Goal: Task Accomplishment & Management: Complete application form

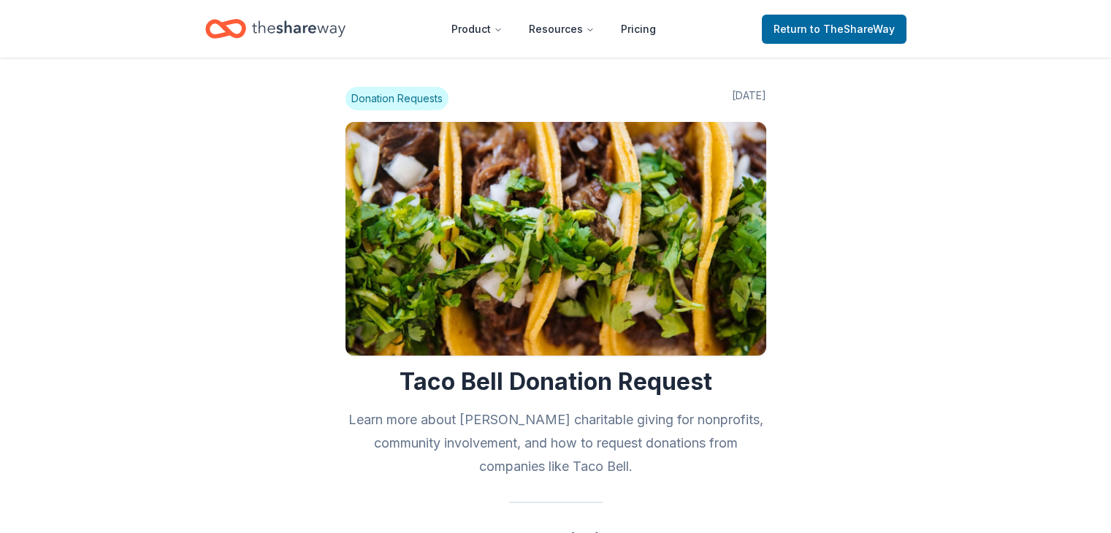
scroll to position [877, 0]
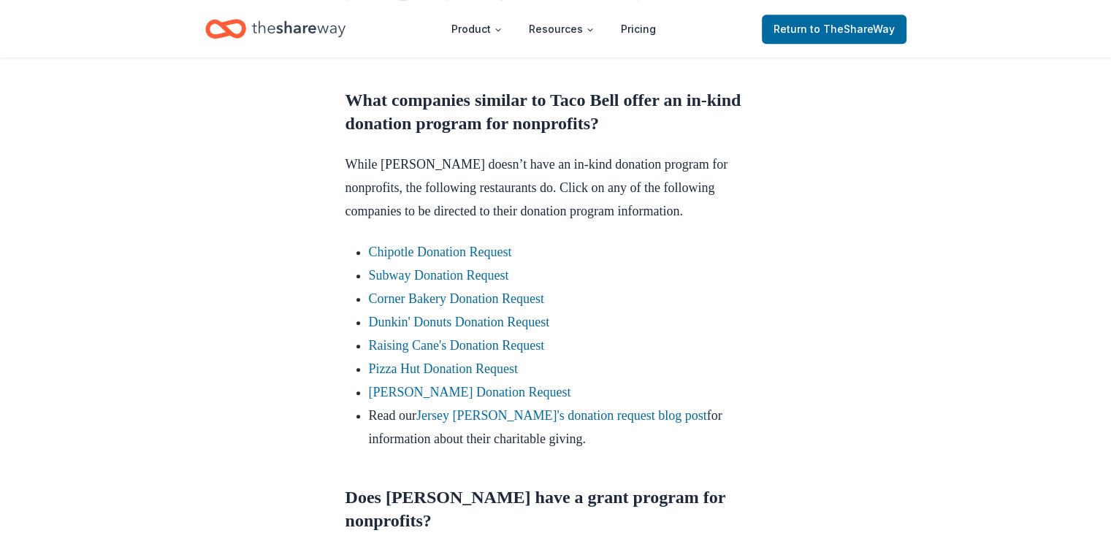
click at [898, 30] on link "Return to TheShareWay" at bounding box center [834, 29] width 145 height 29
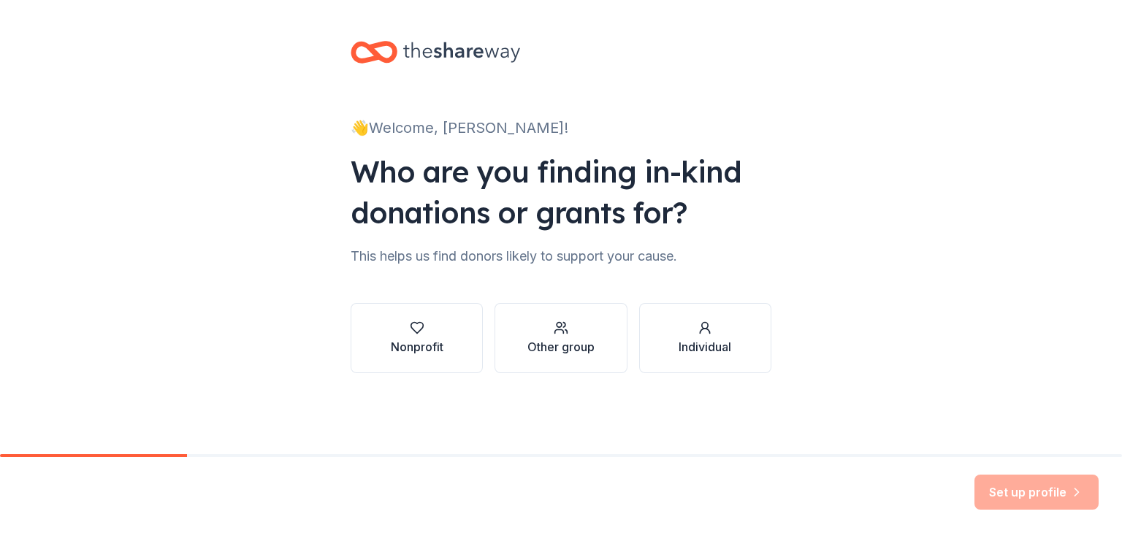
click at [403, 332] on div "button" at bounding box center [417, 328] width 53 height 15
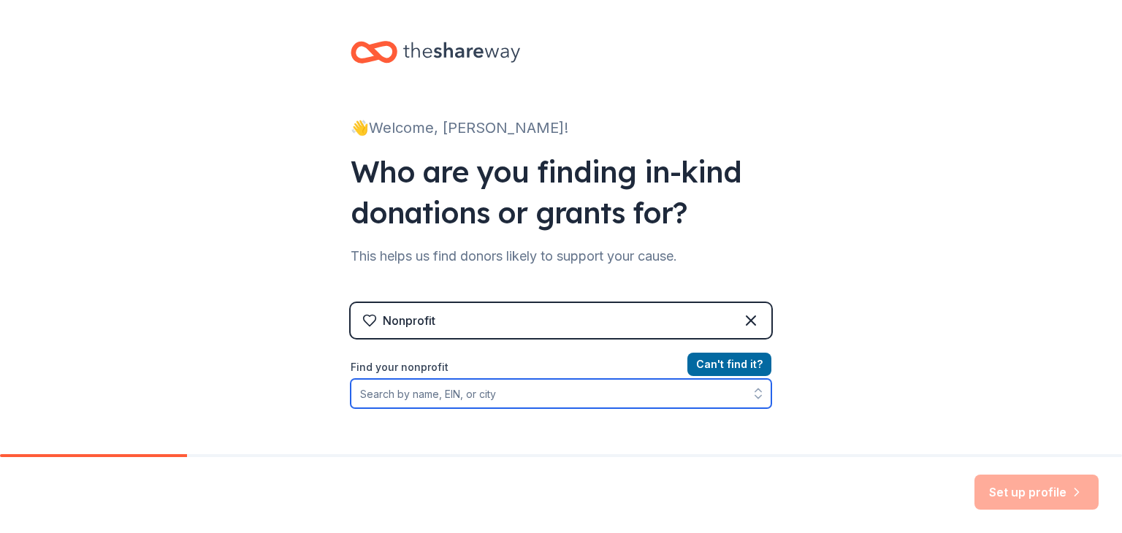
drag, startPoint x: 492, startPoint y: 401, endPoint x: 485, endPoint y: 416, distance: 17.0
click at [489, 412] on div "Can ' t find it? Find your nonprofit" at bounding box center [561, 440] width 421 height 169
click at [507, 404] on input "Find your nonprofit" at bounding box center [561, 393] width 421 height 29
paste input "2151 N JOSEY LN, Carrollton, TX"
type input "2151 N JOSEY LN, Carrollton, TX"
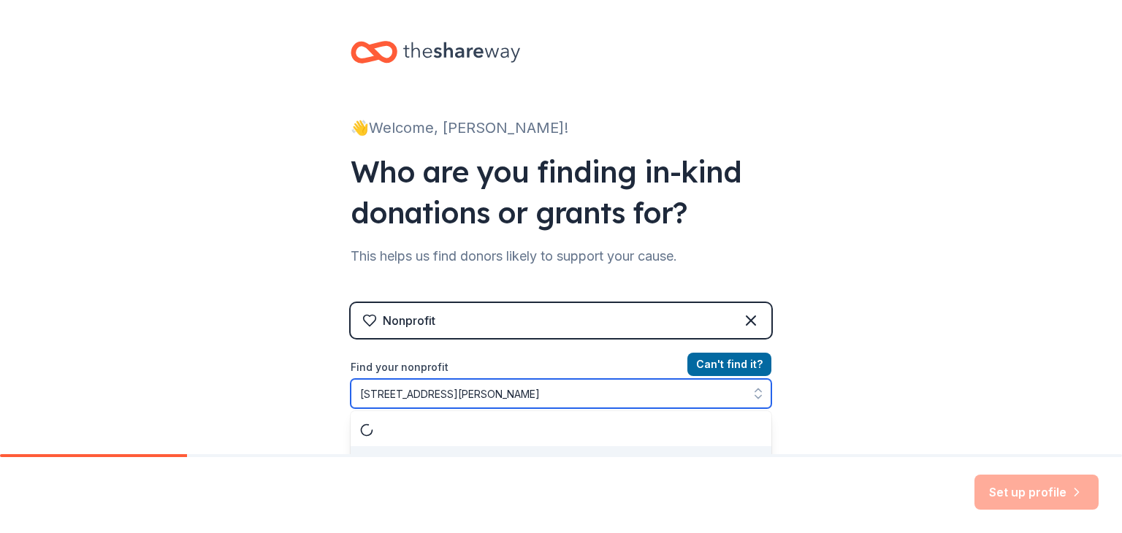
scroll to position [27, 0]
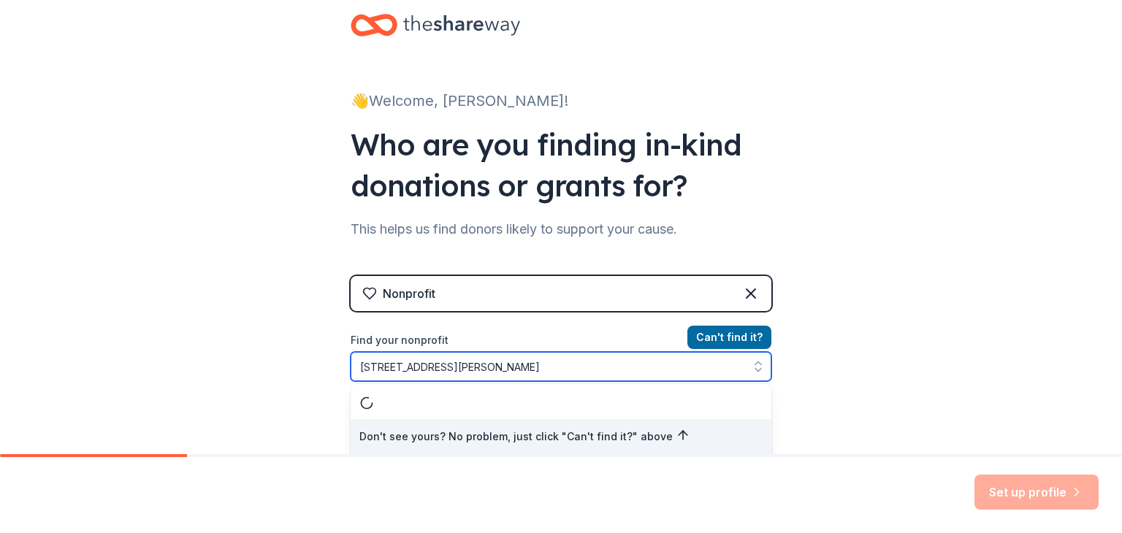
drag, startPoint x: 526, startPoint y: 400, endPoint x: 494, endPoint y: 389, distance: 33.7
click at [494, 392] on div "Don't see yours? No problem, just click "Can't find it?" above" at bounding box center [561, 420] width 421 height 73
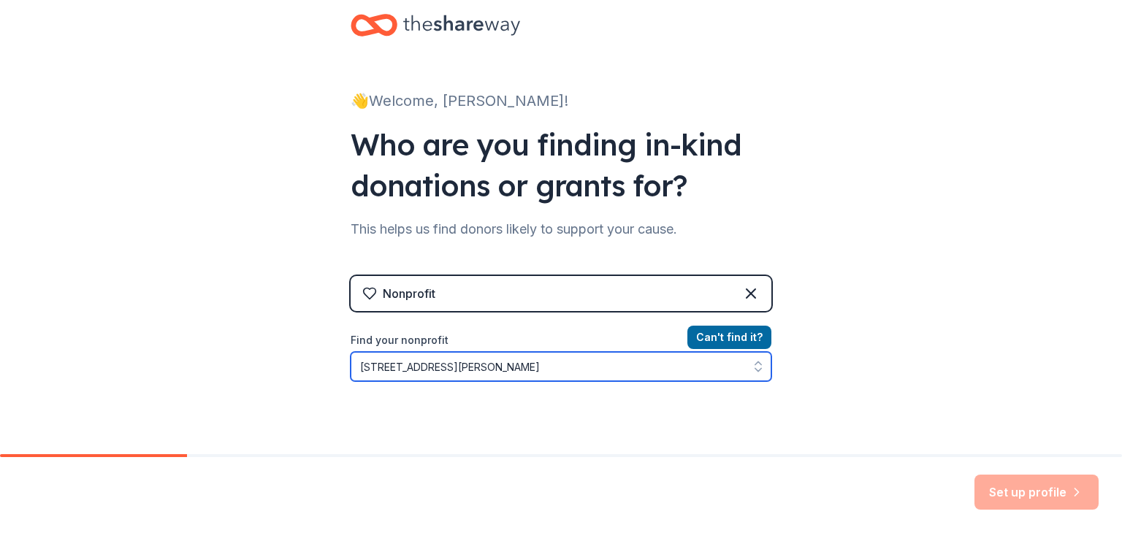
drag, startPoint x: 520, startPoint y: 368, endPoint x: 29, endPoint y: 327, distance: 492.7
click at [29, 327] on div "👋 Welcome, Laurie! Who are you finding in-kind donations or grants for? This he…" at bounding box center [561, 285] width 1122 height 625
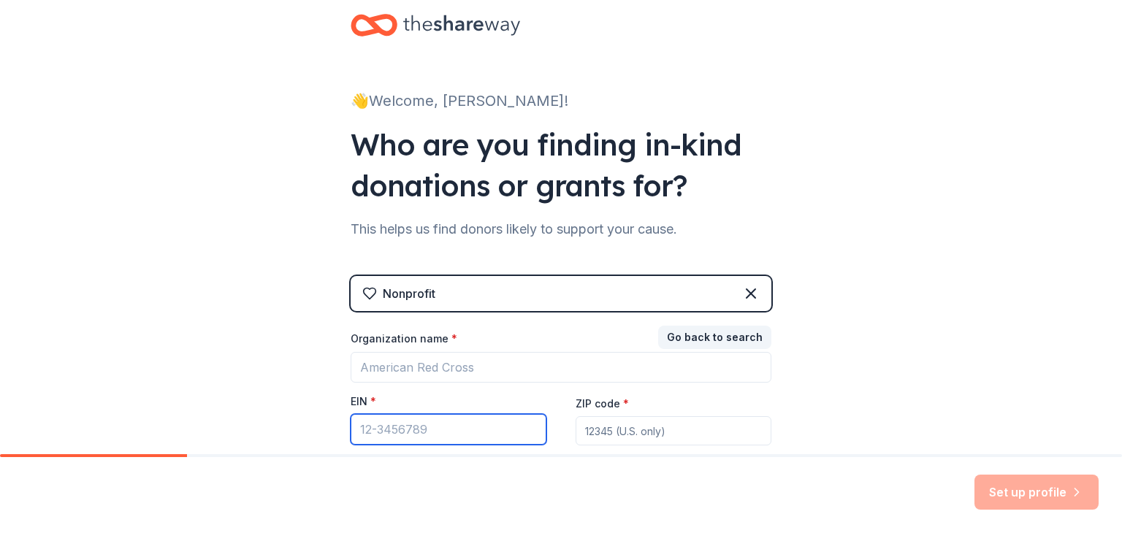
click at [407, 416] on input "EIN *" at bounding box center [449, 429] width 196 height 31
paste input "[US_EMPLOYER_IDENTIFICATION_NUMBER]"
type input "[US_EMPLOYER_IDENTIFICATION_NUMBER]"
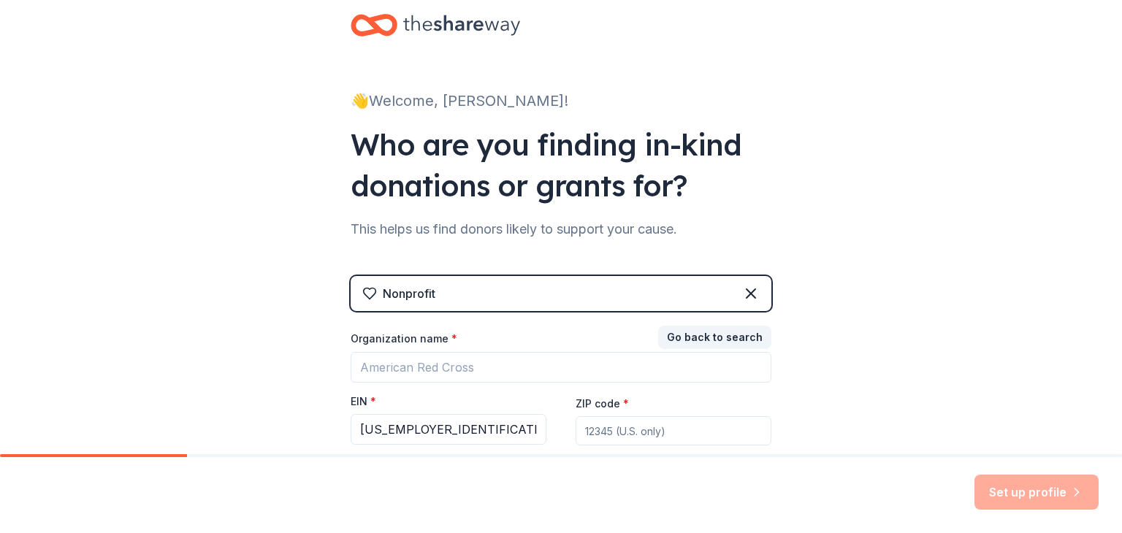
click at [694, 416] on input "ZIP code *" at bounding box center [674, 430] width 196 height 29
type input "\"
type input "75006"
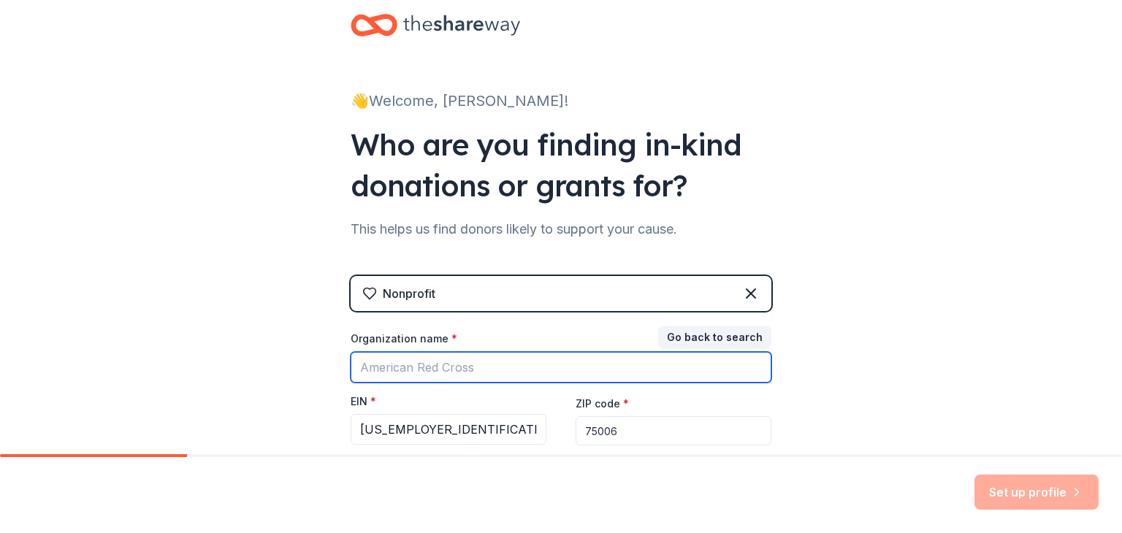
click at [506, 371] on input "Organization name *" at bounding box center [561, 367] width 421 height 31
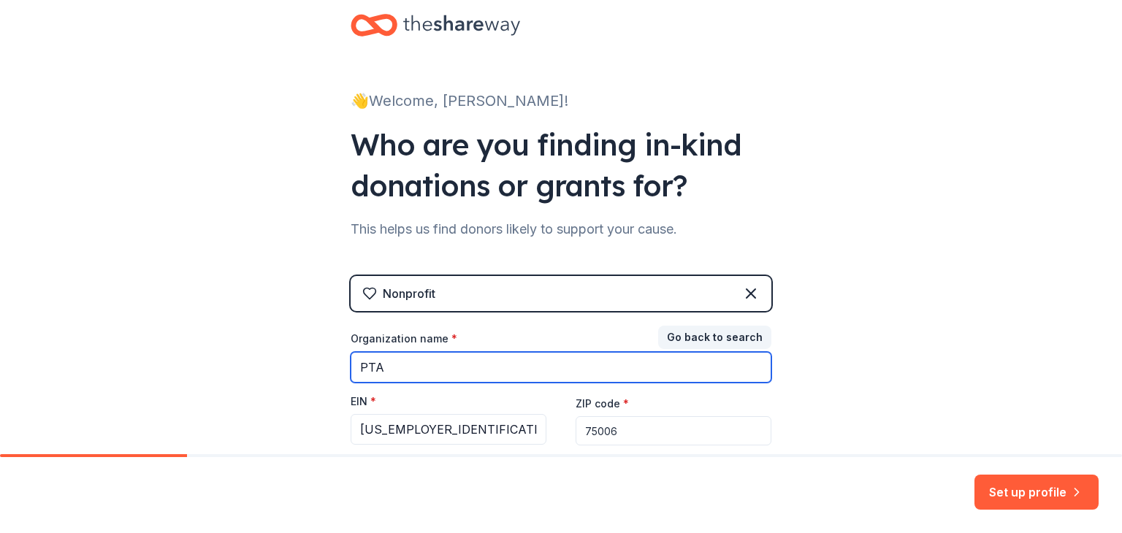
type input "PTA"
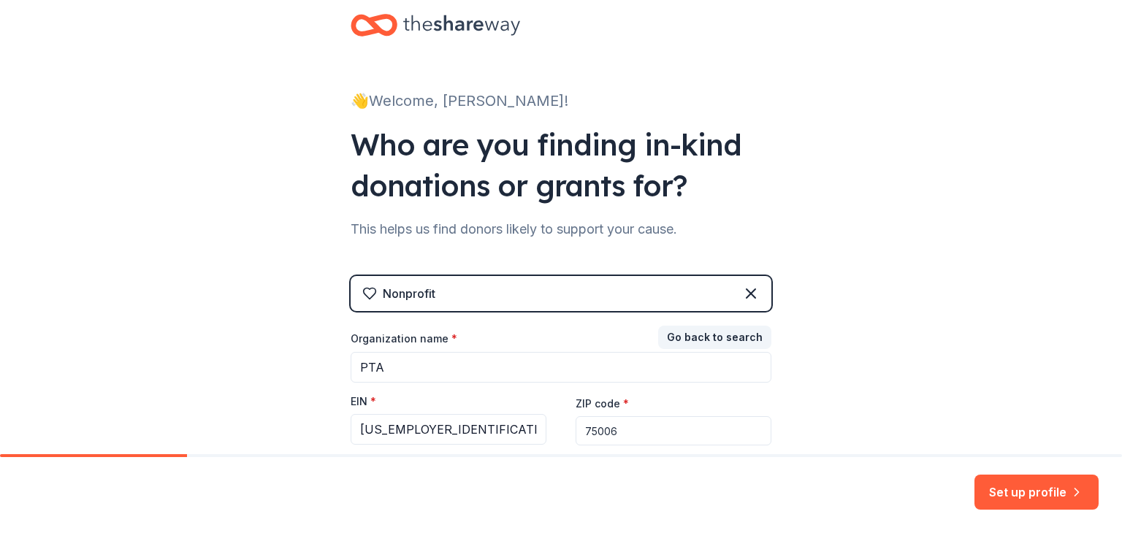
click at [851, 294] on div "👋 Welcome, Laurie! Who are you finding in-kind donations or grants for? This he…" at bounding box center [561, 273] width 1122 height 601
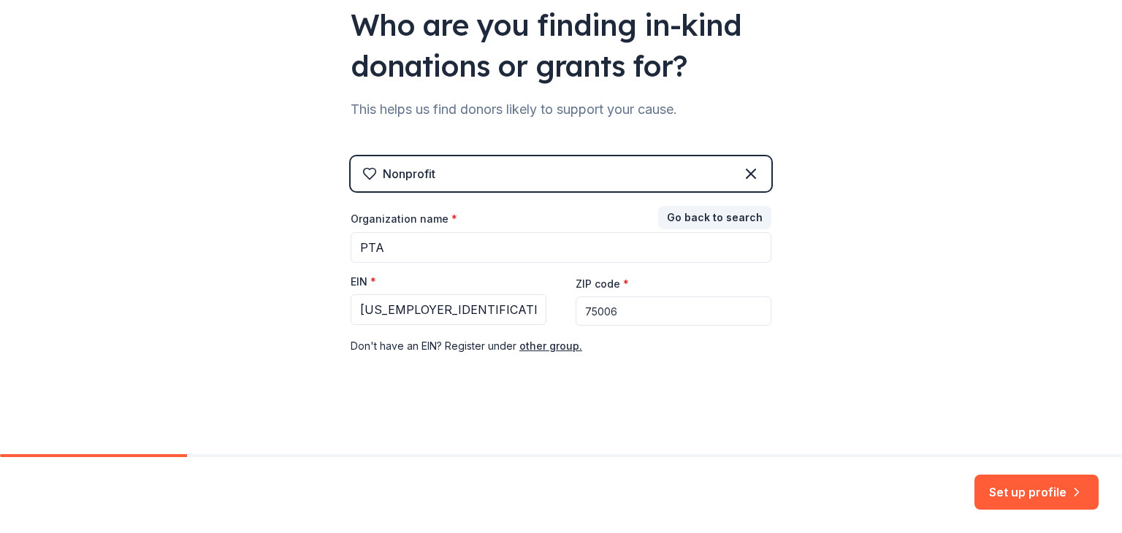
click at [707, 218] on button "Go back to search" at bounding box center [714, 217] width 113 height 23
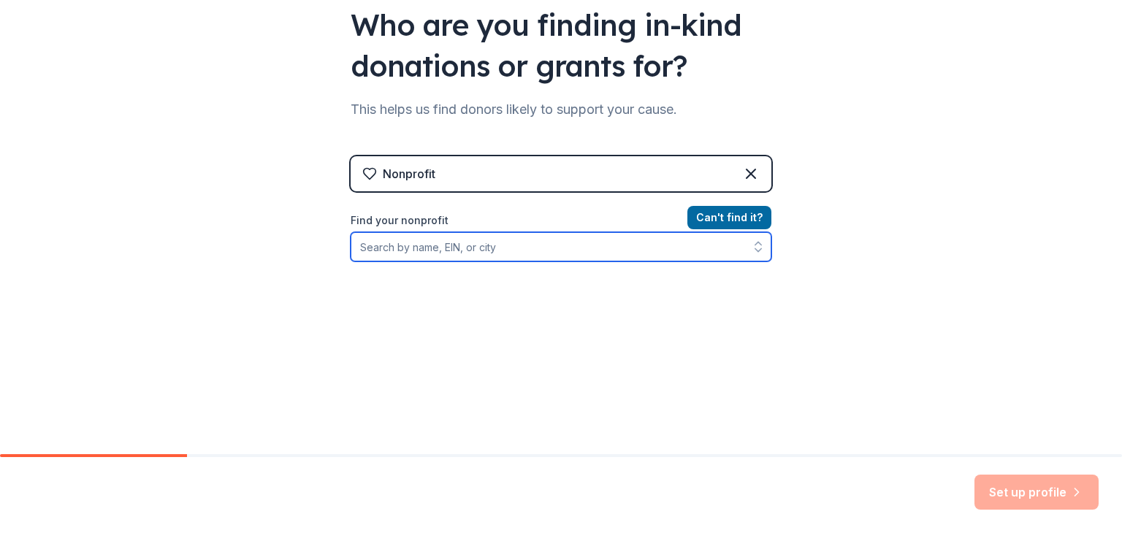
click at [544, 253] on input "Find your nonprofit" at bounding box center [561, 246] width 421 height 29
paste input "75-2711146"
type input "75-2711146"
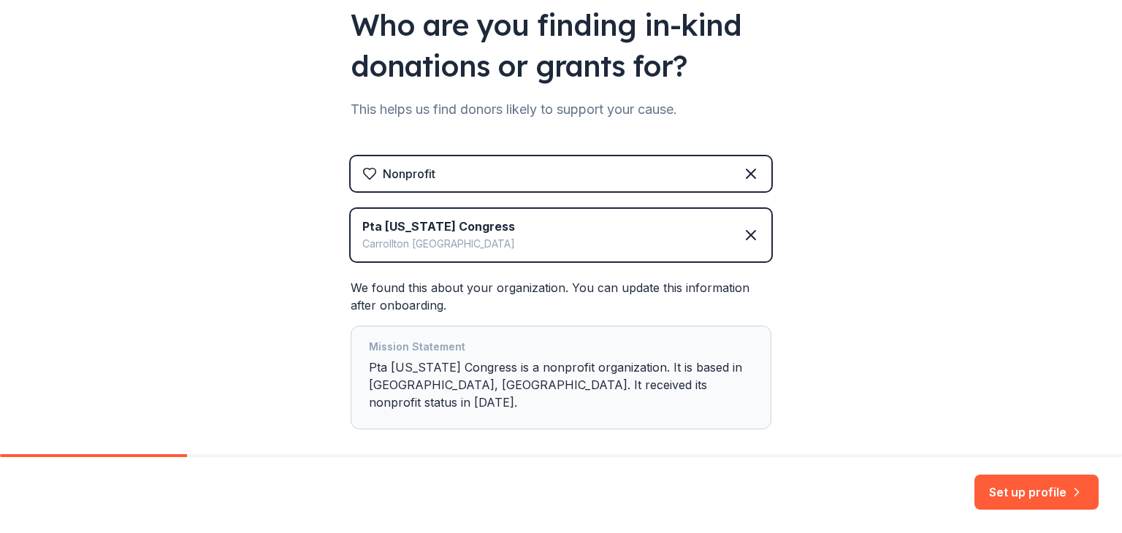
click at [462, 239] on div "Carrollton TX" at bounding box center [438, 244] width 153 height 18
click at [400, 240] on div "Carrollton TX" at bounding box center [438, 244] width 153 height 18
click at [456, 291] on div "We found this about your organization. You can update this information after on…" at bounding box center [561, 354] width 421 height 150
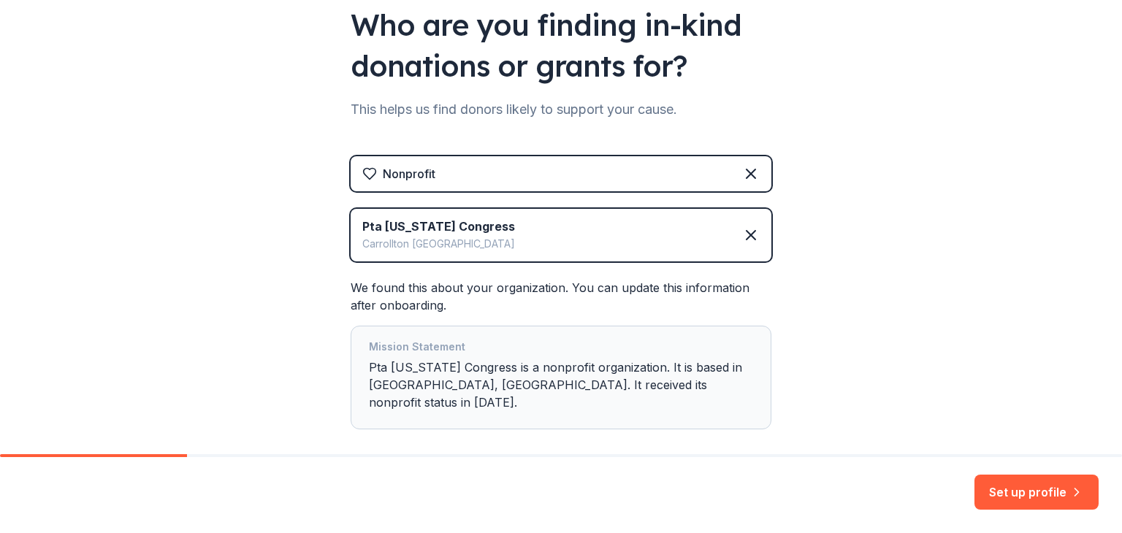
click at [582, 370] on div "Mission Statement Pta Texas Congress is a nonprofit organization. It is based i…" at bounding box center [561, 377] width 384 height 79
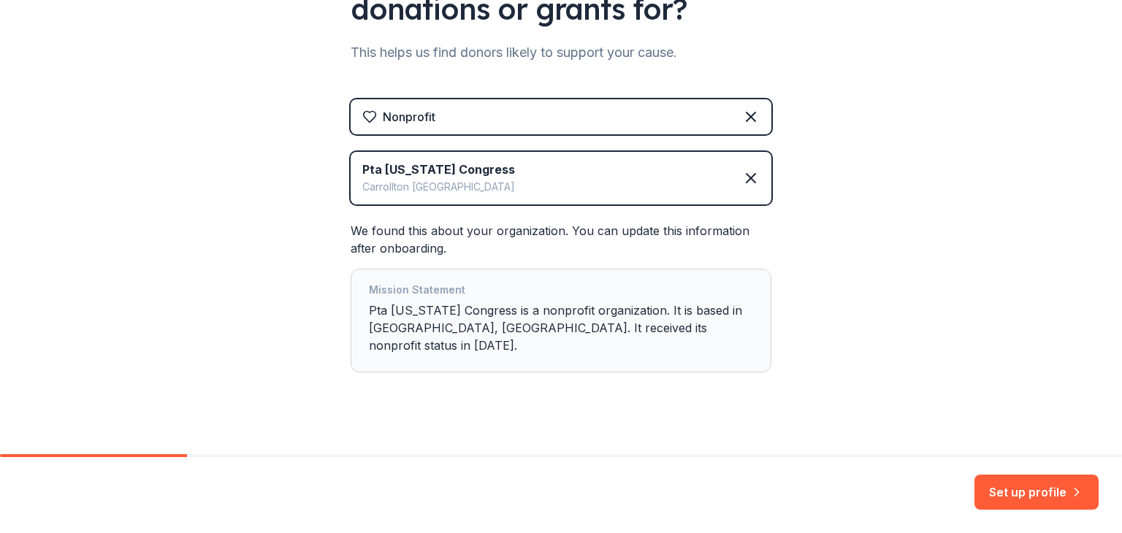
click at [1034, 487] on button "Set up profile" at bounding box center [1037, 492] width 124 height 35
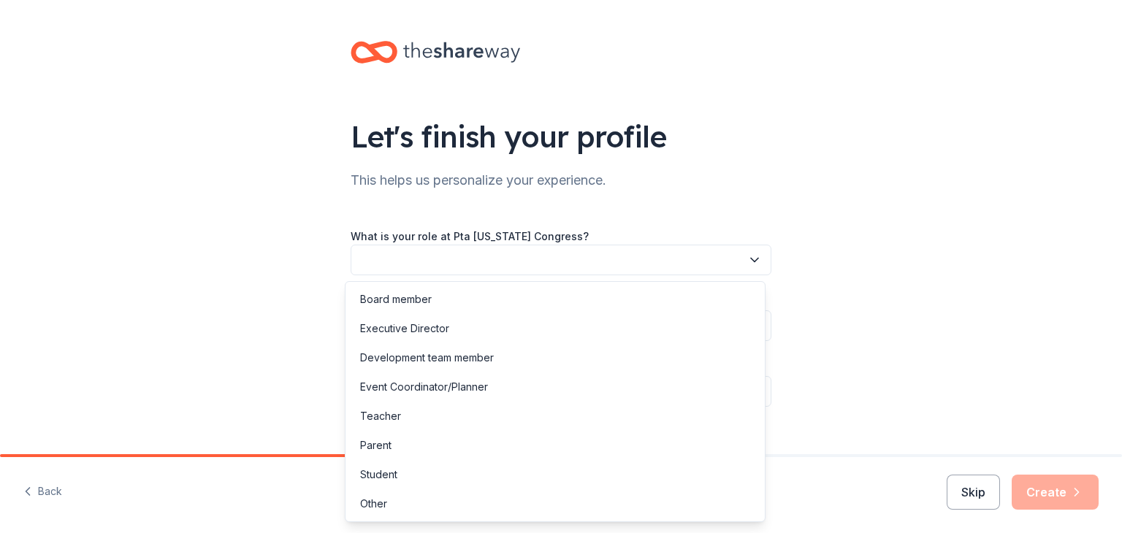
click at [589, 255] on button "button" at bounding box center [561, 260] width 421 height 31
click at [436, 444] on div "Parent" at bounding box center [555, 445] width 414 height 29
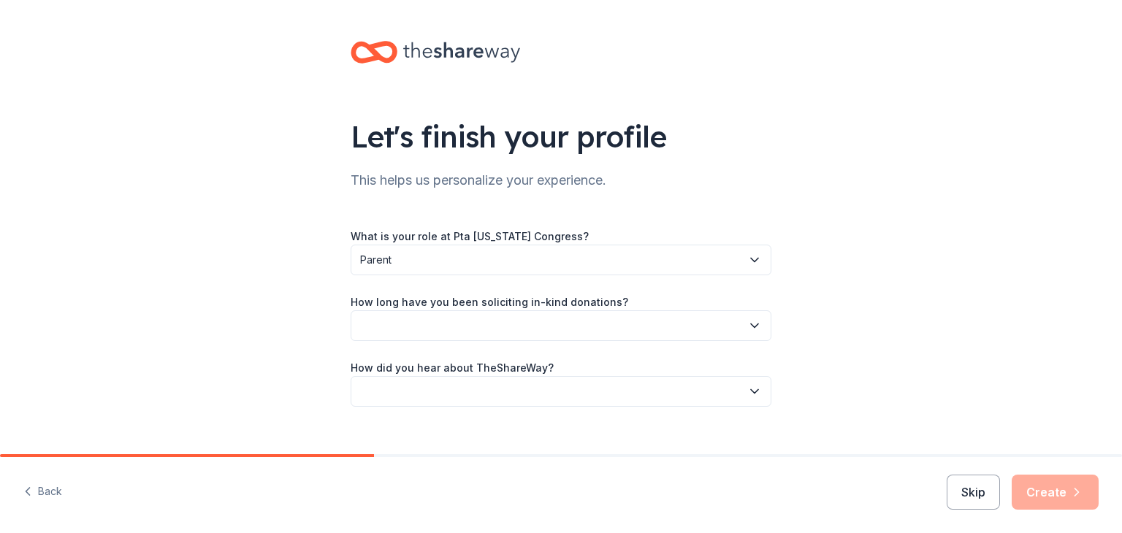
click at [434, 318] on button "button" at bounding box center [561, 325] width 421 height 31
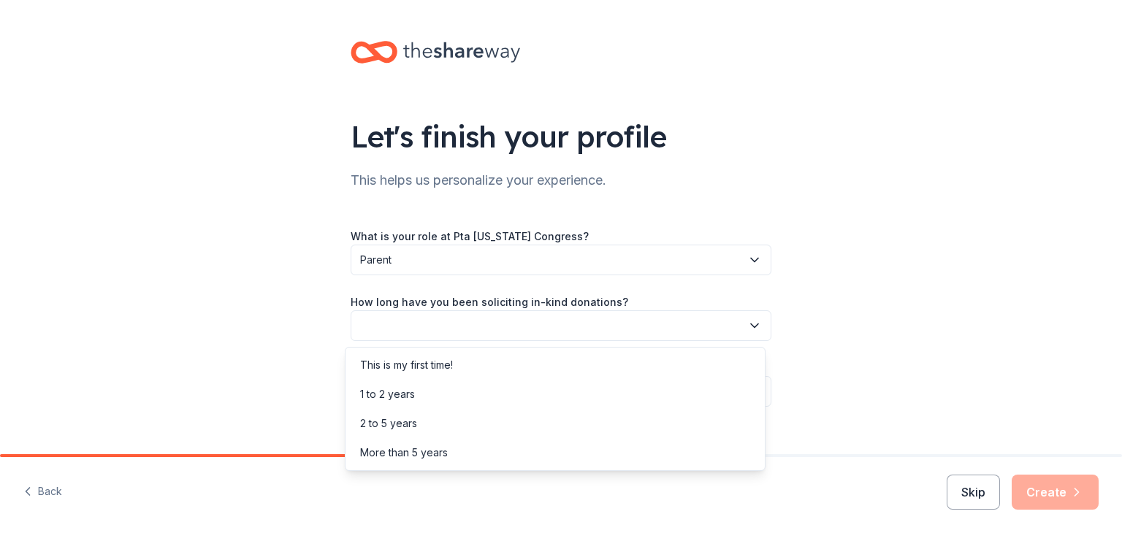
click at [425, 357] on div "This is my first time!" at bounding box center [406, 366] width 93 height 18
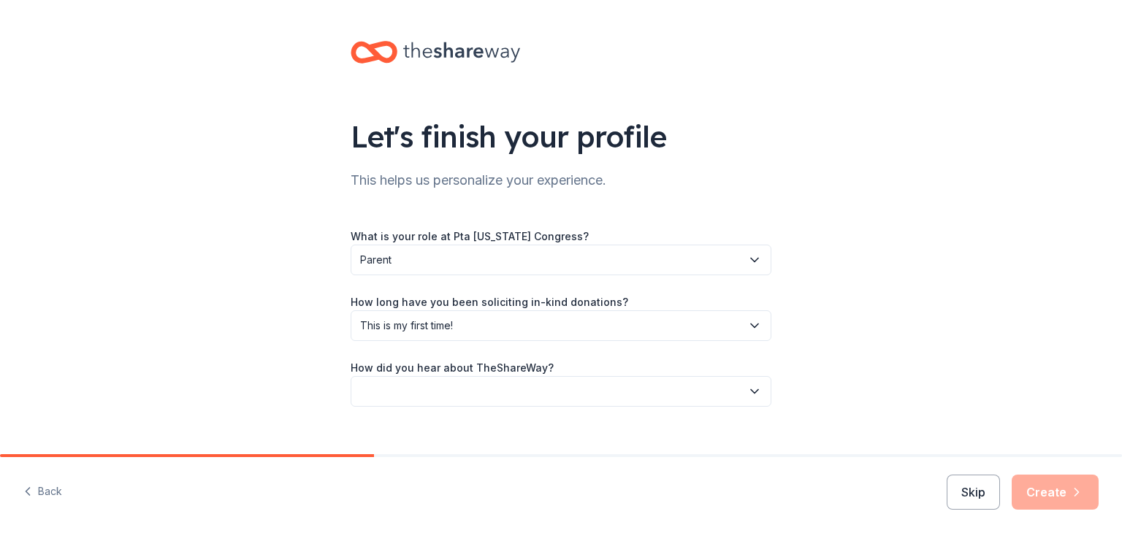
click at [146, 362] on div "Let's finish your profile This helps us personalize your experience. What is yo…" at bounding box center [561, 238] width 1122 height 477
click at [453, 384] on button "button" at bounding box center [561, 391] width 421 height 31
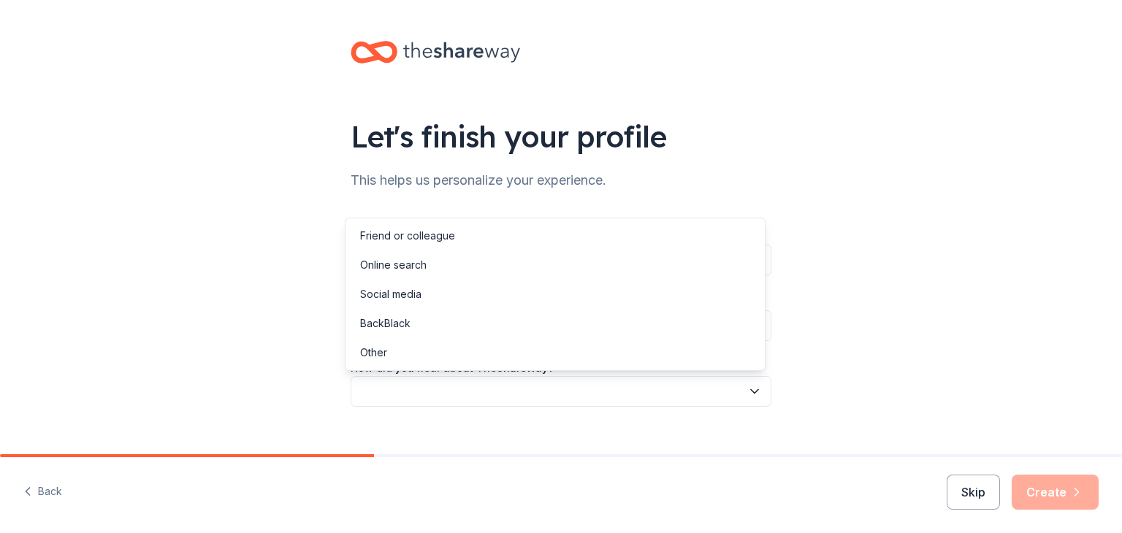
click at [446, 267] on div "Online search" at bounding box center [555, 265] width 414 height 29
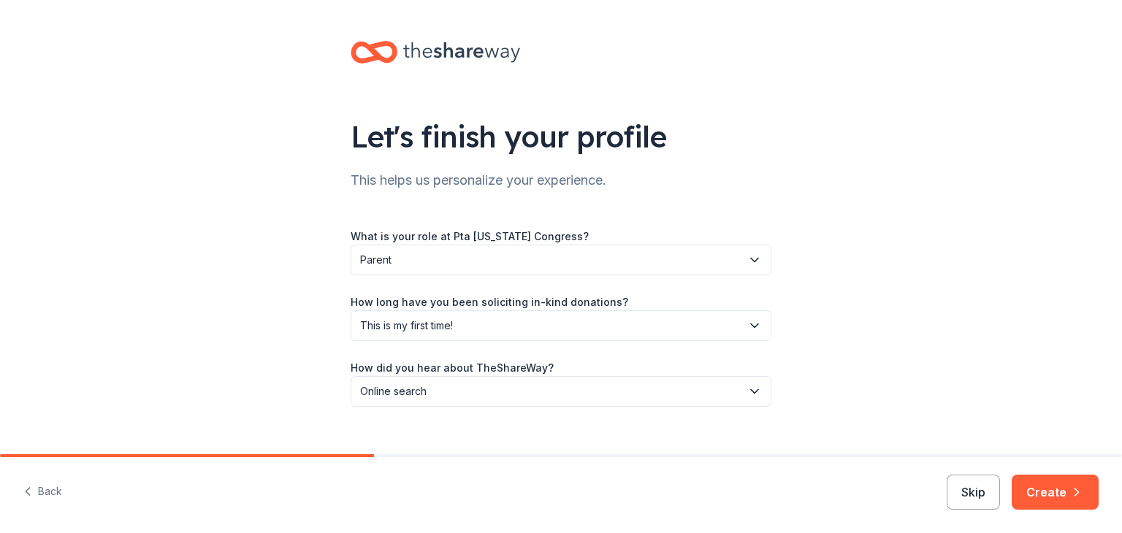
click at [961, 327] on div "Let's finish your profile This helps us personalize your experience. What is yo…" at bounding box center [561, 238] width 1122 height 477
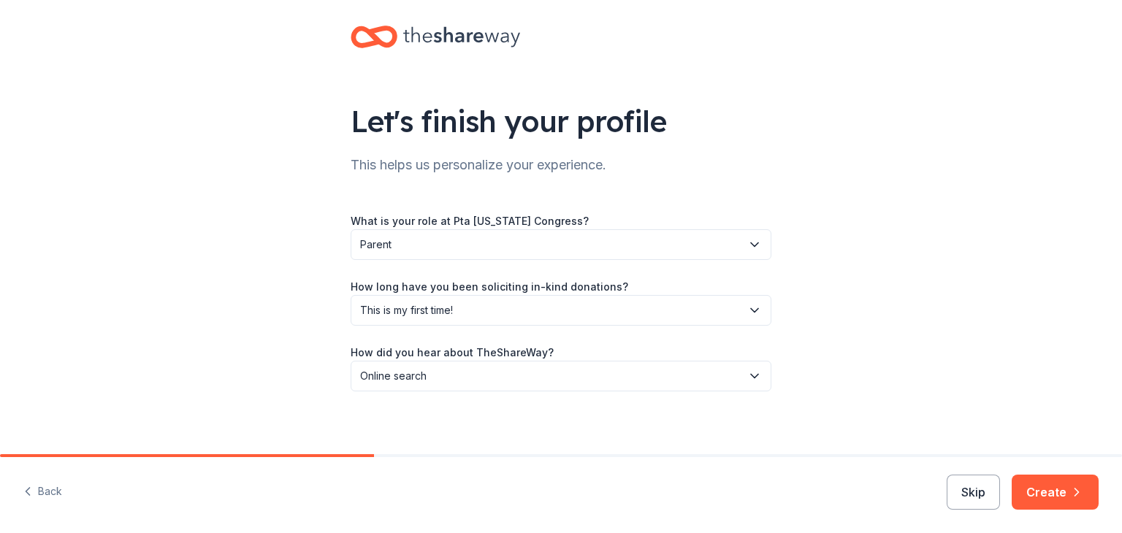
scroll to position [23, 0]
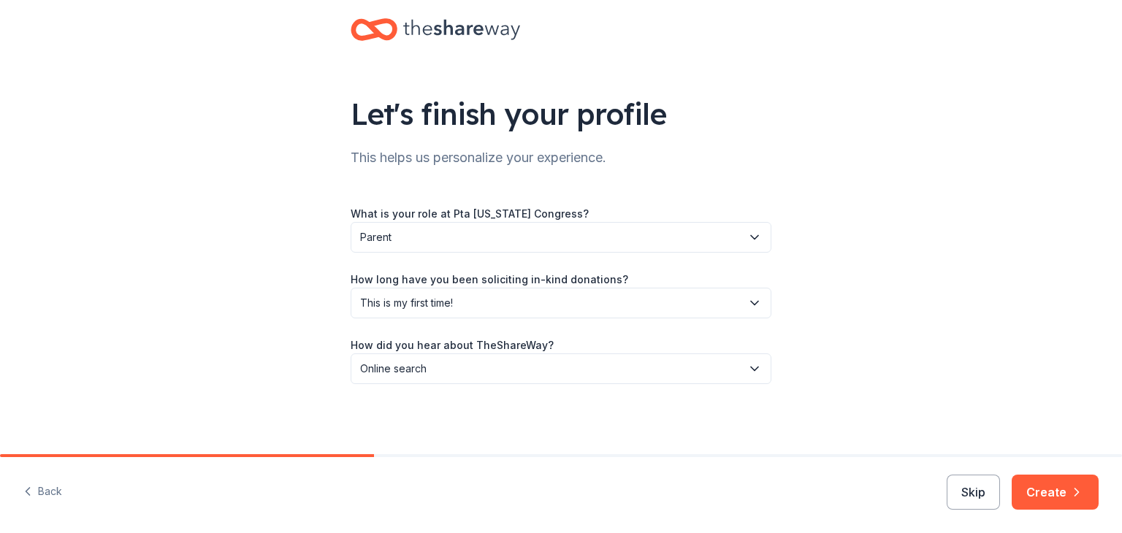
click at [1043, 478] on button "Create" at bounding box center [1055, 492] width 87 height 35
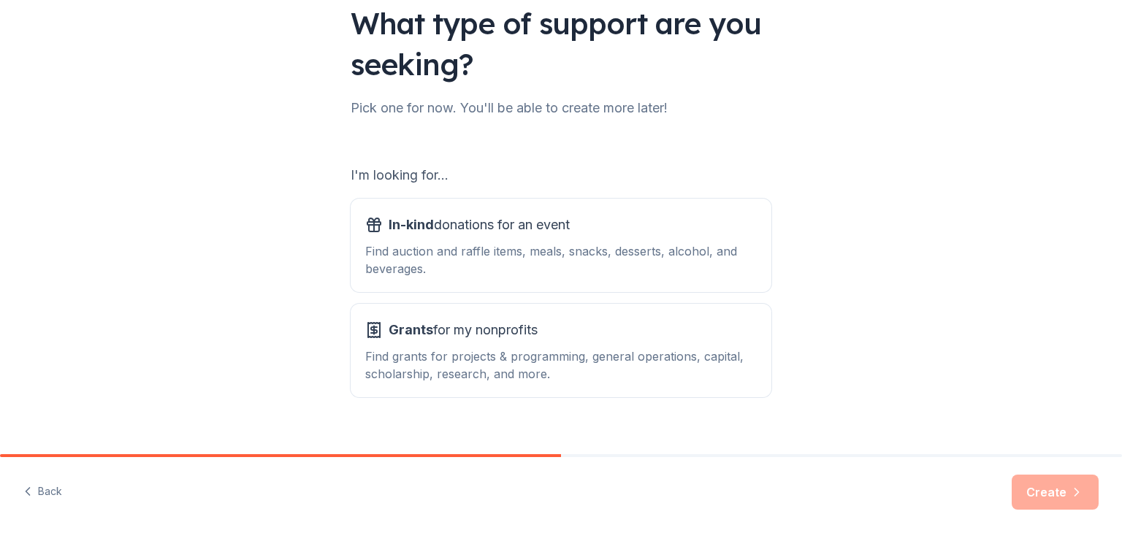
scroll to position [135, 0]
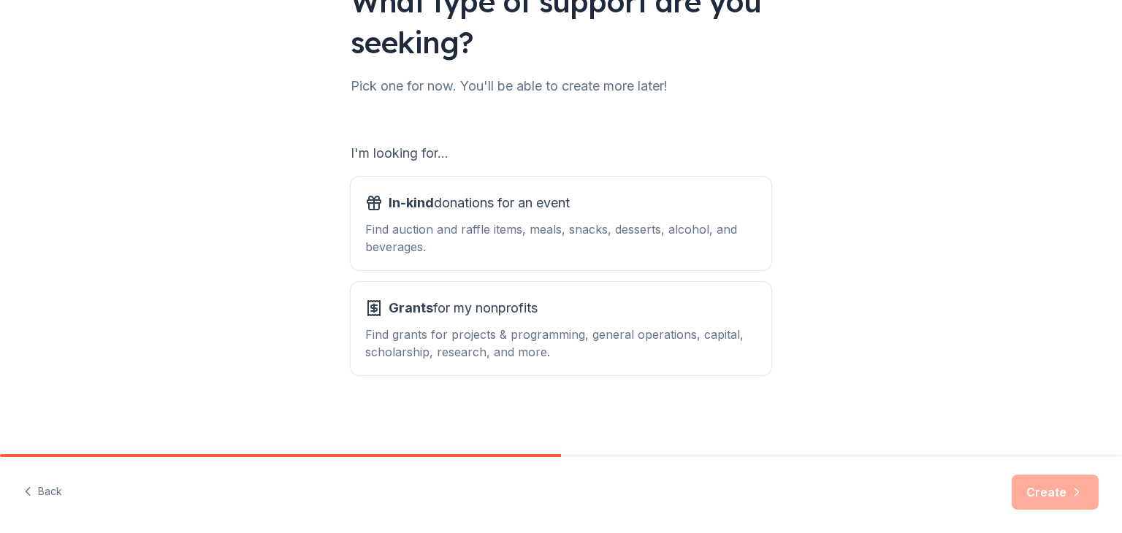
click at [522, 211] on span "In-kind donations for an event" at bounding box center [479, 202] width 181 height 23
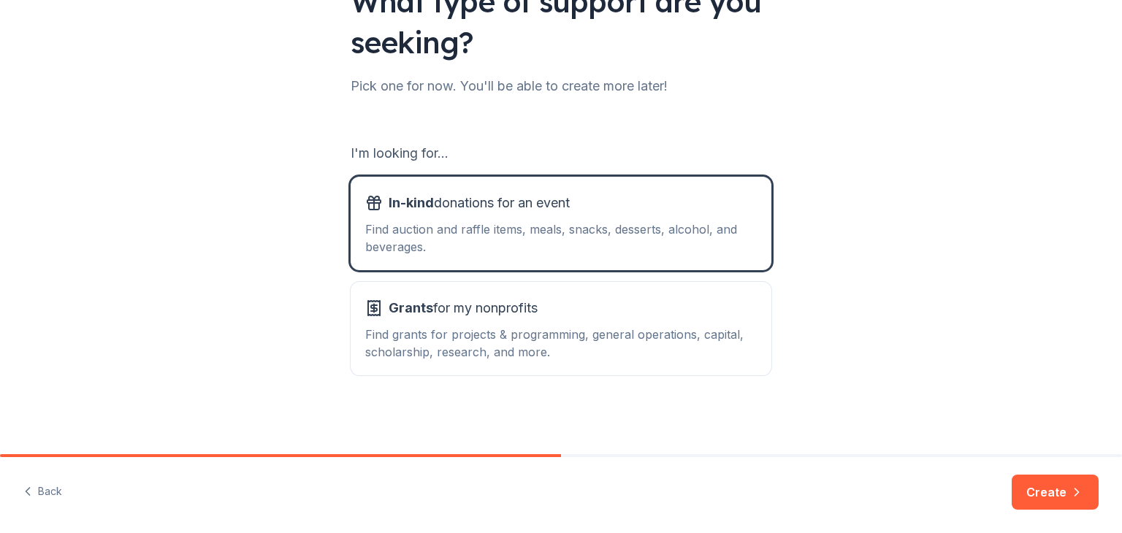
click at [1049, 483] on button "Create" at bounding box center [1055, 492] width 87 height 35
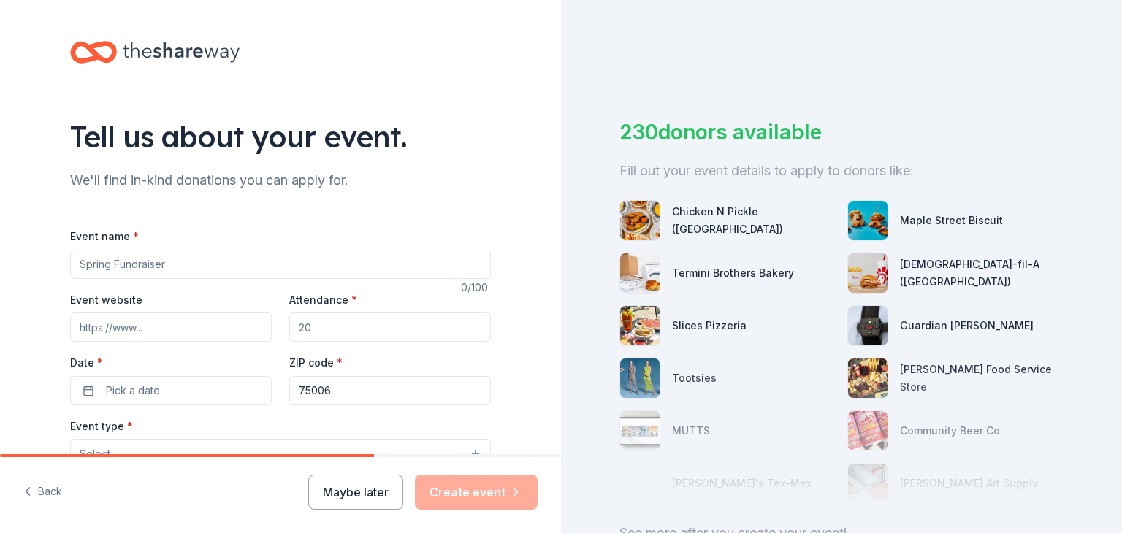
click at [163, 270] on input "Event name *" at bounding box center [280, 264] width 421 height 29
type input "Ted Polk MS PTSA Bingo Night"
type input "polkptsa.com"
type input "200"
click at [117, 395] on span "Pick a date" at bounding box center [133, 391] width 54 height 18
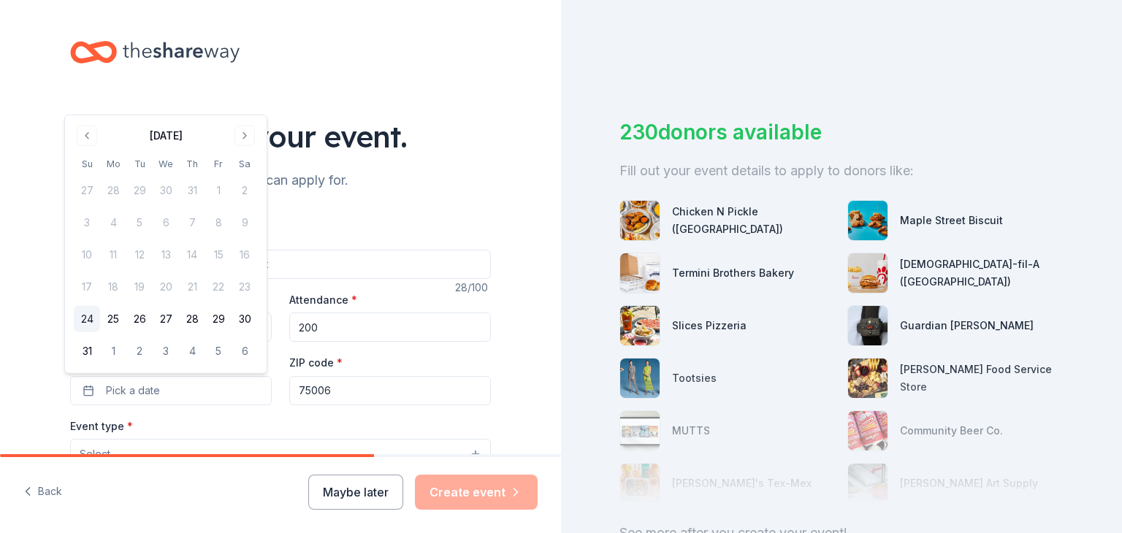
click at [245, 137] on button "Go to next month" at bounding box center [245, 136] width 20 height 20
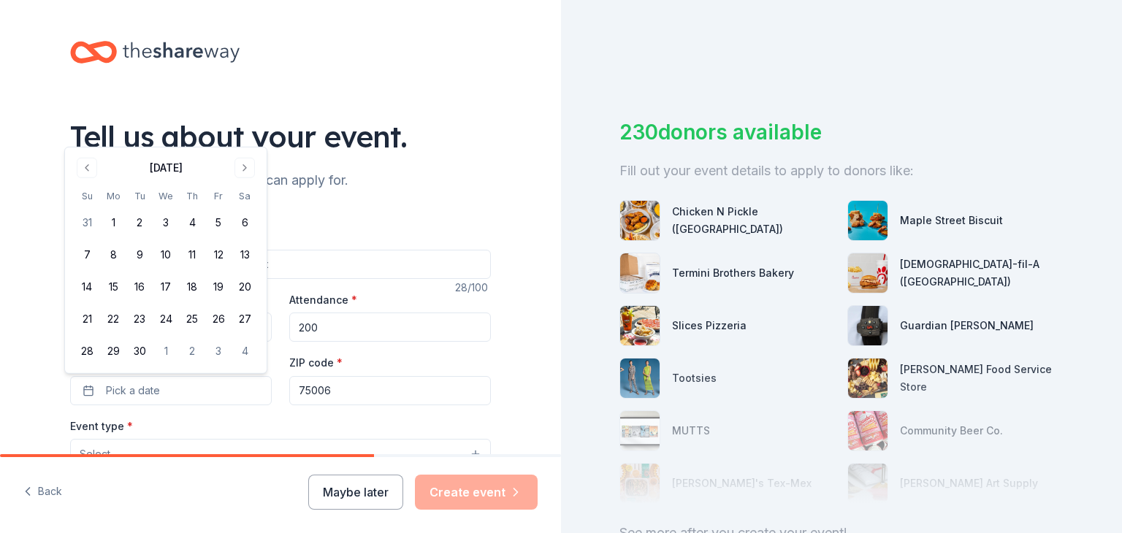
click at [239, 163] on button "Go to next month" at bounding box center [245, 168] width 20 height 20
click at [113, 257] on button "6" at bounding box center [113, 255] width 26 height 26
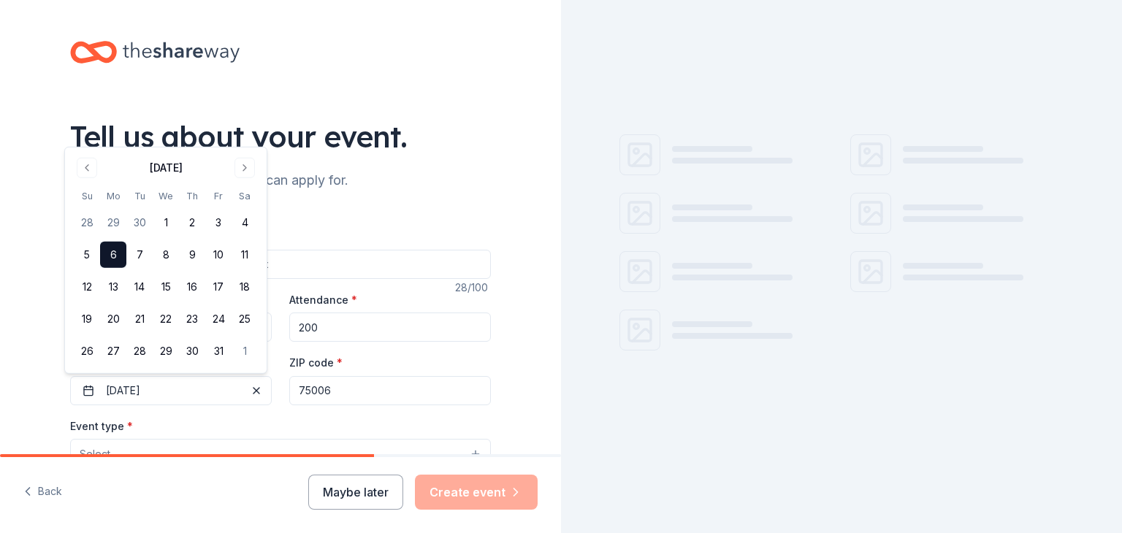
click at [5, 302] on div "Tell us about your event. We'll find in-kind donations you can apply for. Event…" at bounding box center [280, 486] width 561 height 972
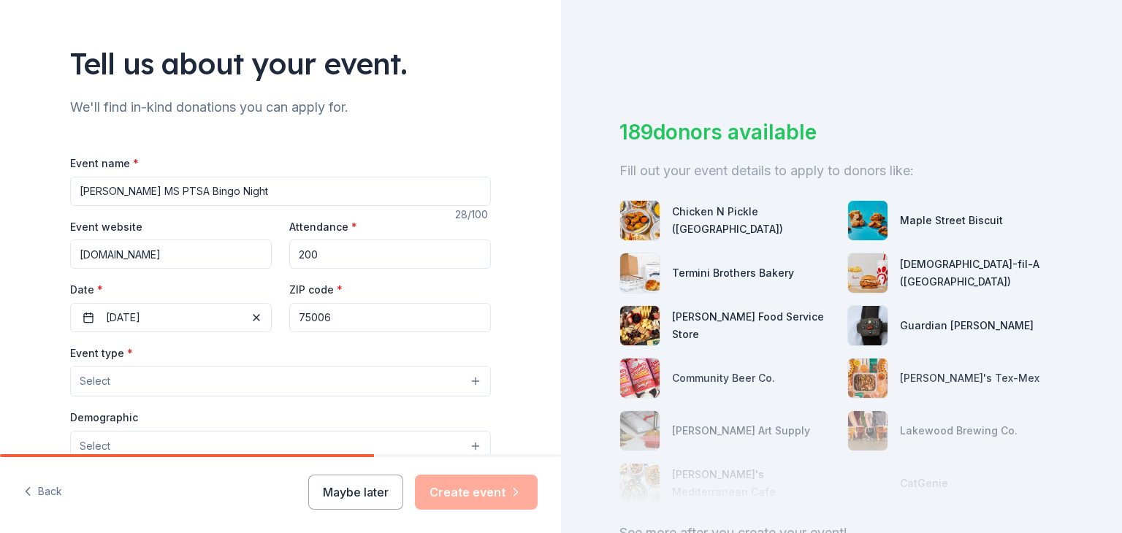
scroll to position [146, 0]
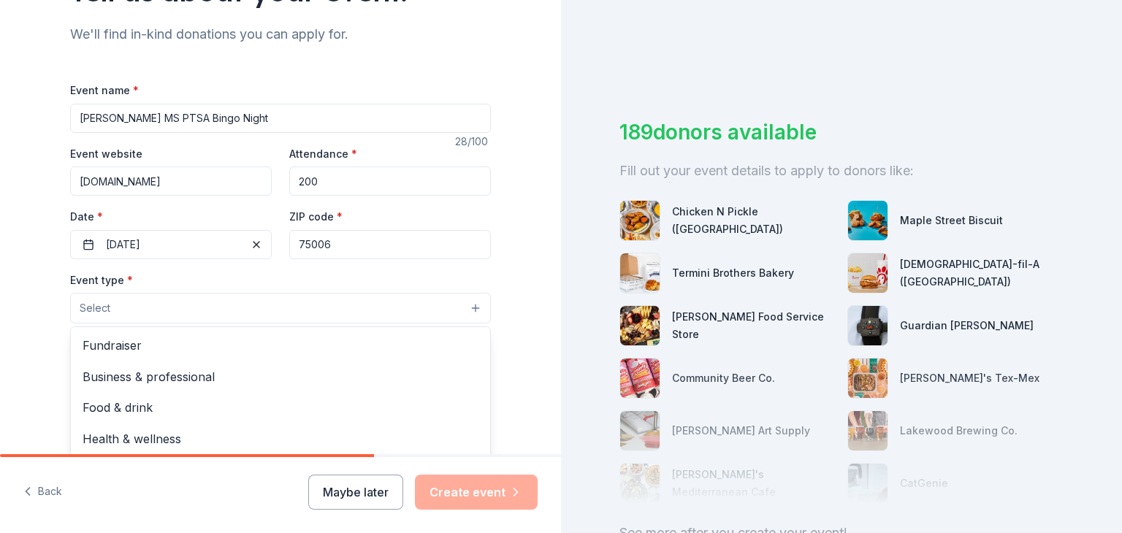
click at [183, 313] on button "Select" at bounding box center [280, 308] width 421 height 31
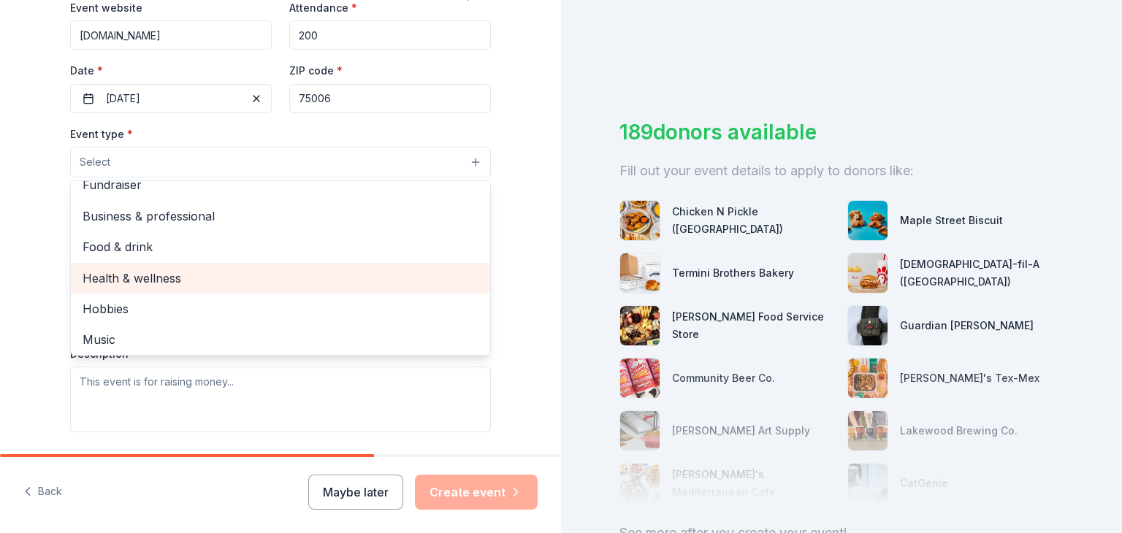
scroll to position [0, 0]
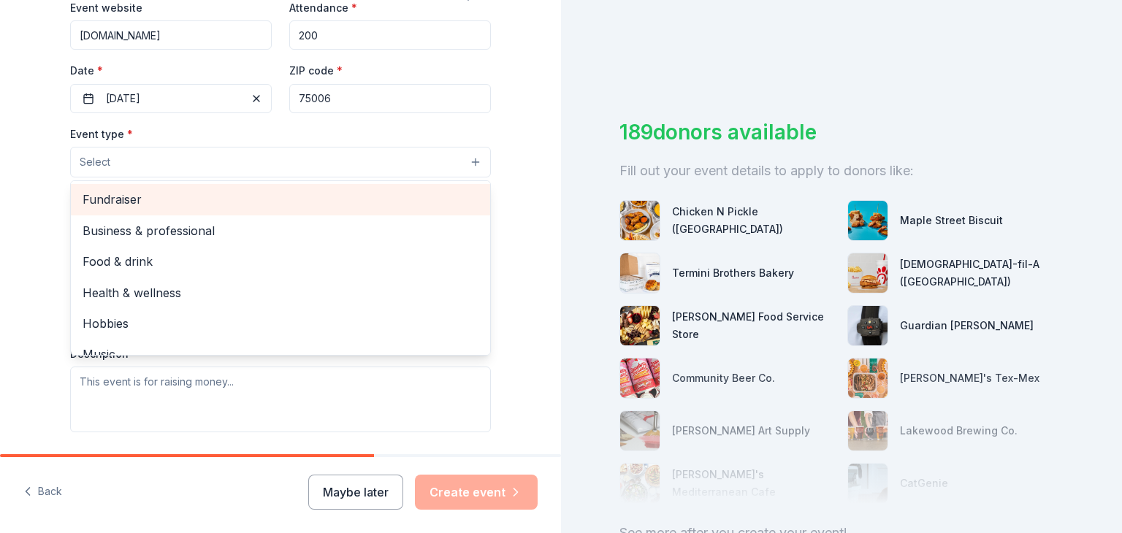
click at [202, 210] on div "Fundraiser" at bounding box center [280, 199] width 419 height 31
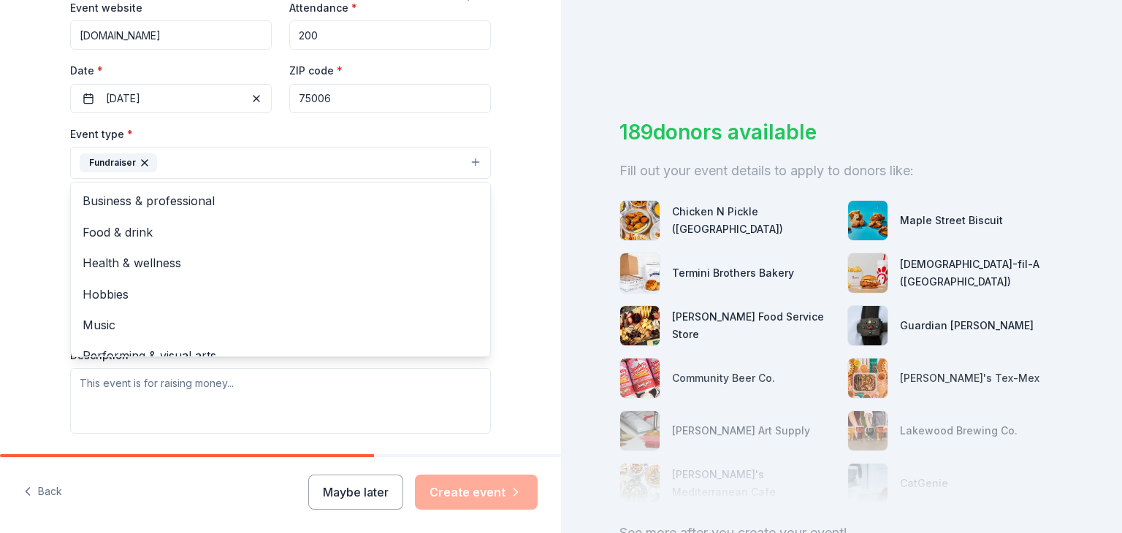
click at [0, 216] on div "Tell us about your event. We'll find in-kind donations you can apply for. Event…" at bounding box center [280, 195] width 561 height 974
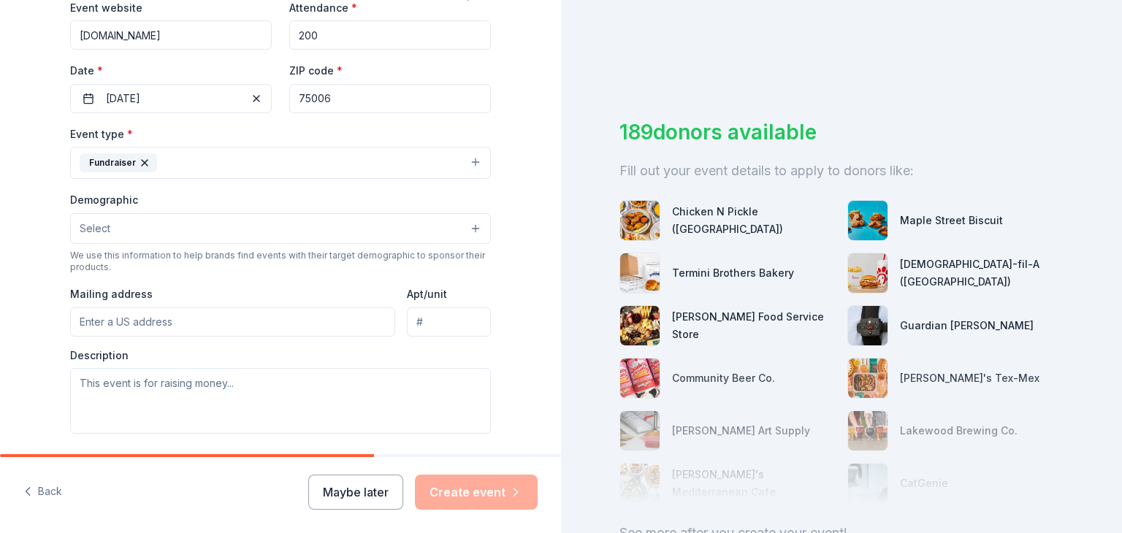
click at [134, 225] on button "Select" at bounding box center [280, 228] width 421 height 31
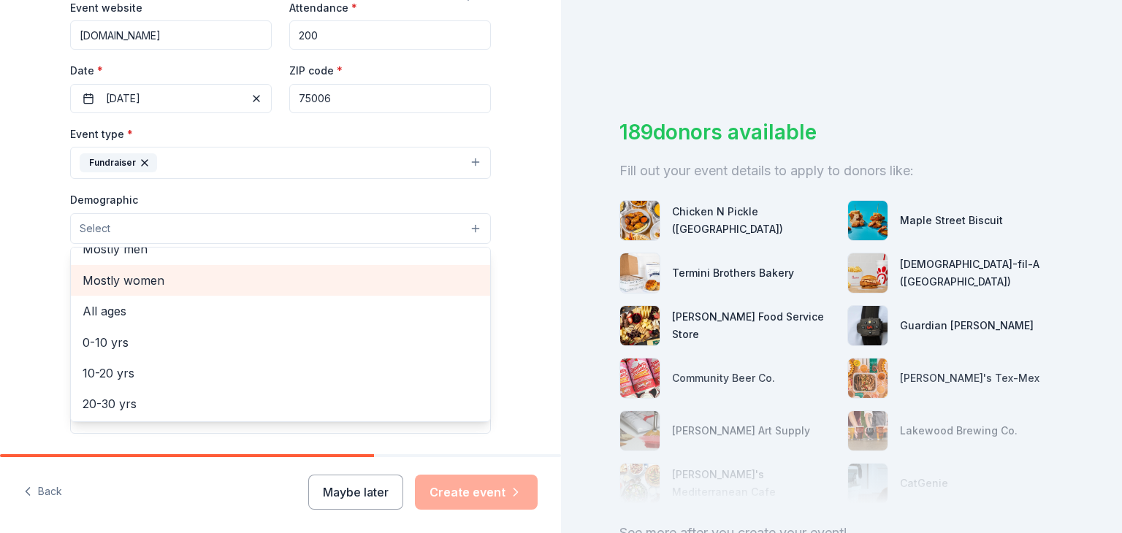
scroll to position [73, 0]
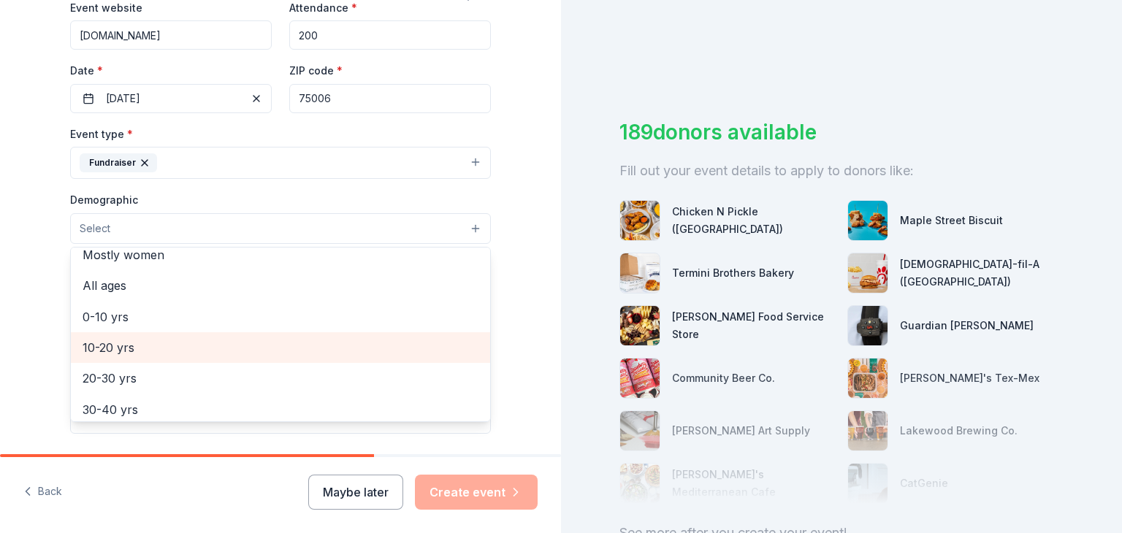
click at [272, 337] on div "10-20 yrs" at bounding box center [280, 347] width 419 height 31
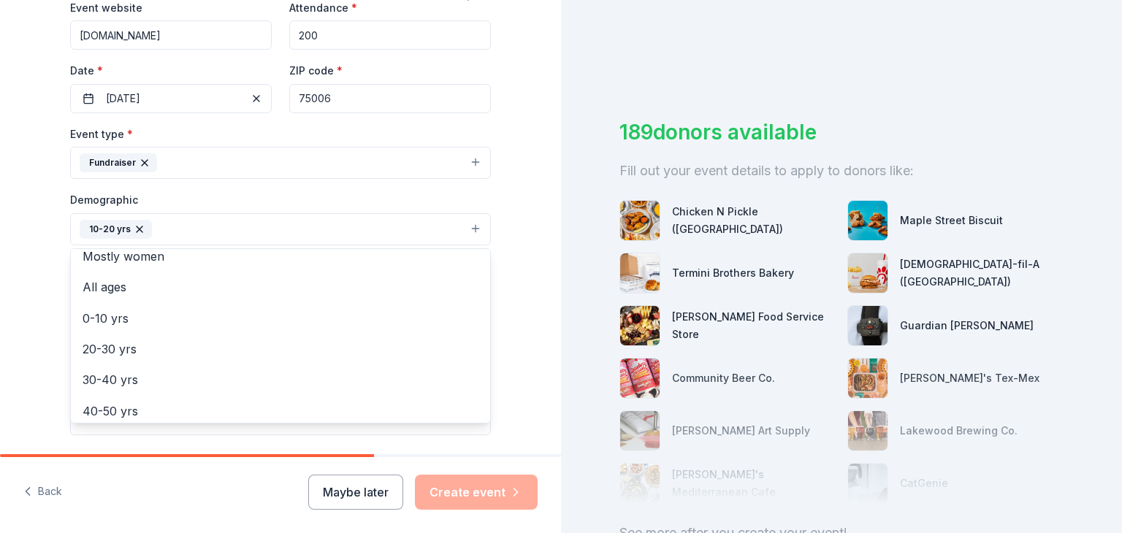
click at [0, 276] on div "Tell us about your event. We'll find in-kind donations you can apply for. Event…" at bounding box center [280, 195] width 561 height 975
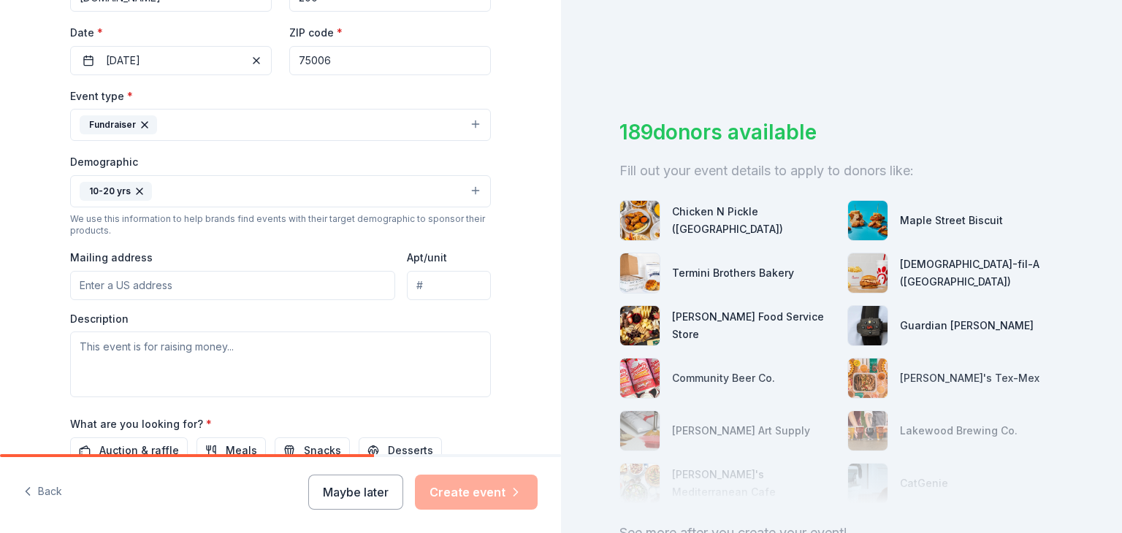
scroll to position [365, 0]
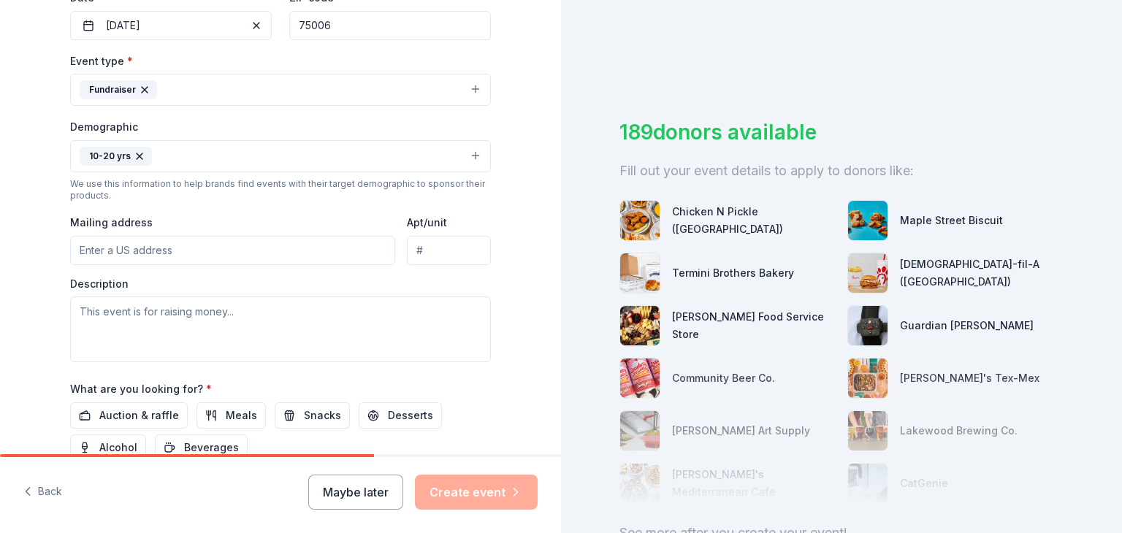
click at [113, 249] on input "Mailing address" at bounding box center [232, 250] width 325 height 29
type input "2703 Lakewood Ln"
type input "-"
click at [236, 236] on input "2703 Lakewood Ln" at bounding box center [232, 250] width 325 height 29
type input "2703 Lakewood Lane, Carrollton, TX, 75006"
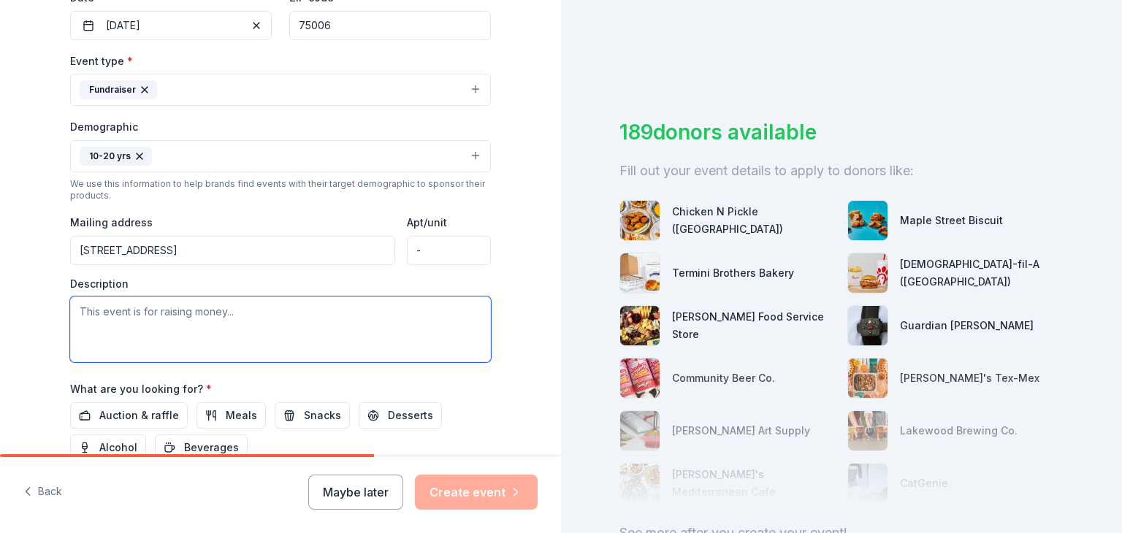
click at [221, 331] on textarea at bounding box center [280, 330] width 421 height 66
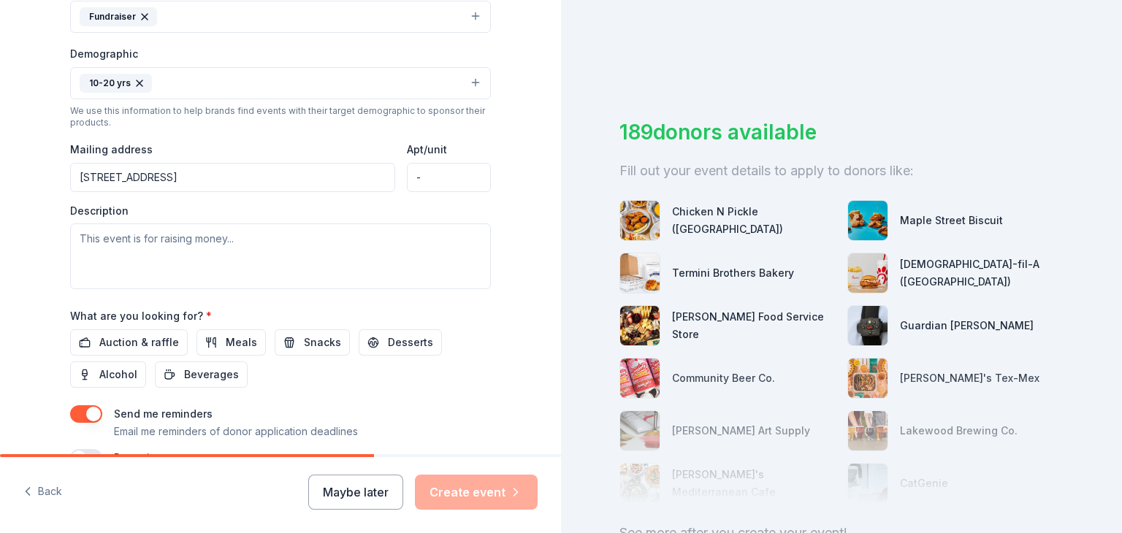
click at [137, 343] on span "Auction & raffle" at bounding box center [139, 343] width 80 height 18
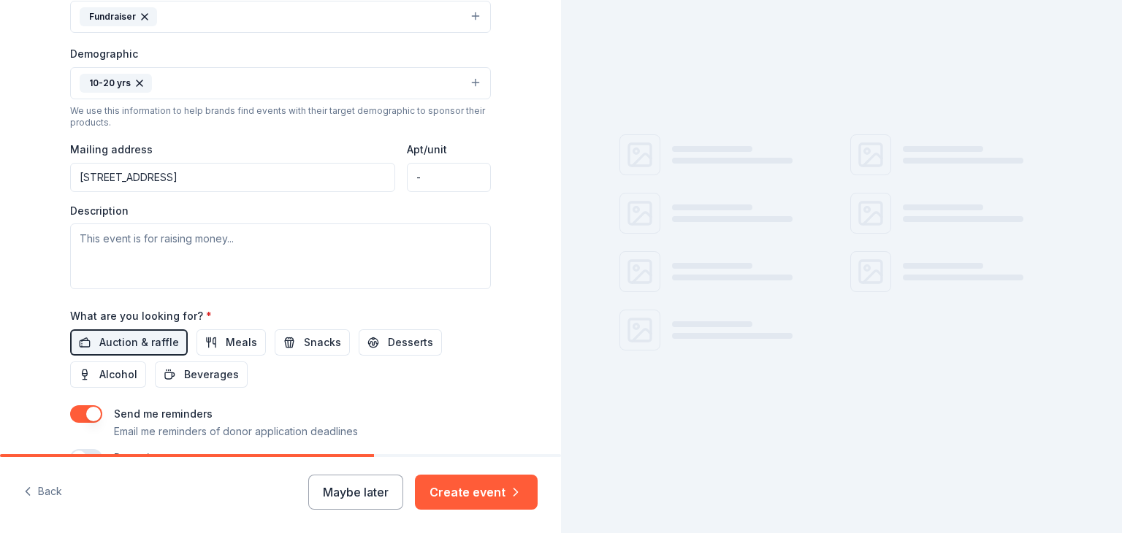
click at [237, 341] on span "Meals" at bounding box center [241, 343] width 31 height 18
click at [304, 339] on span "Snacks" at bounding box center [322, 343] width 37 height 18
click at [388, 340] on span "Desserts" at bounding box center [410, 343] width 45 height 18
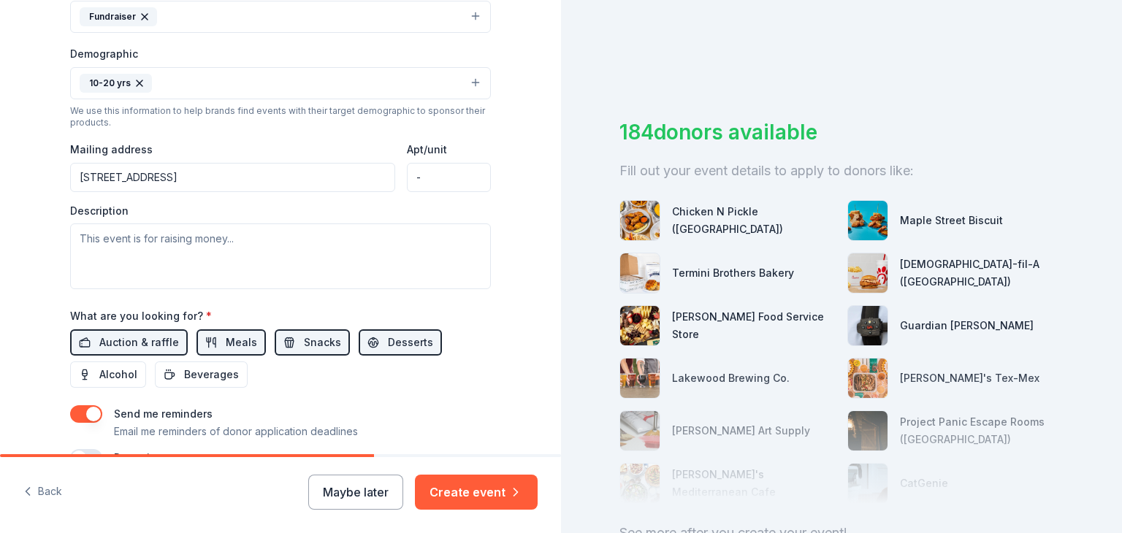
click at [229, 369] on button "Beverages" at bounding box center [201, 375] width 93 height 26
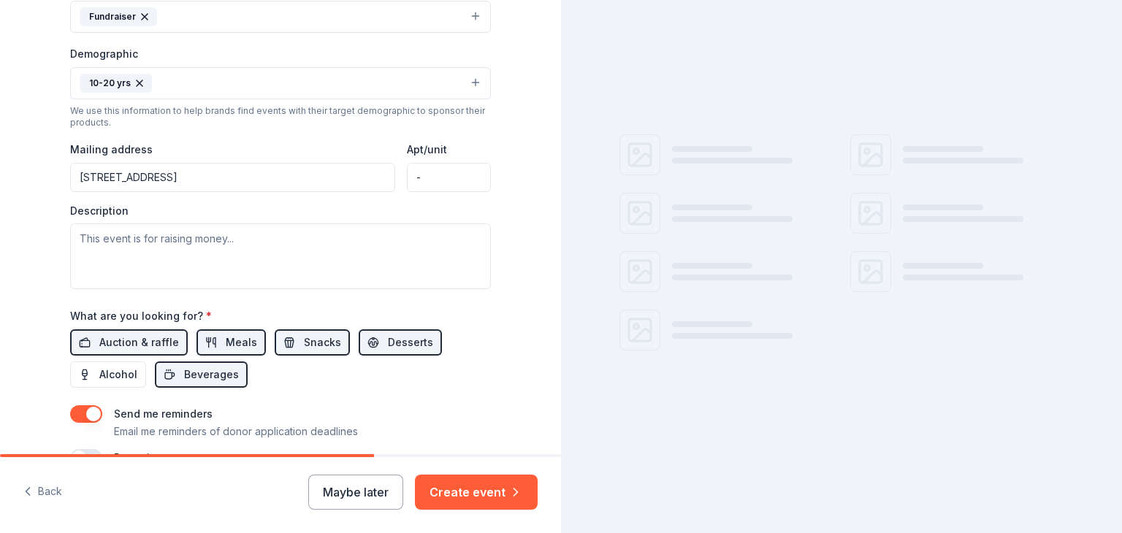
scroll to position [511, 0]
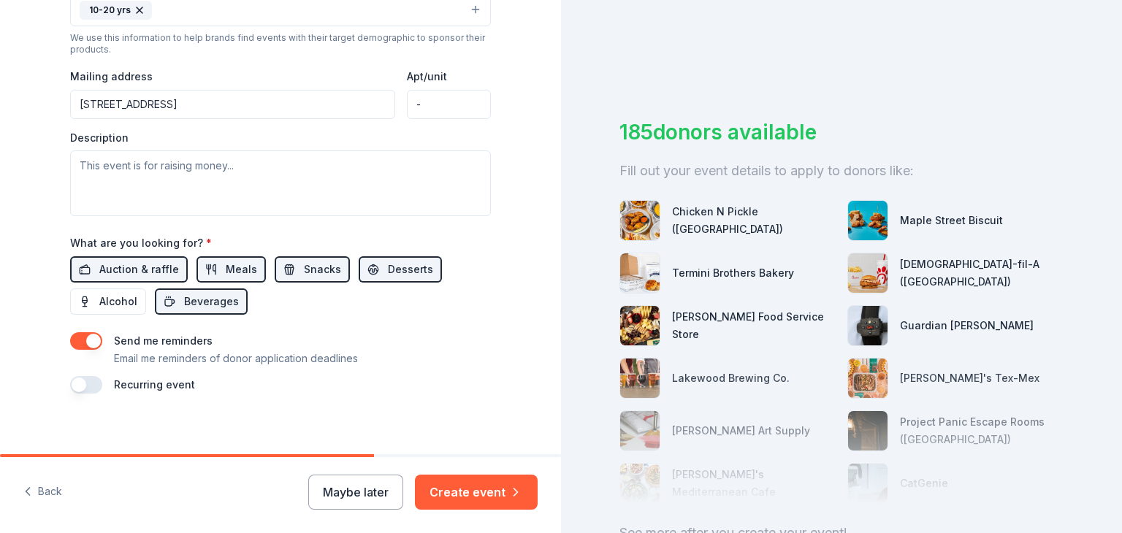
click at [84, 382] on button "button" at bounding box center [86, 385] width 32 height 18
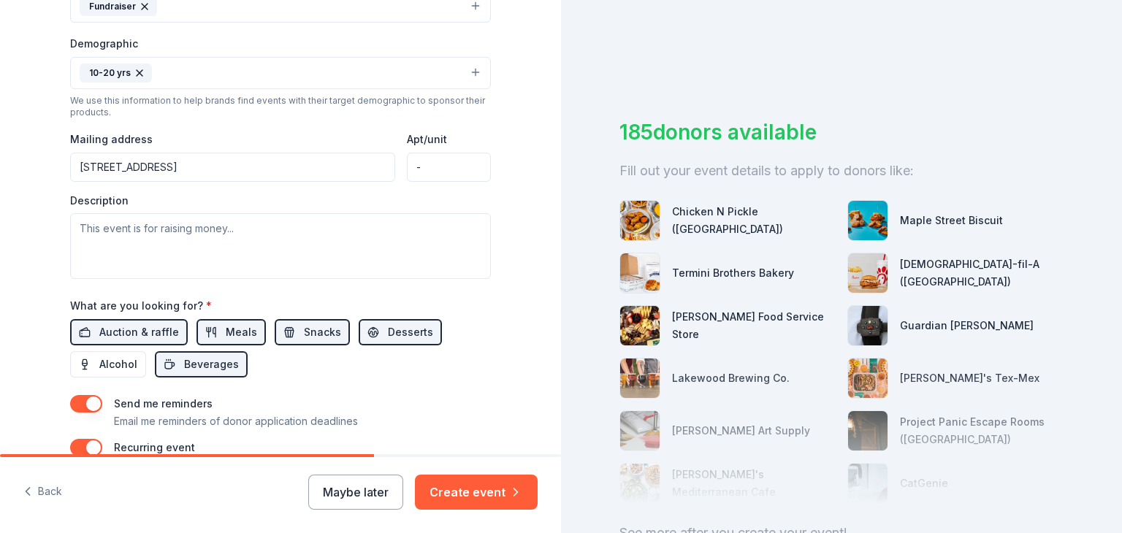
scroll to position [354, 0]
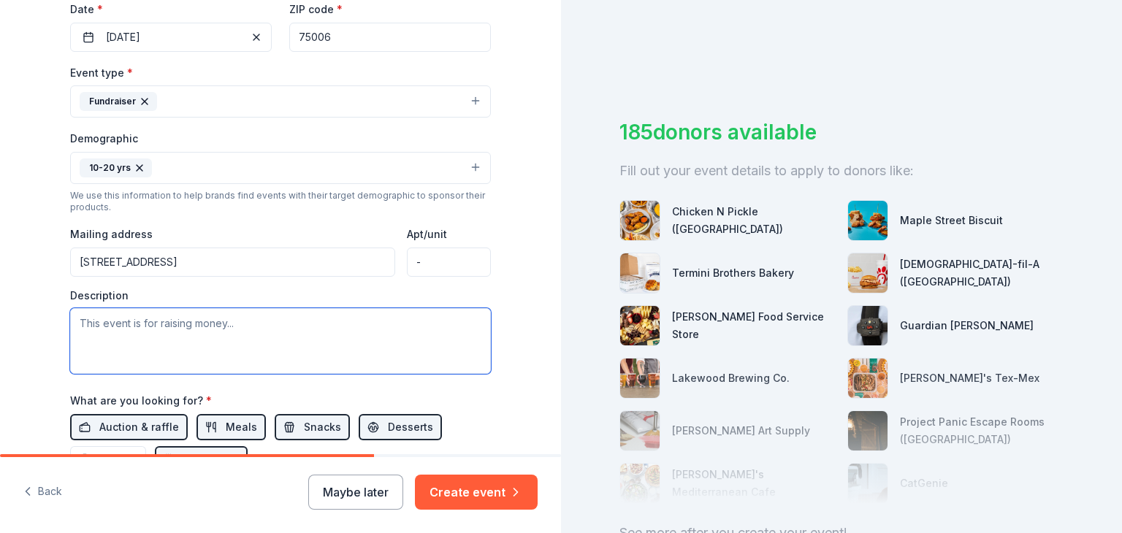
click at [301, 319] on textarea at bounding box center [280, 341] width 421 height 66
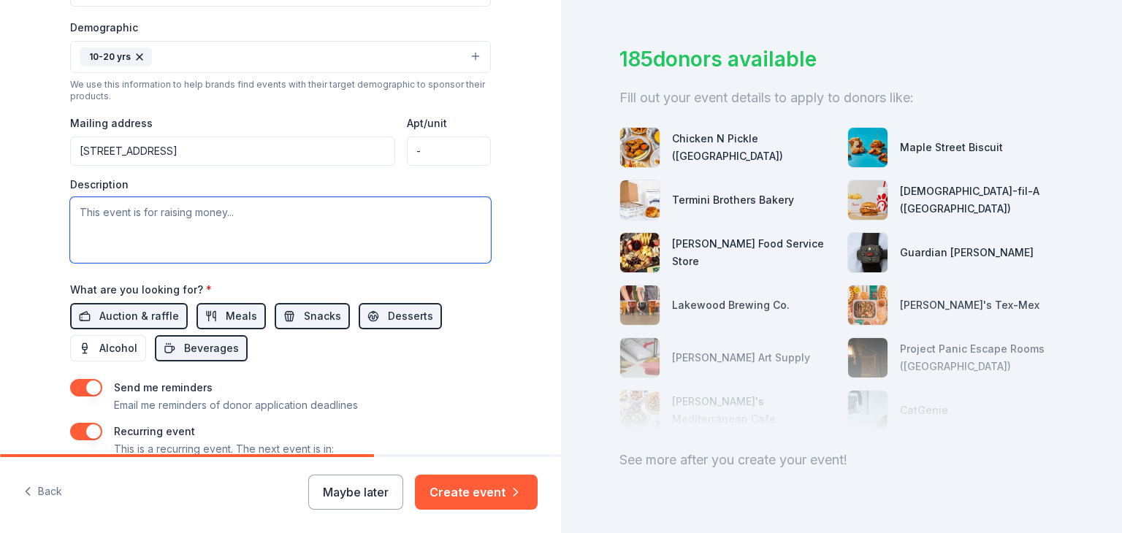
scroll to position [500, 0]
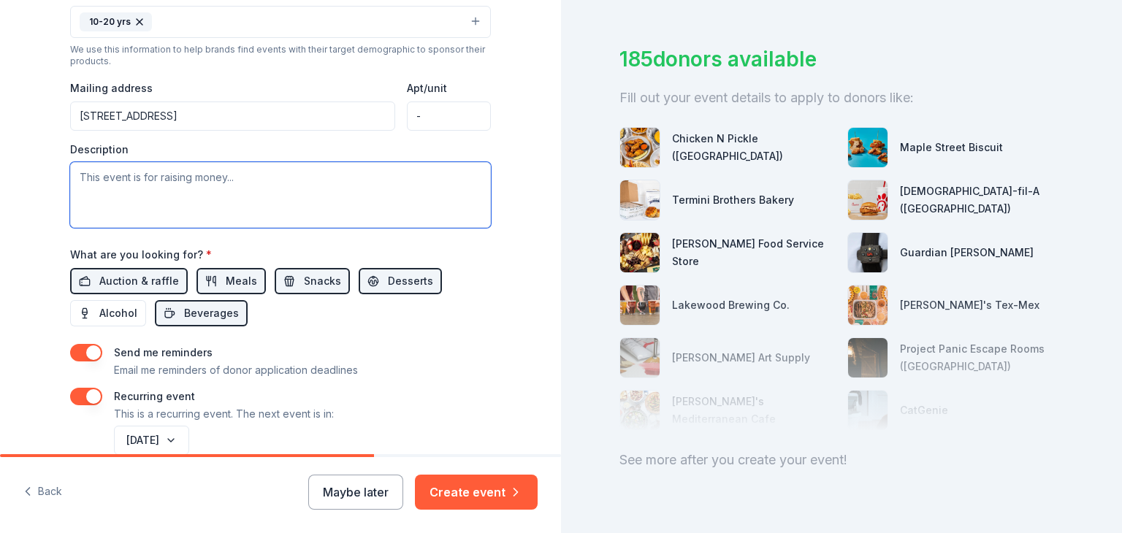
click at [169, 192] on textarea at bounding box center [280, 195] width 421 height 66
paste textarea "This event is for building community connections and strengthening family engag…"
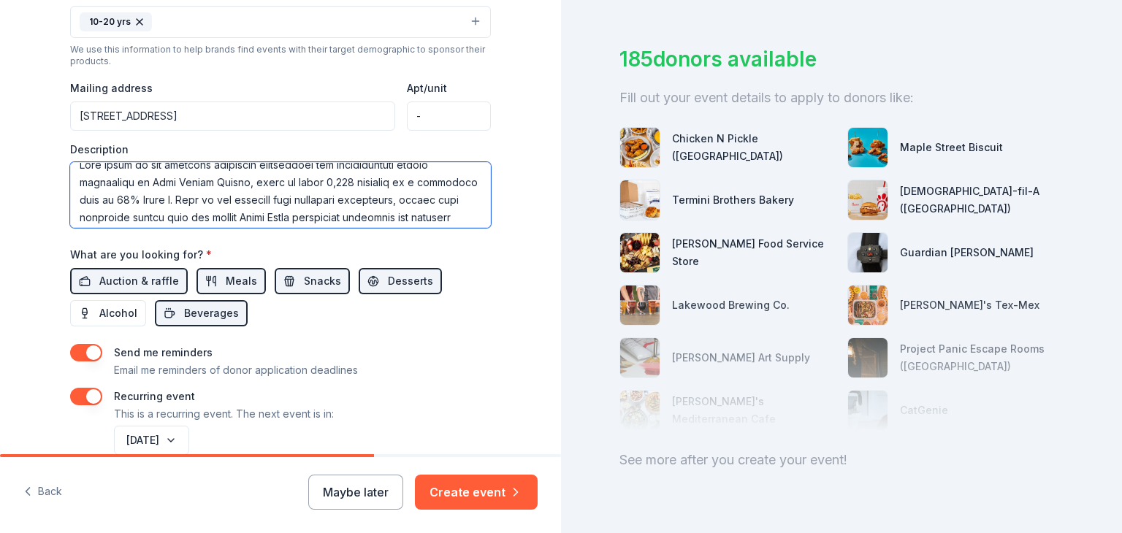
scroll to position [0, 0]
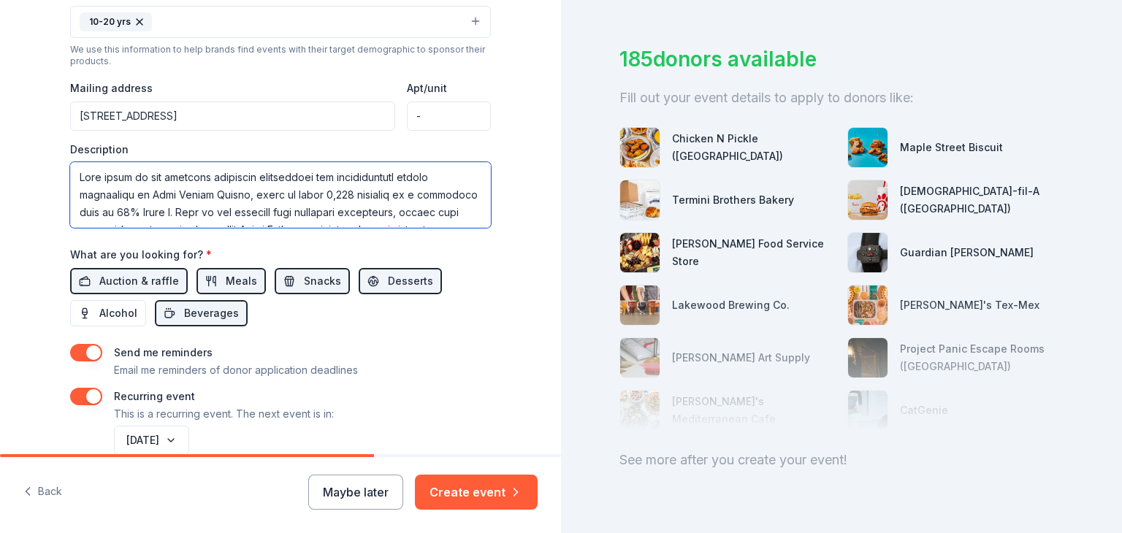
click at [126, 179] on textarea at bounding box center [280, 195] width 421 height 66
click at [224, 195] on textarea at bounding box center [280, 195] width 421 height 66
click at [327, 195] on textarea at bounding box center [280, 195] width 421 height 66
click at [345, 193] on textarea at bounding box center [280, 195] width 421 height 66
click at [164, 207] on textarea at bounding box center [280, 195] width 421 height 66
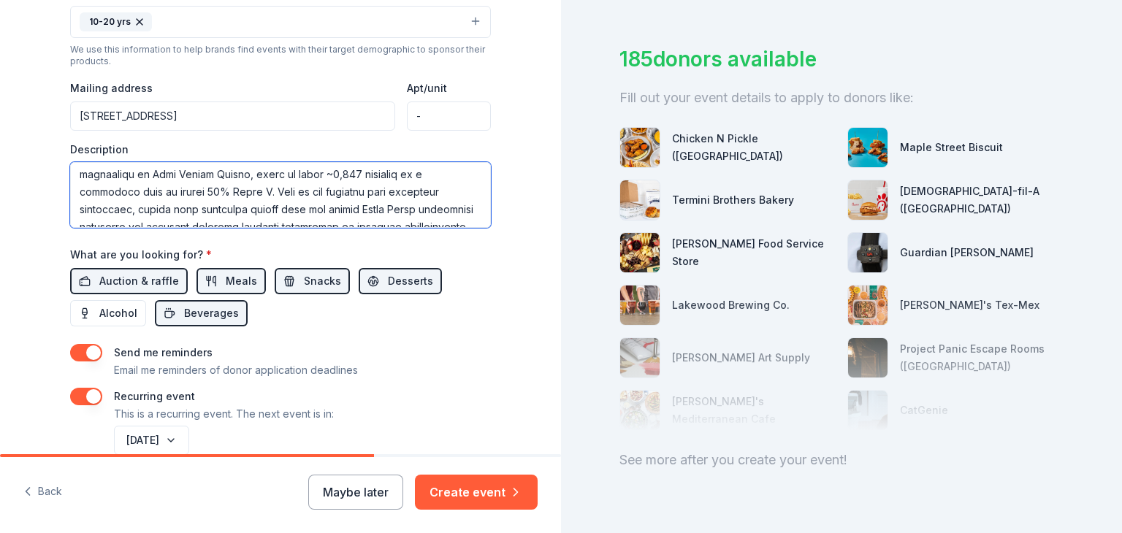
scroll to position [29, 0]
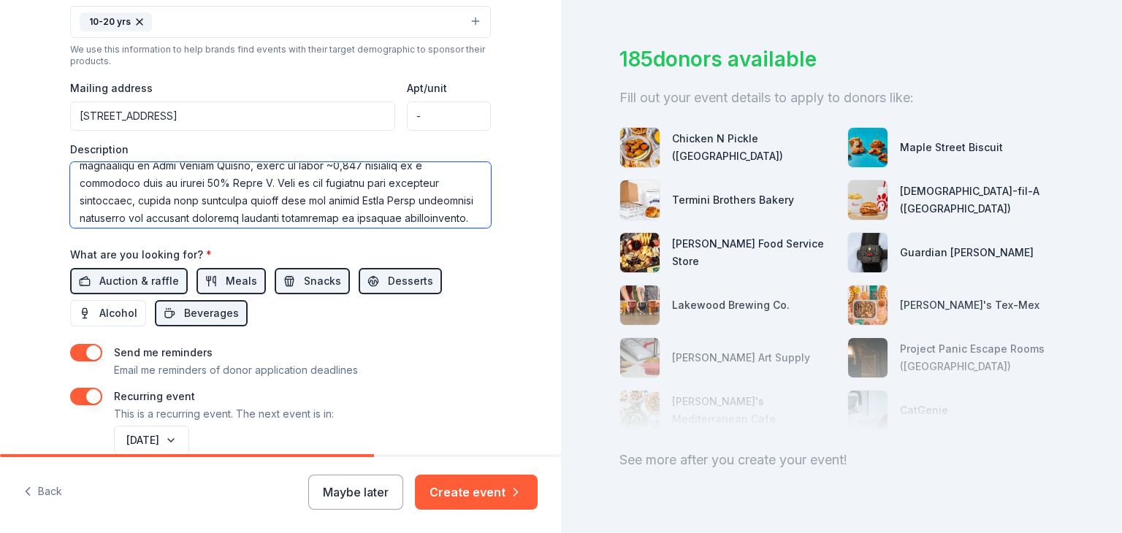
click at [170, 200] on textarea at bounding box center [280, 195] width 421 height 66
click at [177, 199] on textarea at bounding box center [280, 195] width 421 height 66
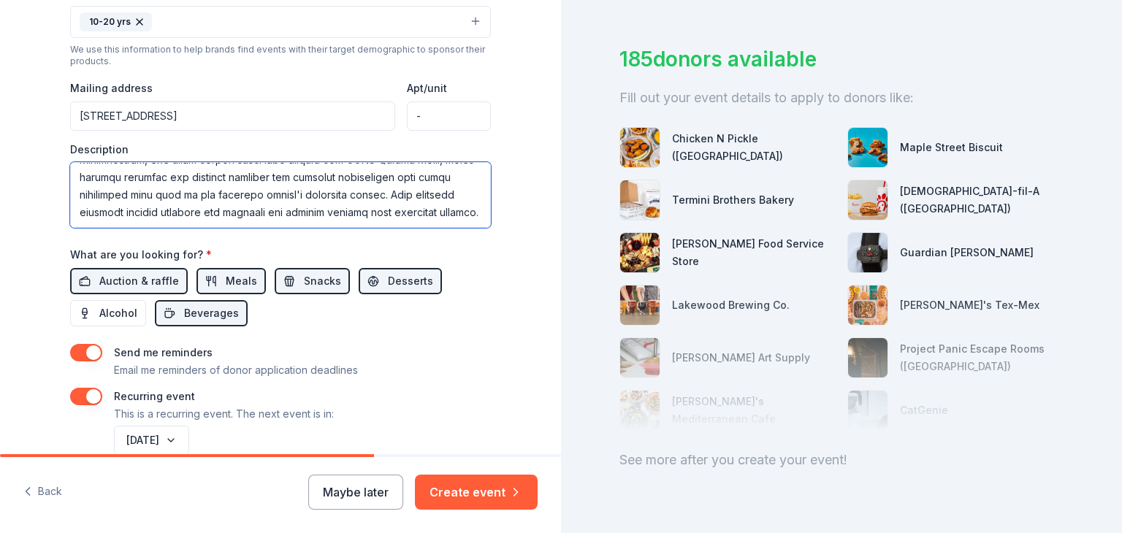
scroll to position [210, 0]
type textarea "This event is for building community connections and strengthening family engag…"
click at [454, 270] on div "Auction & raffle Meals Snacks Desserts Alcohol Beverages" at bounding box center [280, 297] width 421 height 58
click at [488, 489] on button "Create event" at bounding box center [476, 492] width 123 height 35
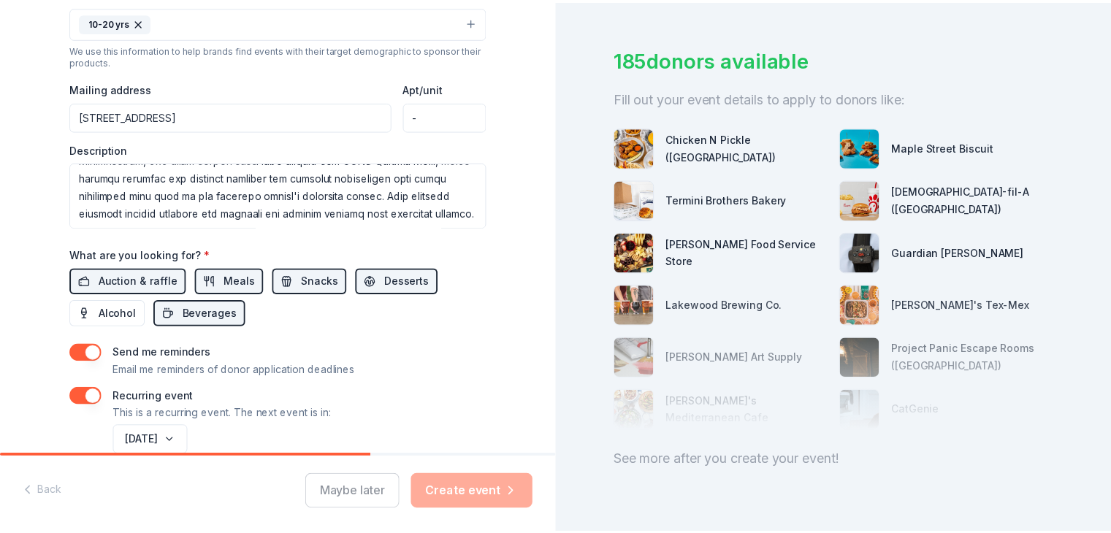
scroll to position [573, 0]
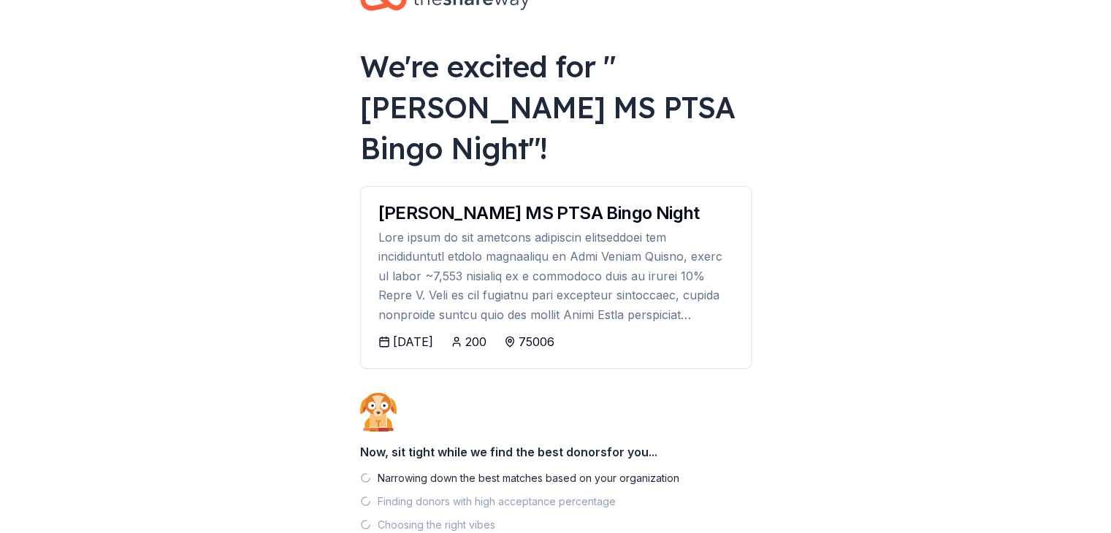
scroll to position [73, 0]
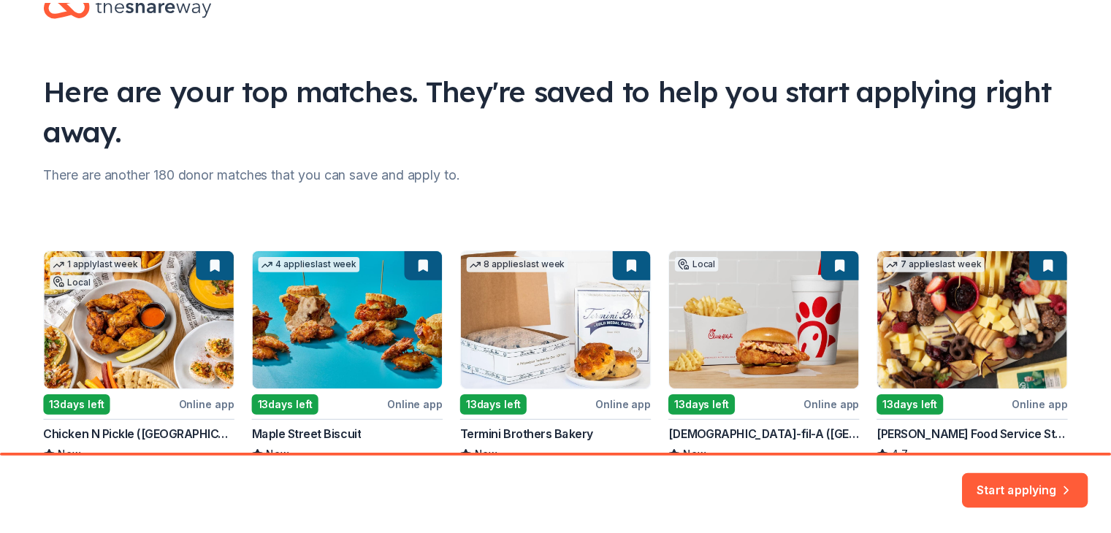
scroll to position [146, 0]
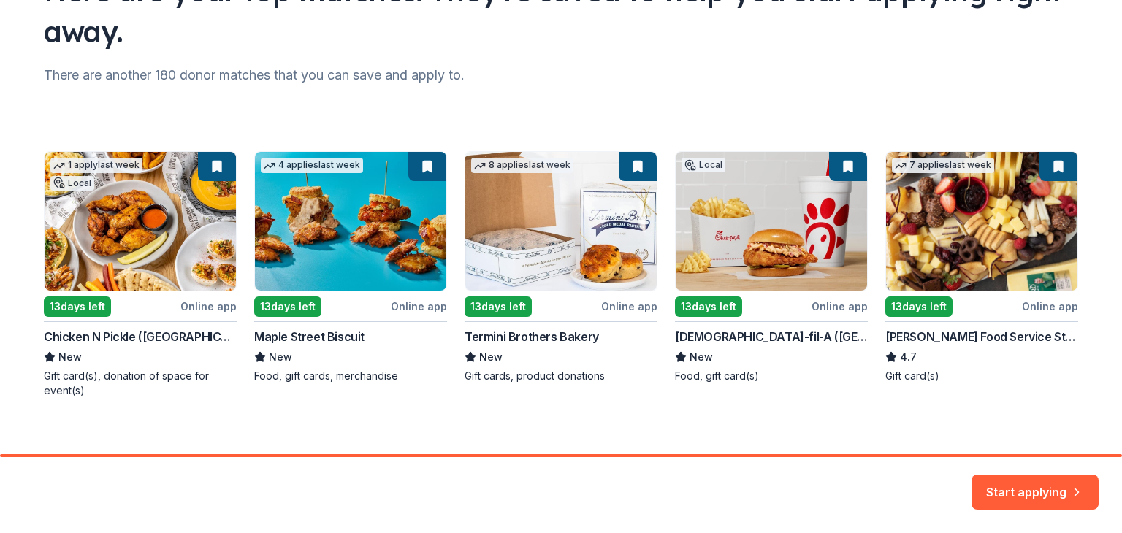
click at [1043, 486] on button "Start applying" at bounding box center [1035, 483] width 127 height 35
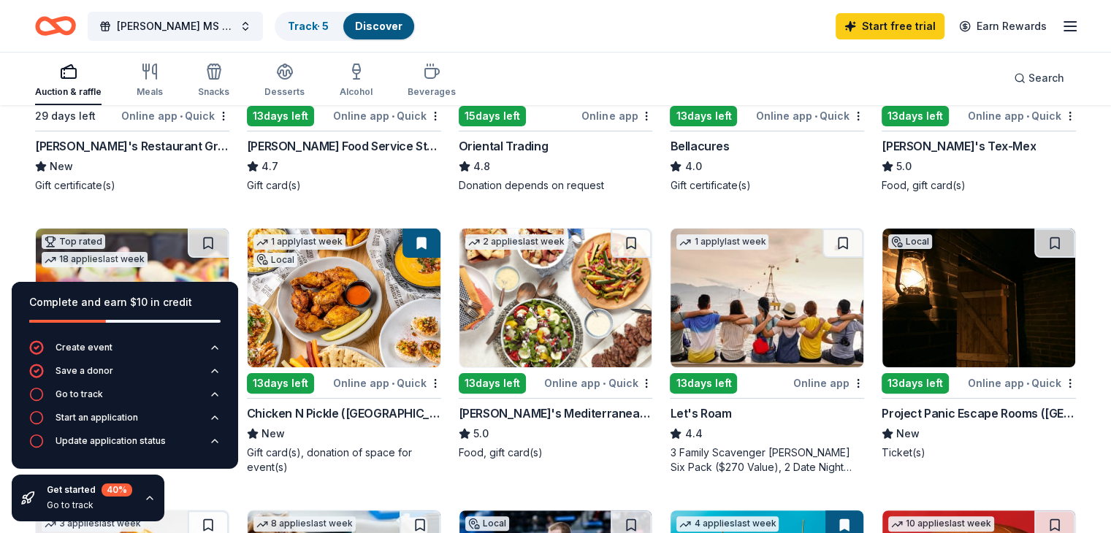
scroll to position [219, 0]
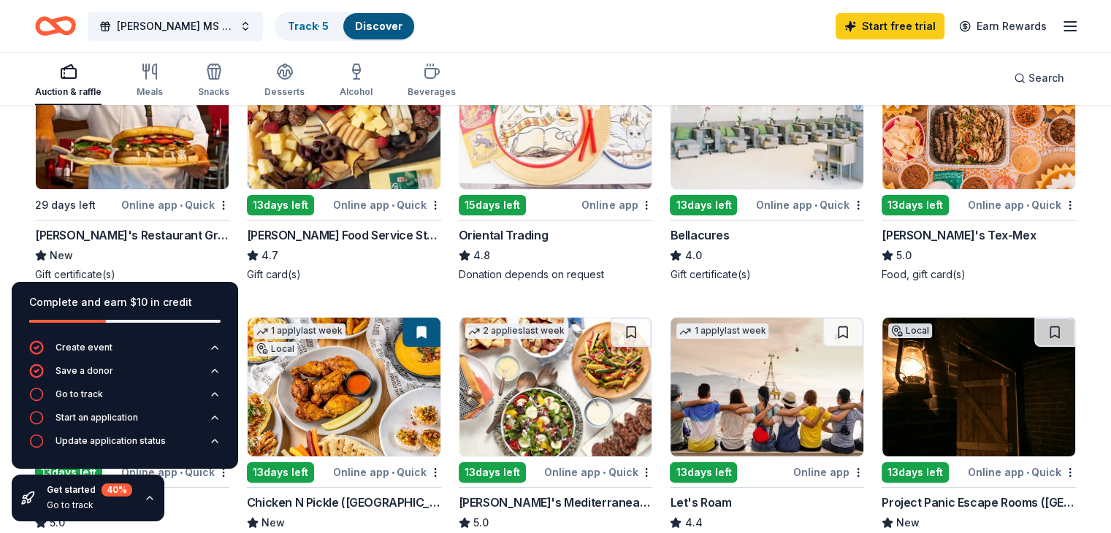
click at [164, 239] on div "Kenny's Restaurant Group" at bounding box center [132, 235] width 194 height 18
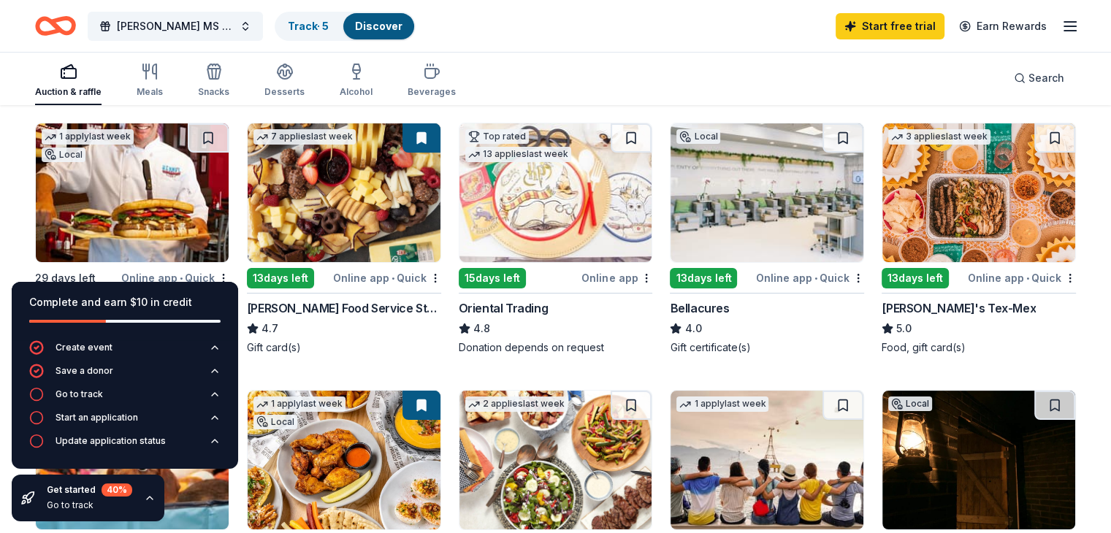
click at [968, 275] on div "Online app • Quick" at bounding box center [1022, 278] width 108 height 18
click at [213, 389] on icon "button" at bounding box center [215, 395] width 12 height 12
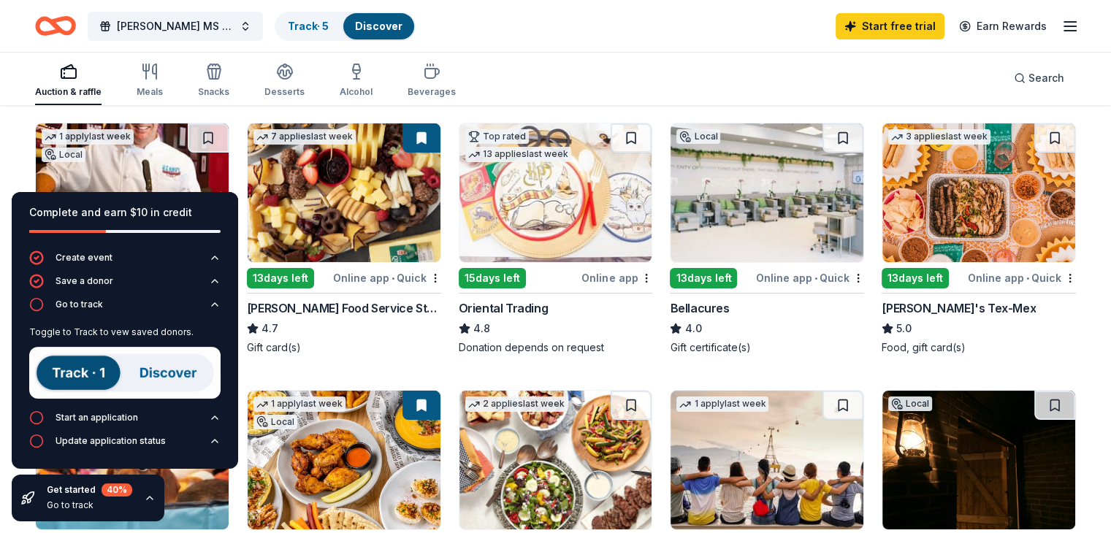
click at [94, 372] on img at bounding box center [124, 373] width 191 height 52
click at [1062, 29] on icon "button" at bounding box center [1071, 27] width 18 height 18
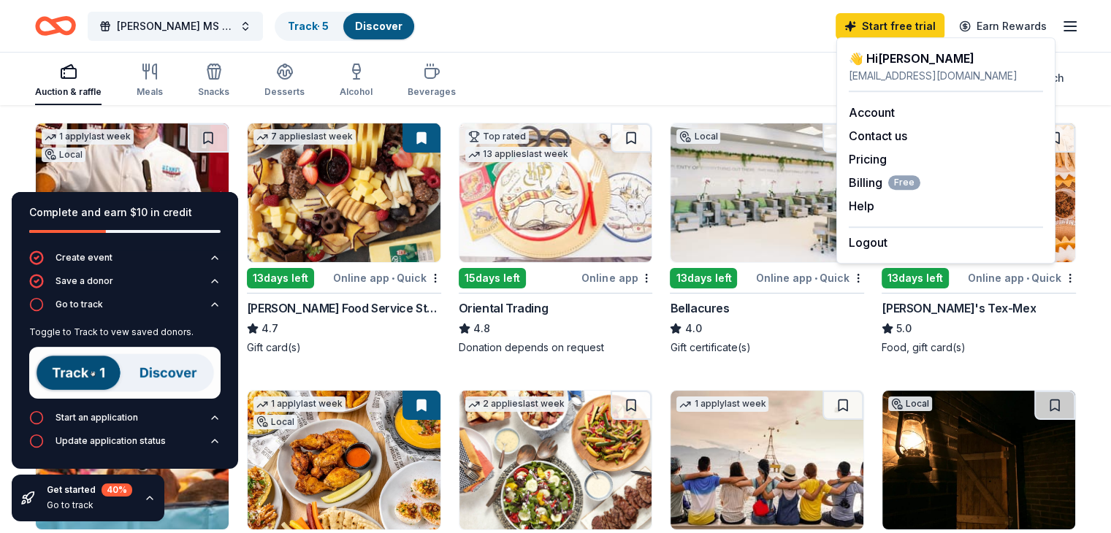
click at [1062, 29] on icon "button" at bounding box center [1071, 27] width 18 height 18
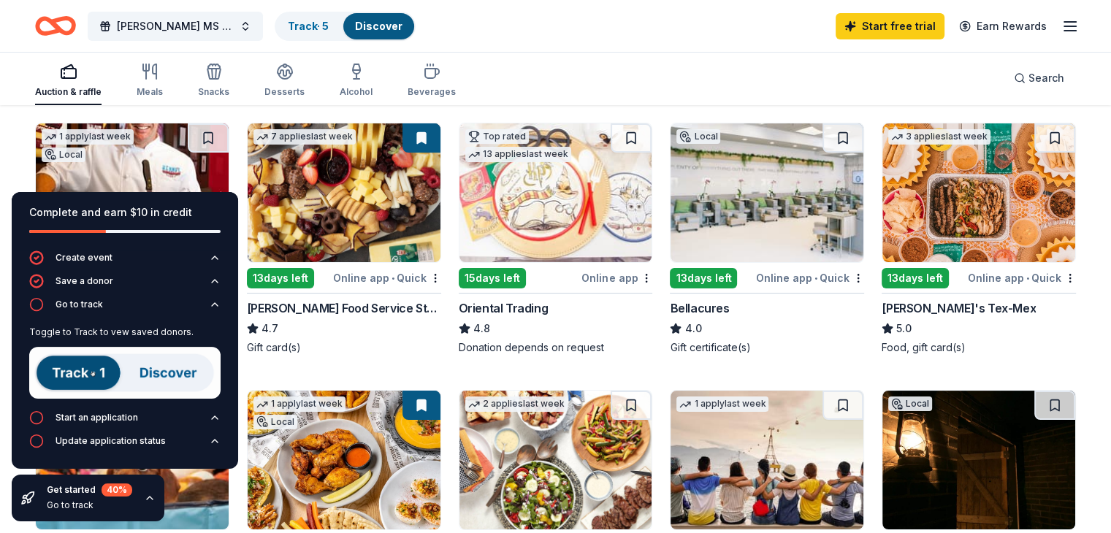
click at [329, 23] on link "Track · 5" at bounding box center [308, 26] width 41 height 12
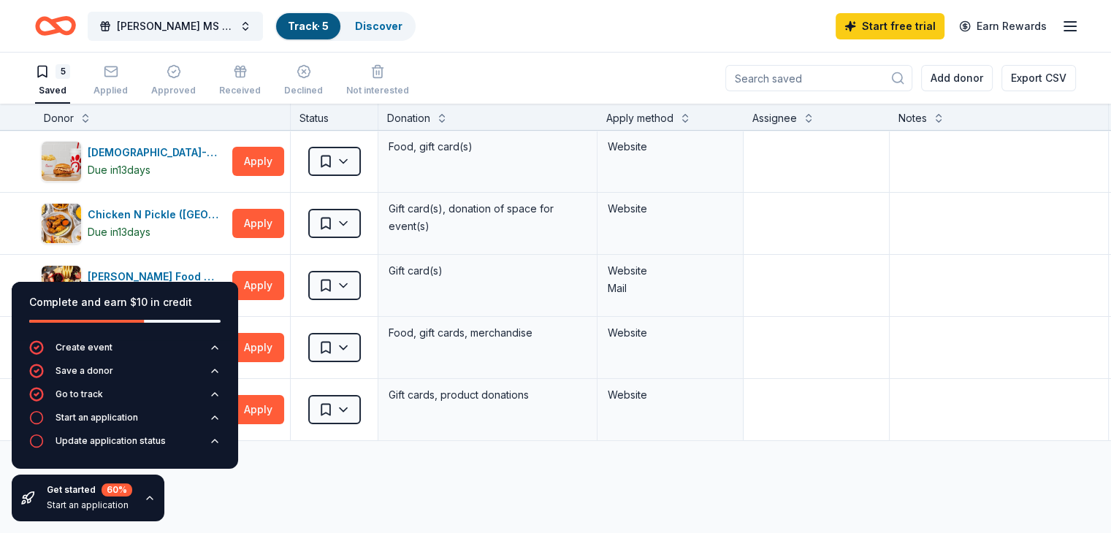
click at [217, 418] on icon "button" at bounding box center [215, 418] width 12 height 12
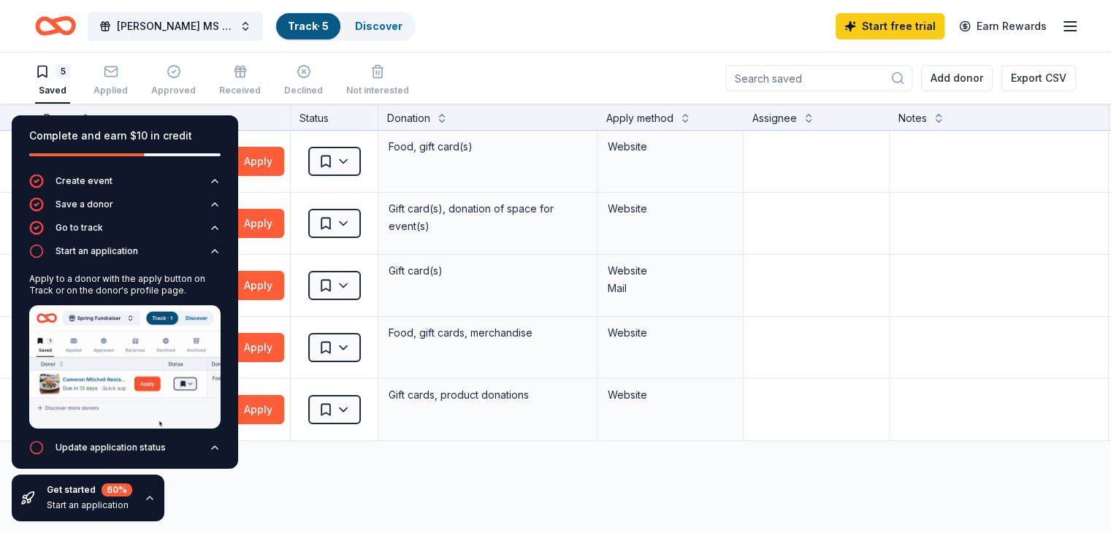
click at [28, 83] on div "5 Saved Applied Approved Received Declined Not interested Add donor Export CSV" at bounding box center [555, 78] width 1111 height 51
click at [133, 135] on div "Complete and earn $10 in credit" at bounding box center [124, 136] width 191 height 18
click at [204, 262] on button "Start an application" at bounding box center [124, 255] width 191 height 23
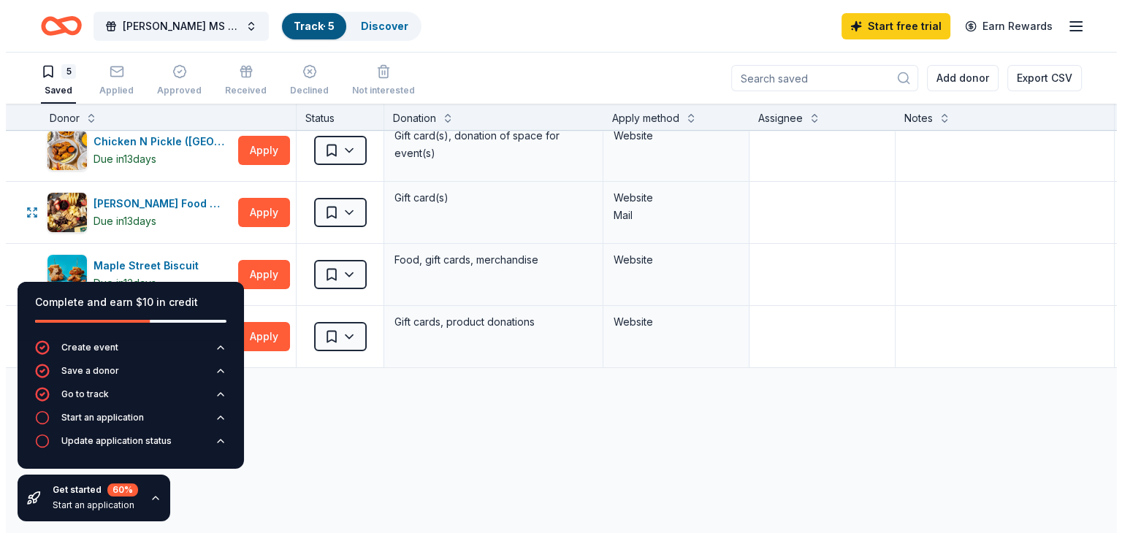
scroll to position [146, 0]
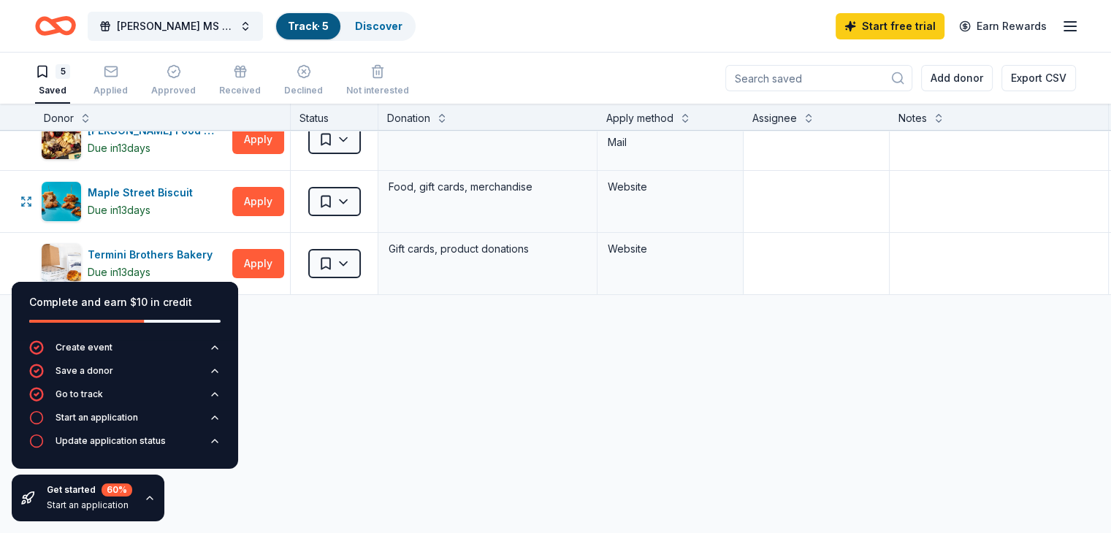
click at [284, 197] on button "Apply" at bounding box center [258, 201] width 52 height 29
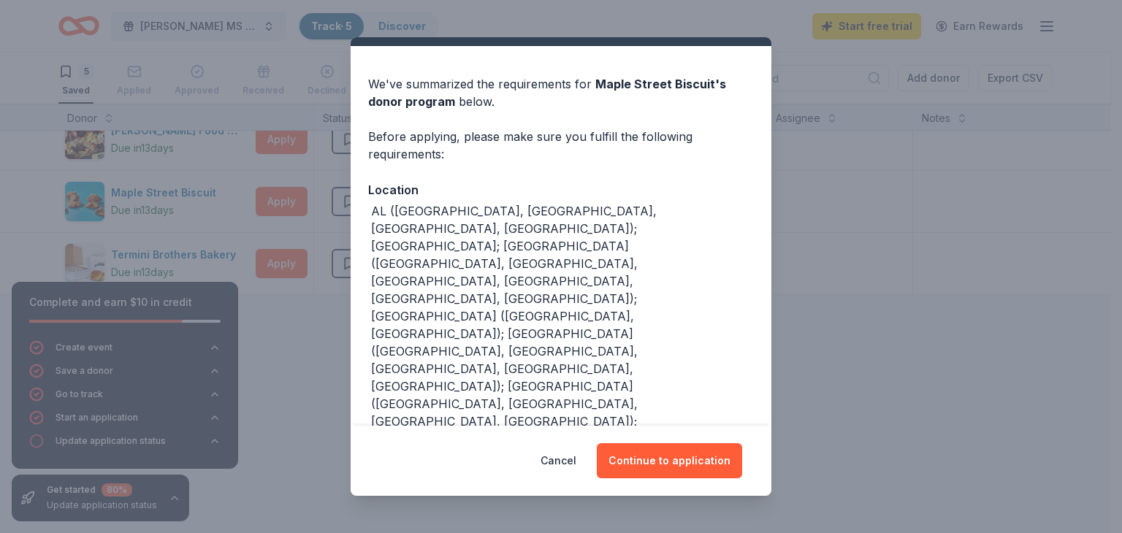
scroll to position [47, 0]
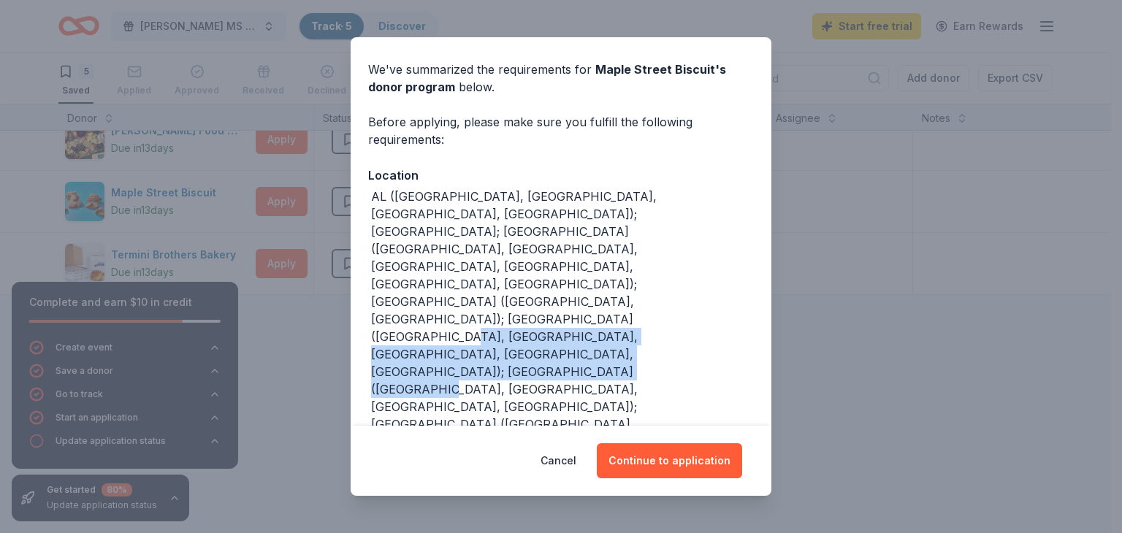
drag, startPoint x: 451, startPoint y: 290, endPoint x: 711, endPoint y: 298, distance: 260.2
click at [713, 297] on div "AL (Daphne, Homewood, Madison, Mobile); FL; GA (Alpharetta, Atlanta, Duluth, Ke…" at bounding box center [562, 398] width 383 height 421
click at [675, 462] on button "Continue to application" at bounding box center [669, 460] width 145 height 35
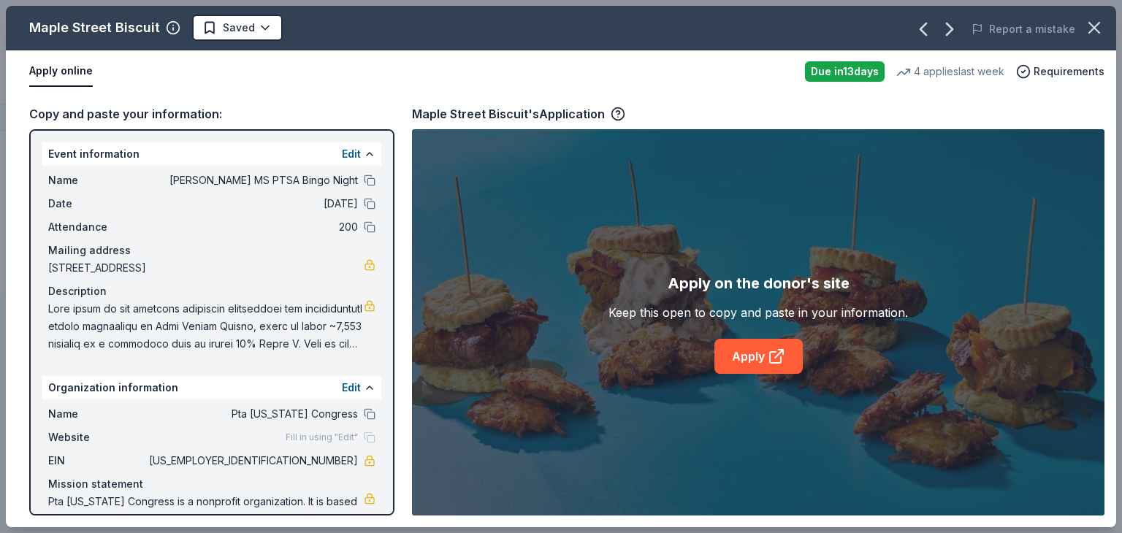
click at [736, 359] on link "Apply" at bounding box center [759, 356] width 88 height 35
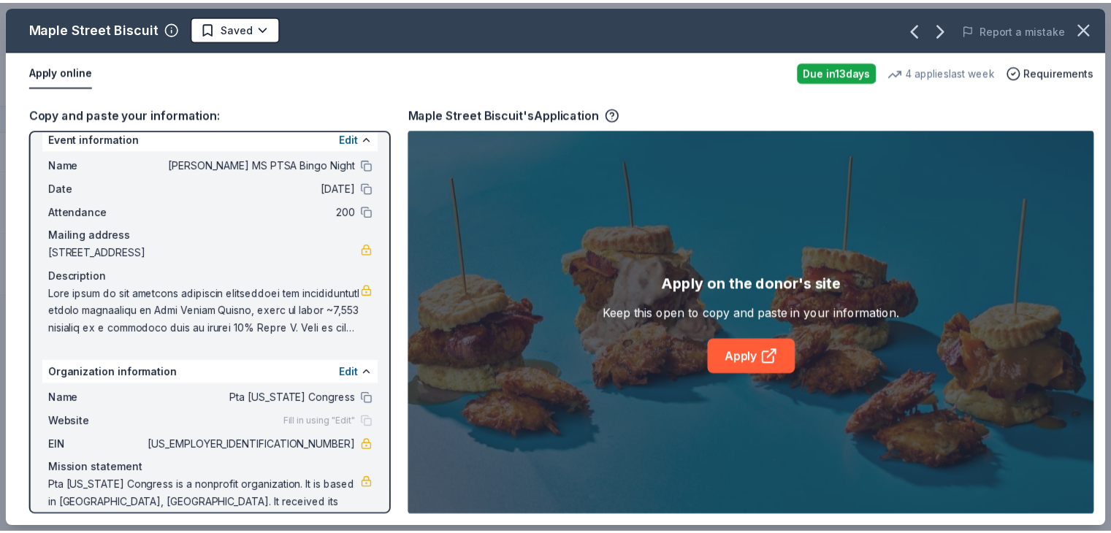
scroll to position [31, 0]
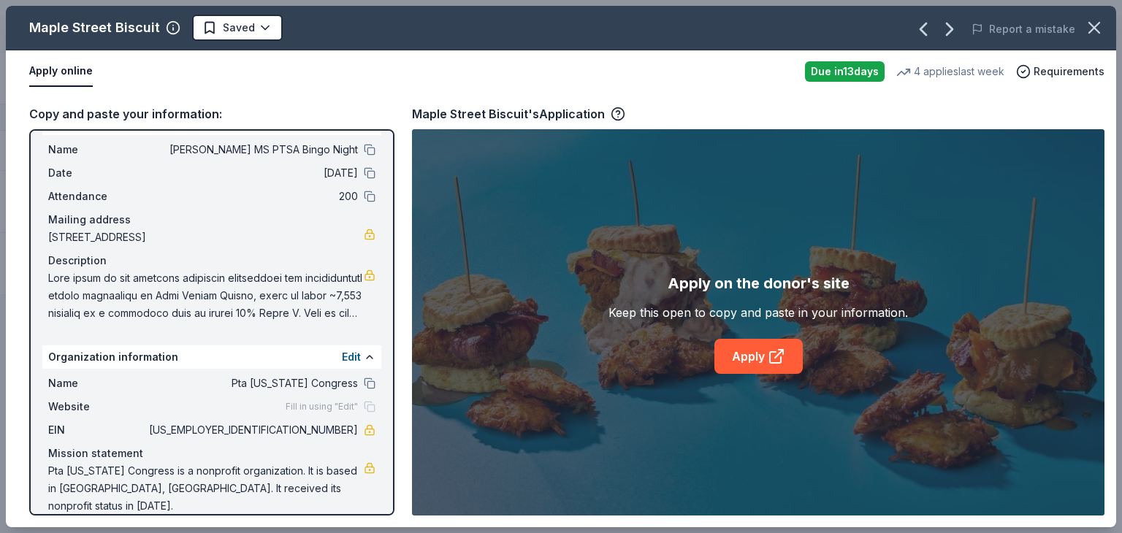
click at [1091, 23] on icon "button" at bounding box center [1094, 28] width 10 height 10
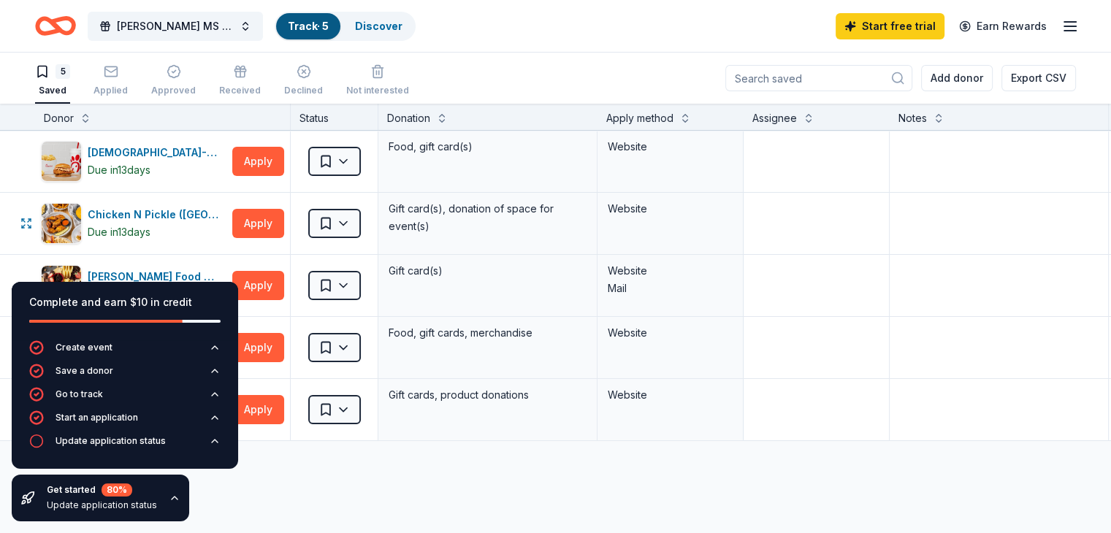
scroll to position [0, 0]
click at [208, 448] on button "Update application status" at bounding box center [124, 445] width 191 height 23
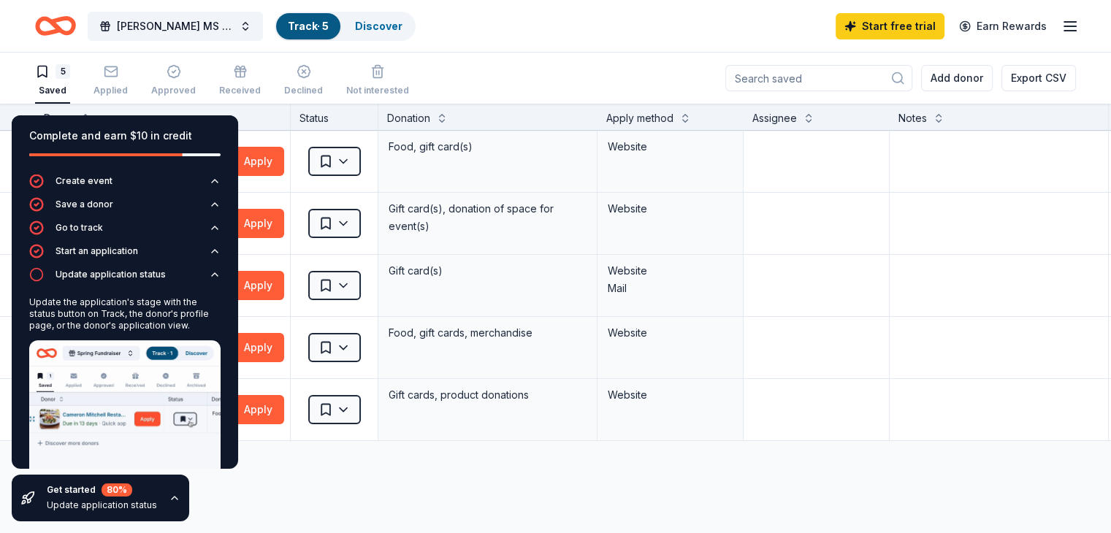
click at [126, 312] on div "Update the application's stage with the status button on Track, the donor's pro…" at bounding box center [124, 314] width 191 height 35
click at [324, 34] on div "Track · 5" at bounding box center [308, 26] width 64 height 26
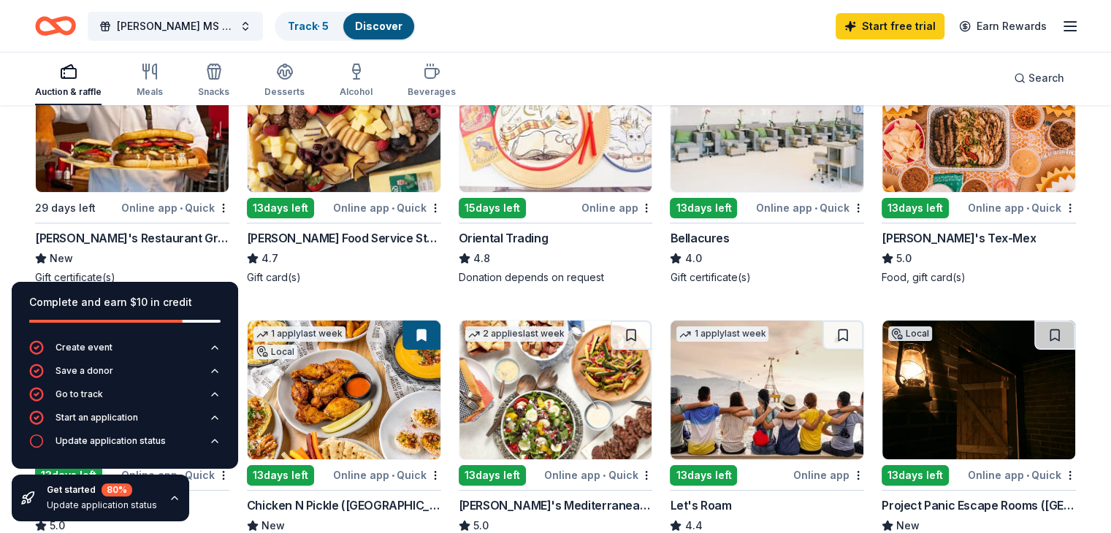
scroll to position [219, 0]
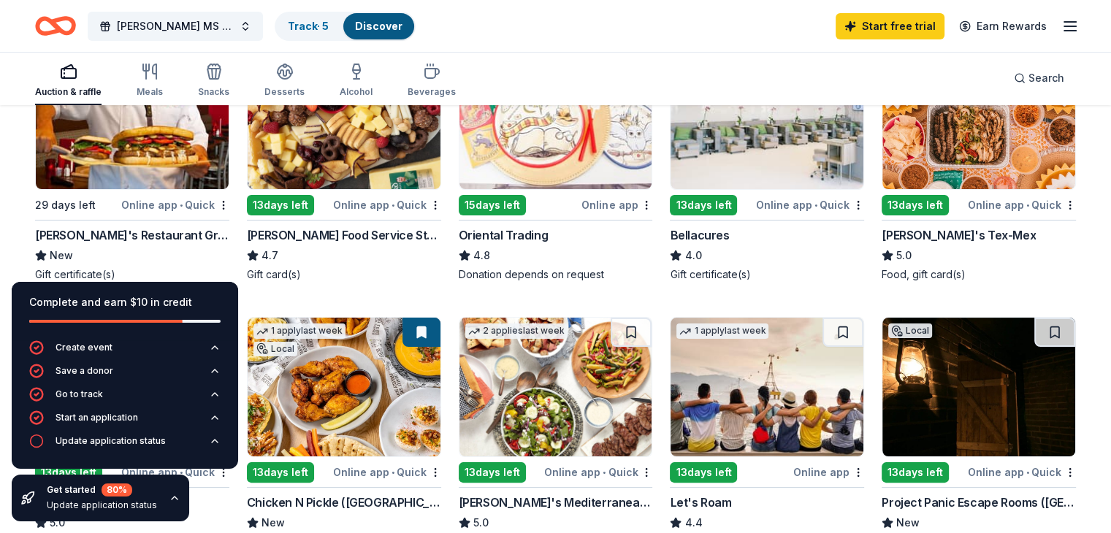
click at [991, 204] on div "Online app • Quick" at bounding box center [1022, 205] width 108 height 18
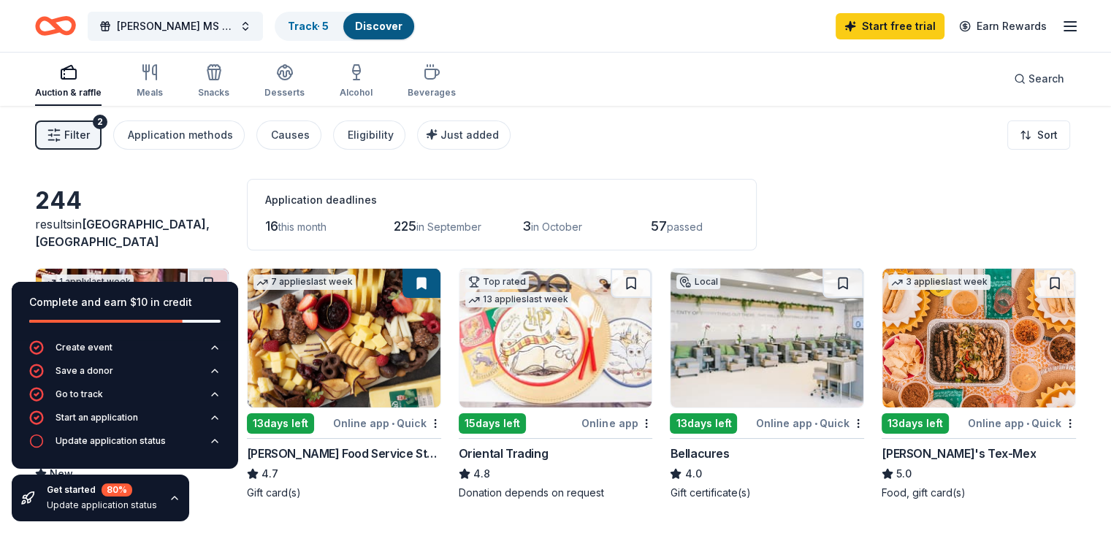
scroll to position [0, 0]
click at [1034, 287] on button at bounding box center [1054, 284] width 41 height 29
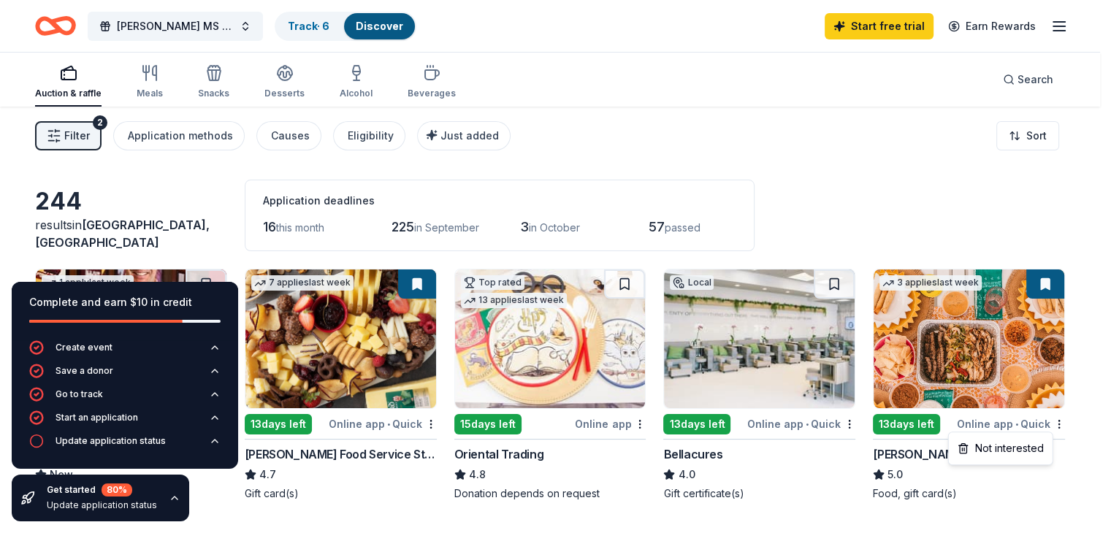
click at [1043, 421] on html "Ted Polk MS PTSA Bingo Night Track · 6 Discover Start free trial Earn Rewards A…" at bounding box center [555, 266] width 1111 height 533
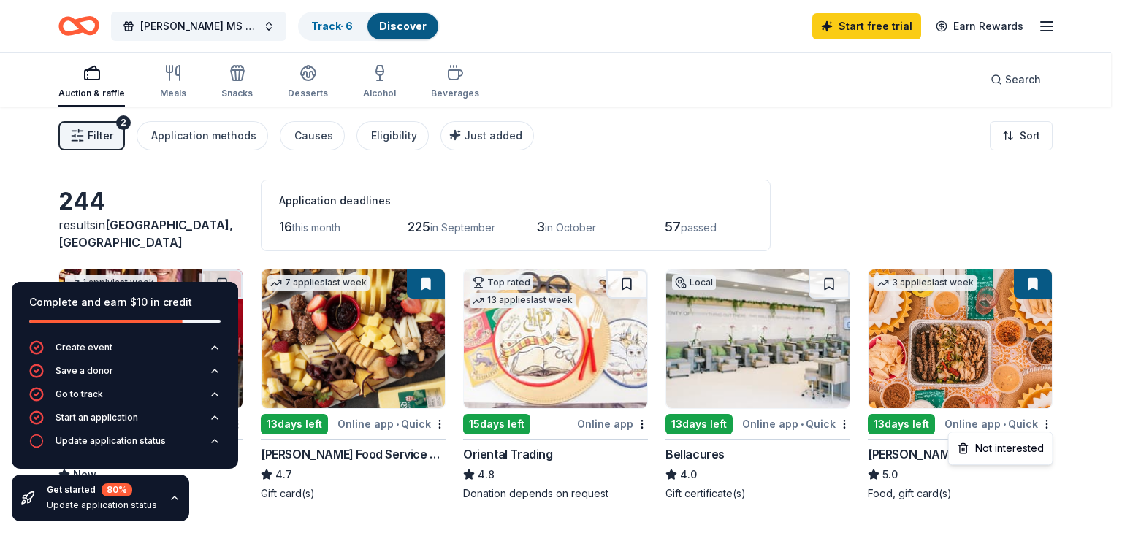
click at [1043, 421] on html "Ted Polk MS PTSA Bingo Night Track · 6 Discover Start free trial Earn Rewards A…" at bounding box center [561, 266] width 1122 height 533
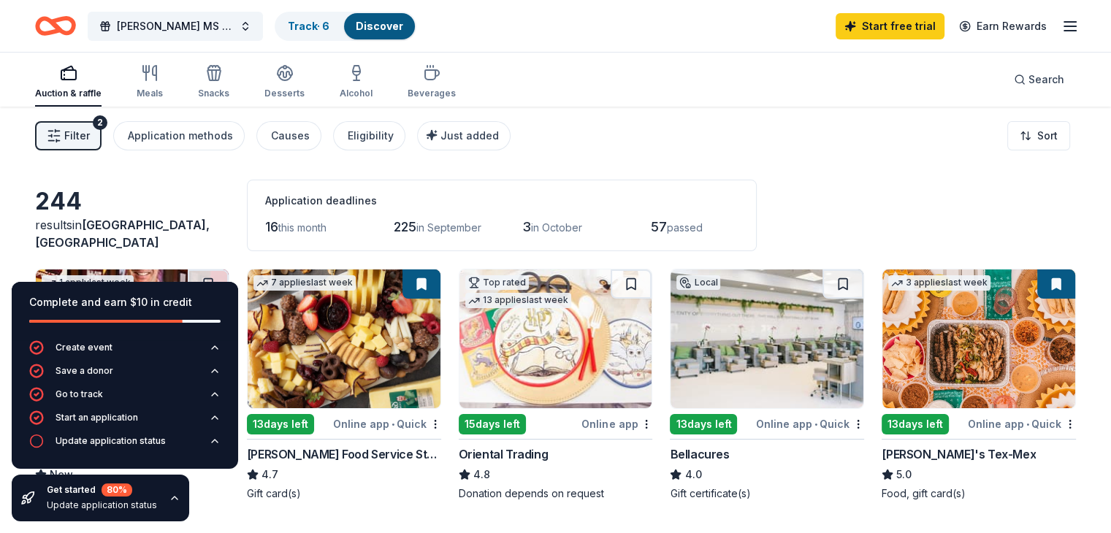
click at [1003, 343] on img at bounding box center [979, 339] width 193 height 139
click at [210, 437] on icon "button" at bounding box center [215, 441] width 12 height 12
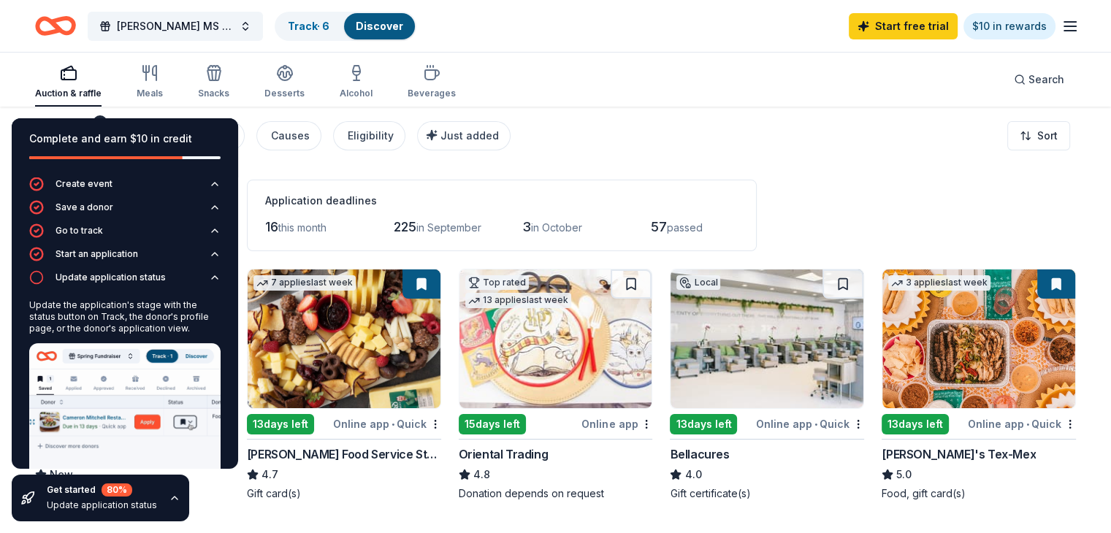
click at [329, 20] on link "Track · 6" at bounding box center [309, 26] width 42 height 12
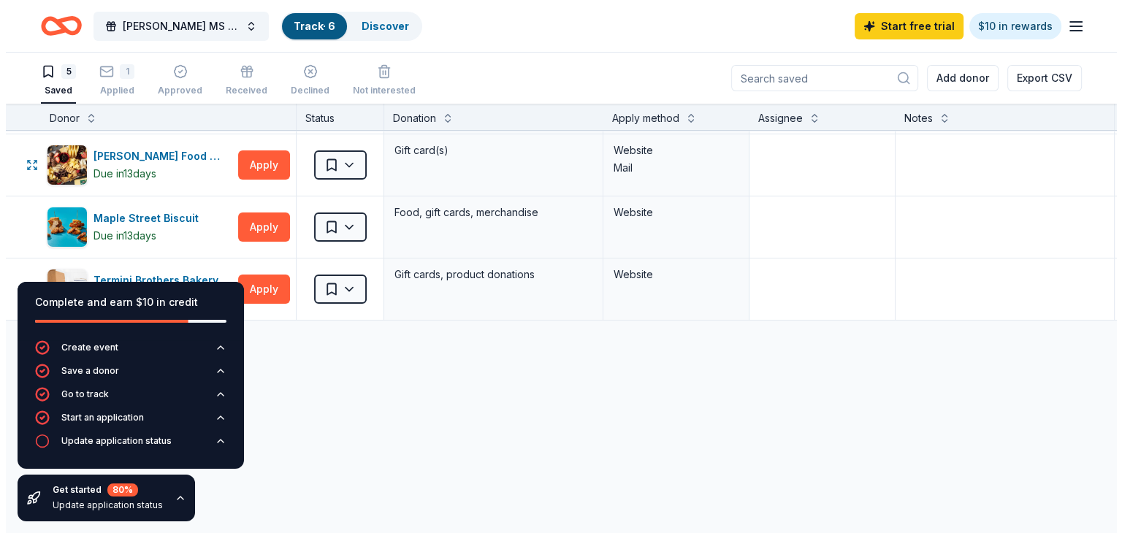
scroll to position [146, 0]
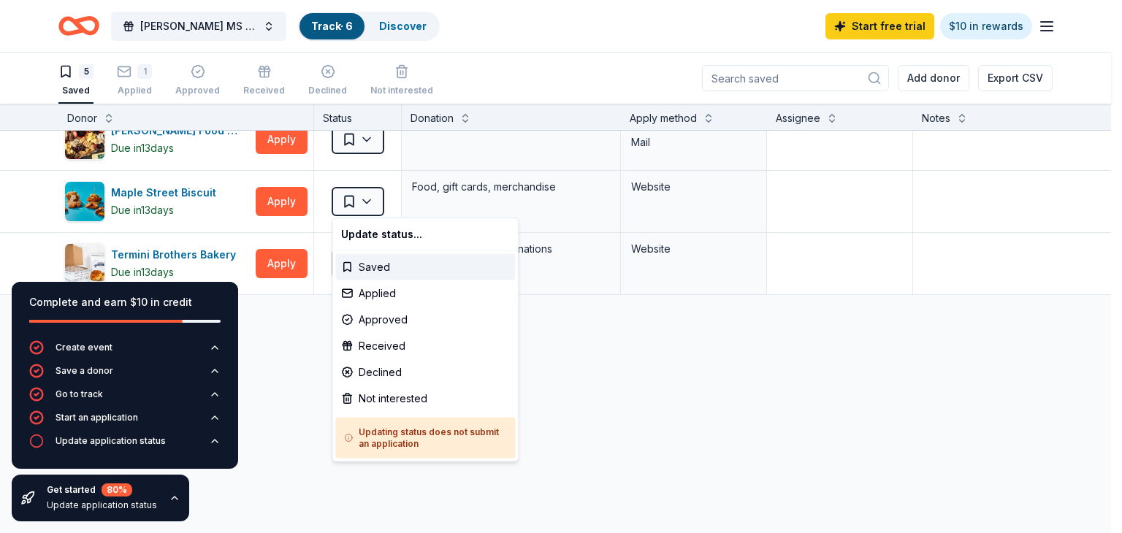
click at [368, 202] on html "Ted Polk MS PTSA Bingo Night Track · 6 Discover Start free trial $10 in rewards…" at bounding box center [561, 266] width 1122 height 533
click at [375, 295] on div "Applied" at bounding box center [425, 294] width 180 height 26
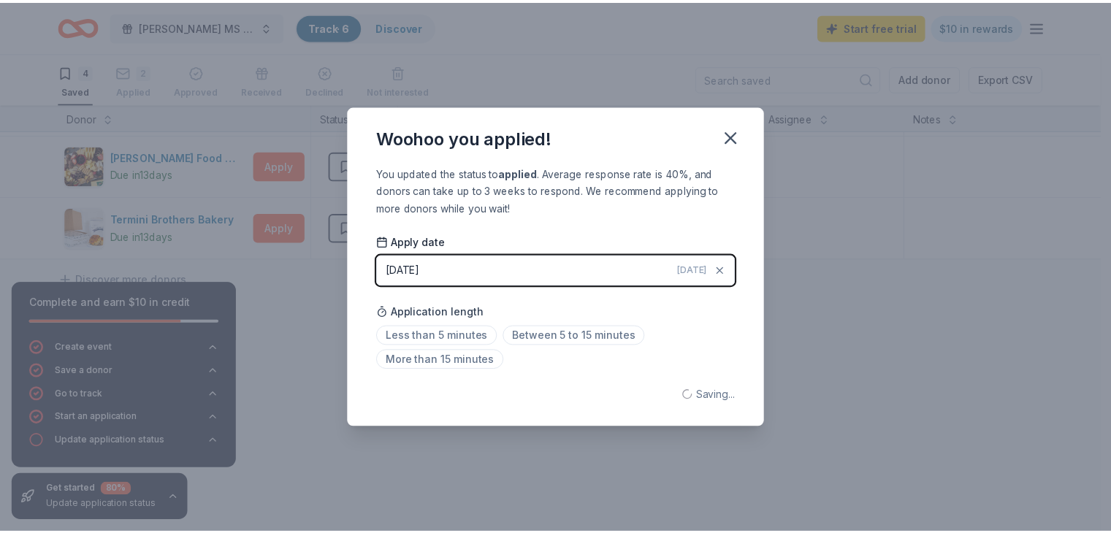
scroll to position [130, 0]
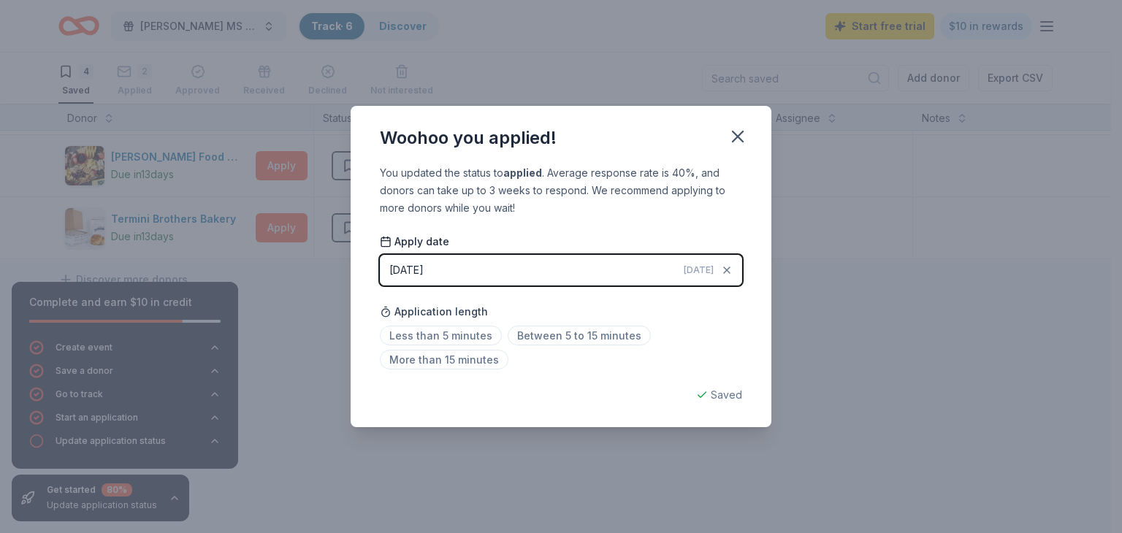
click at [733, 135] on icon "button" at bounding box center [738, 136] width 20 height 20
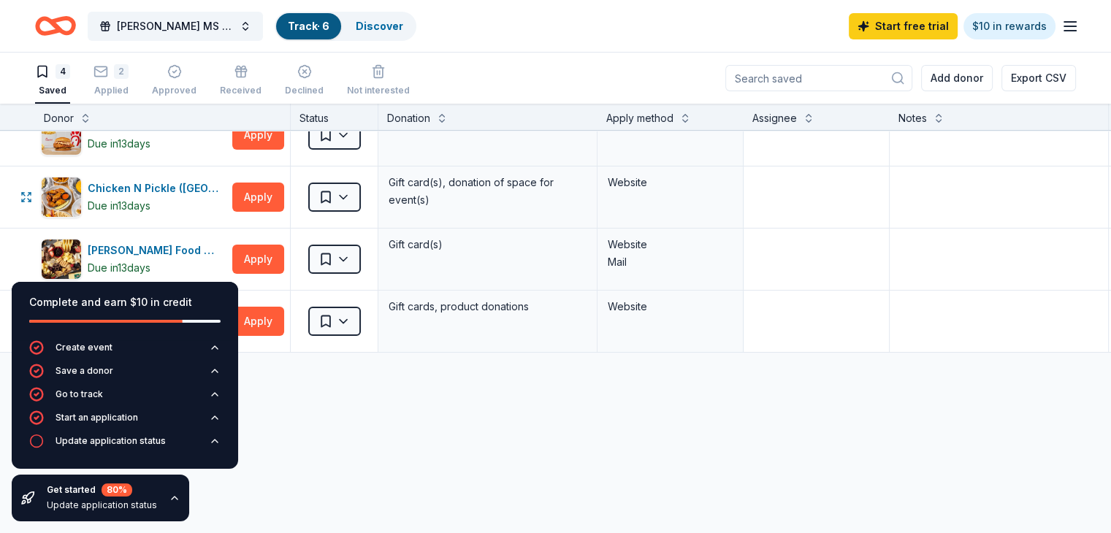
scroll to position [0, 0]
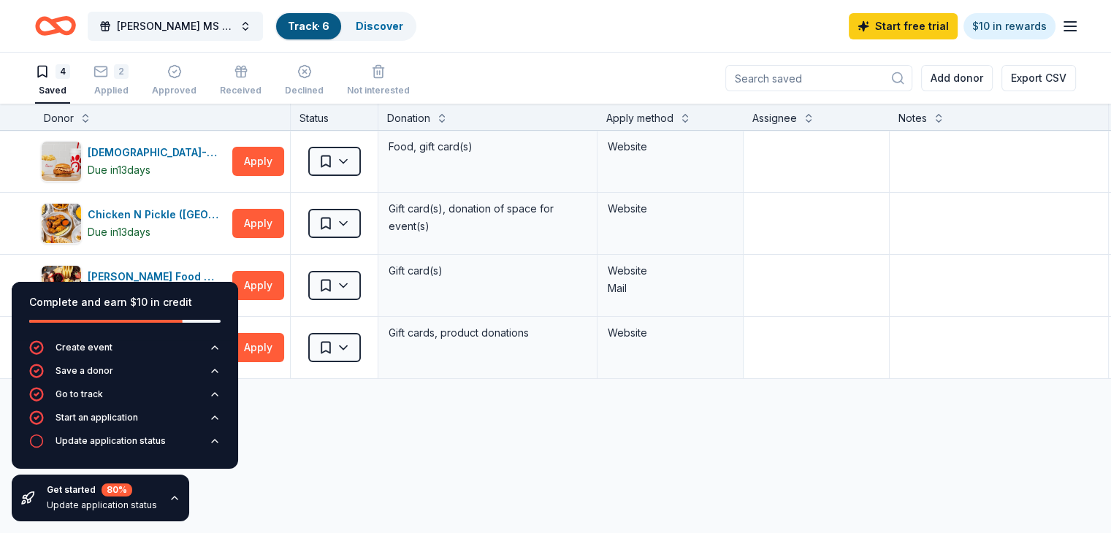
click at [70, 73] on div "4" at bounding box center [63, 71] width 15 height 15
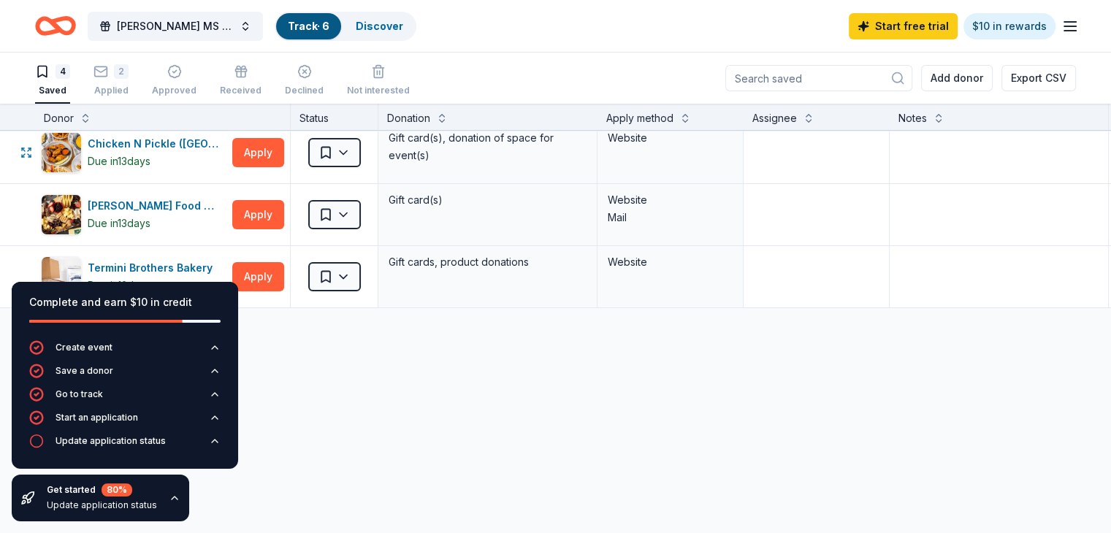
scroll to position [130, 0]
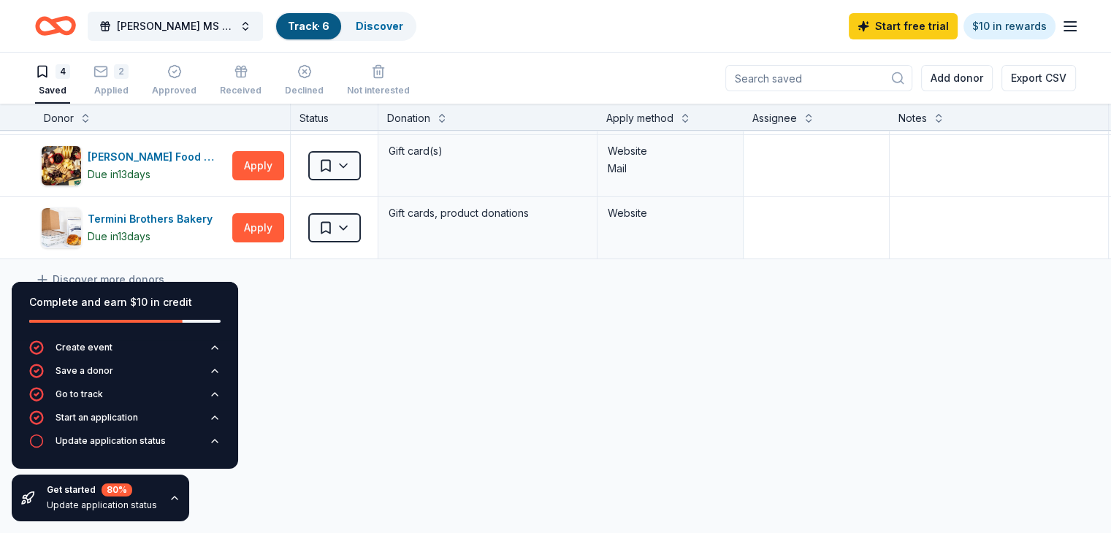
click at [132, 271] on link "Discover more donors" at bounding box center [99, 280] width 129 height 18
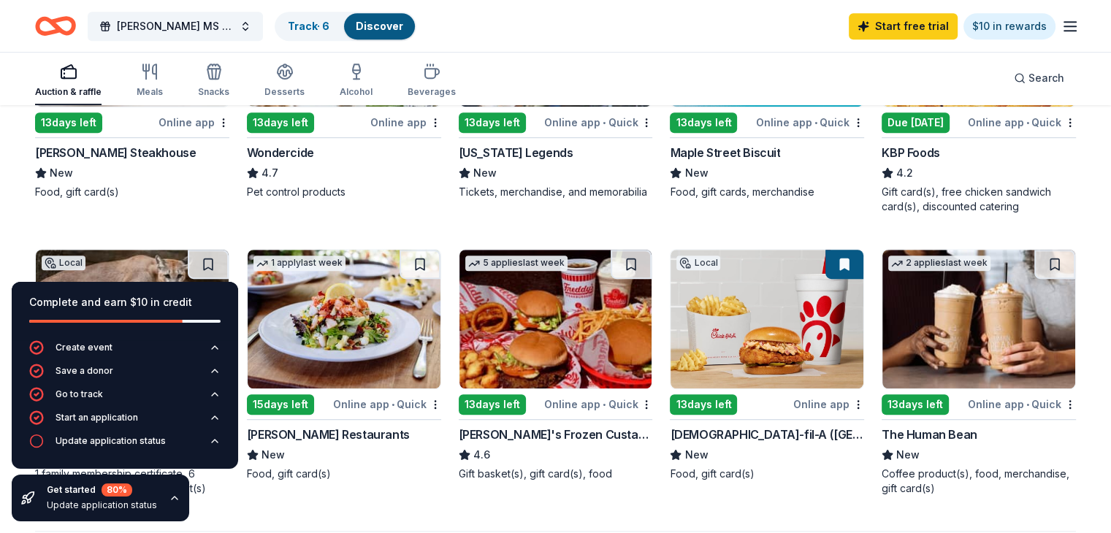
scroll to position [877, 0]
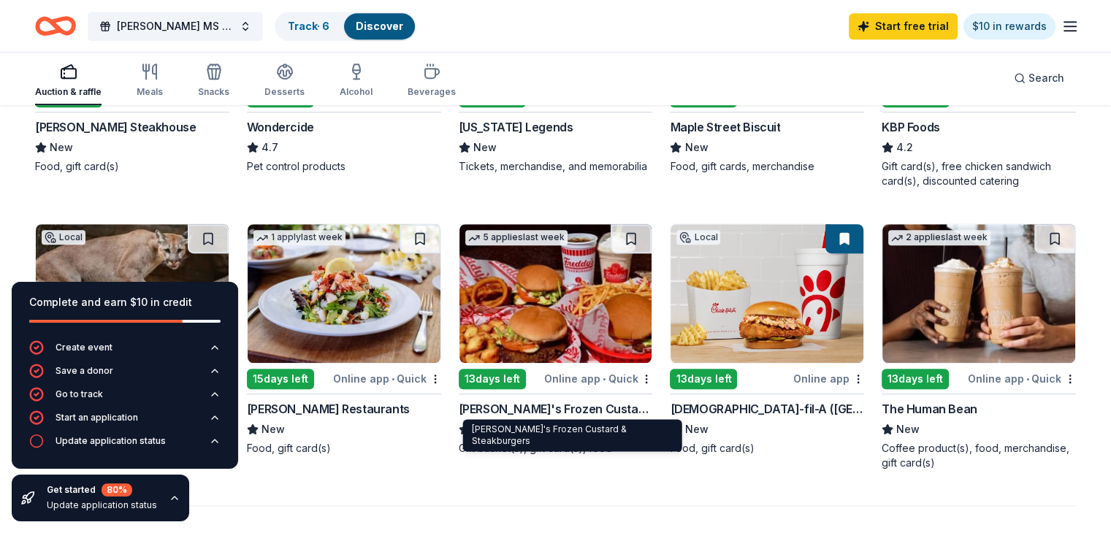
click at [535, 415] on div "Freddy's Frozen Custard & Steakburgers" at bounding box center [556, 409] width 194 height 18
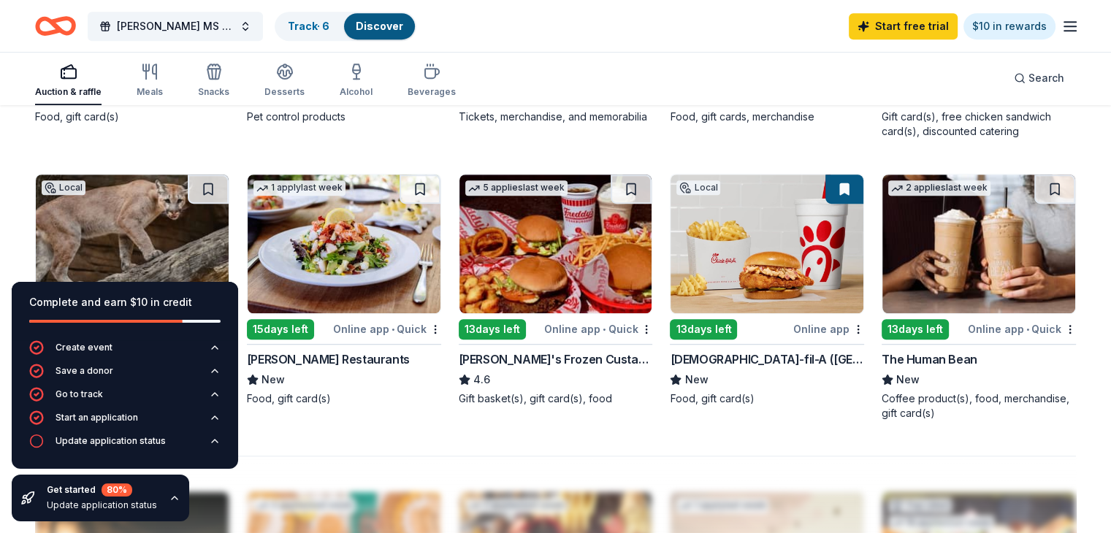
scroll to position [950, 0]
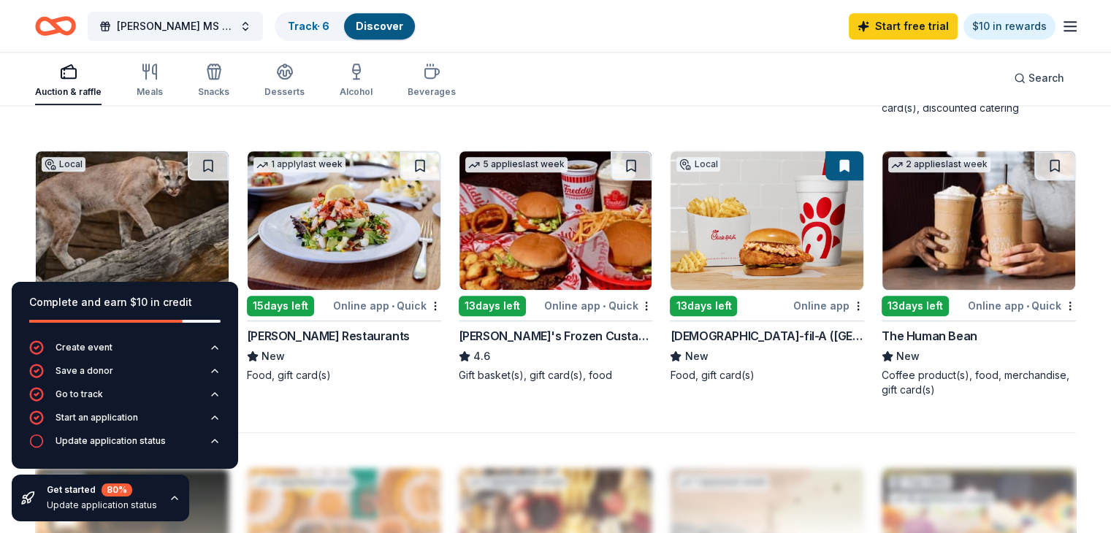
click at [960, 257] on img at bounding box center [979, 220] width 193 height 139
click at [1034, 156] on button at bounding box center [1054, 165] width 41 height 29
click at [1037, 166] on button at bounding box center [1056, 165] width 38 height 29
click at [329, 28] on link "Track · 7" at bounding box center [308, 26] width 41 height 12
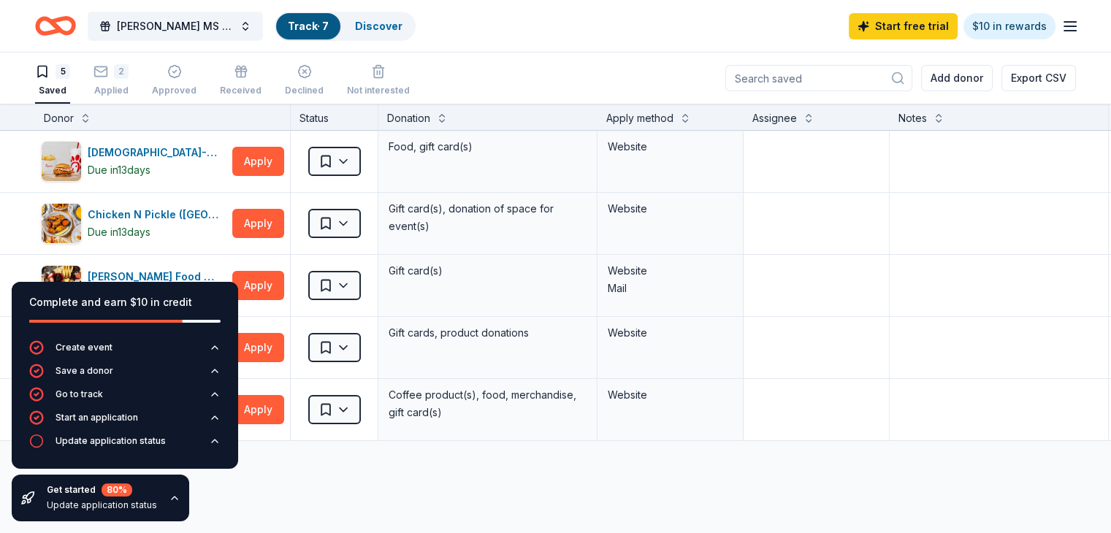
click at [215, 445] on icon "button" at bounding box center [215, 441] width 12 height 12
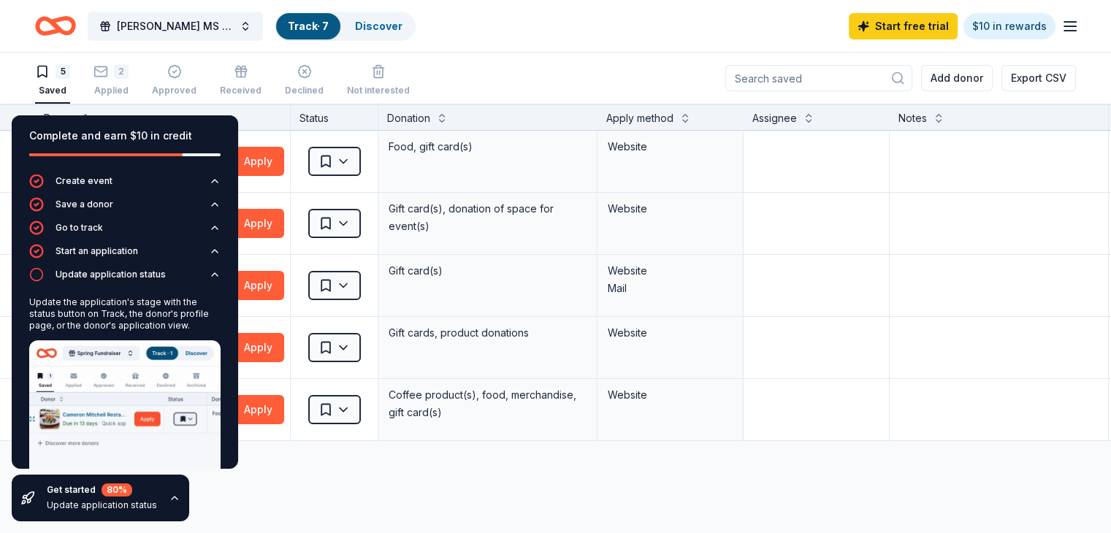
click at [199, 281] on button "Update application status" at bounding box center [124, 278] width 191 height 23
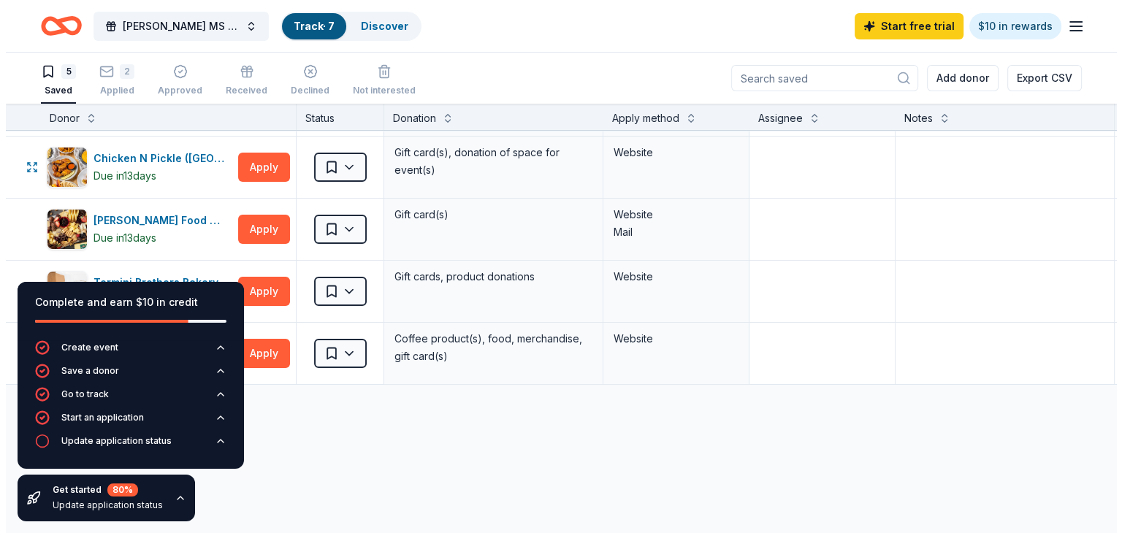
scroll to position [146, 0]
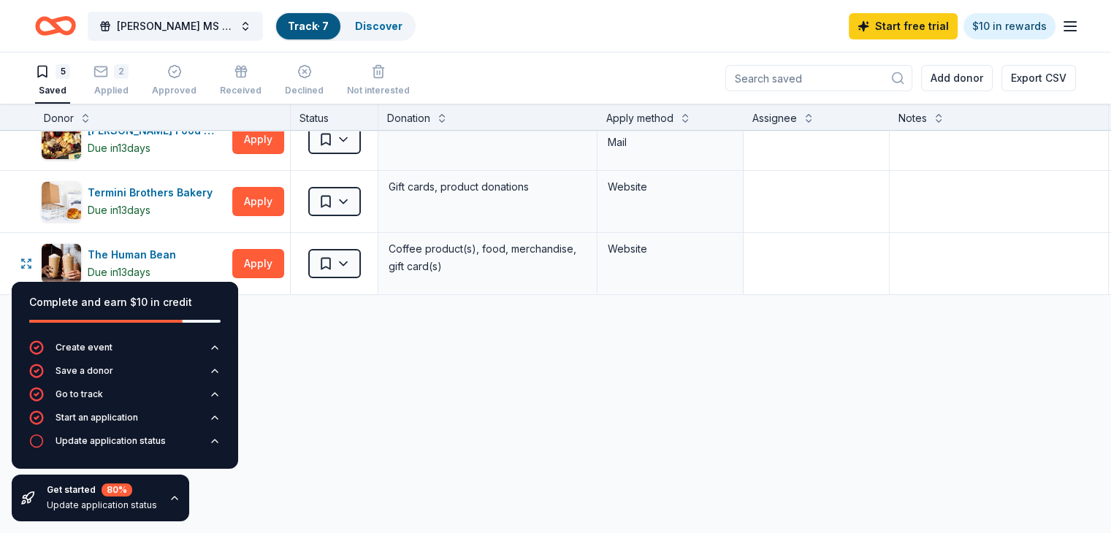
click at [363, 264] on html "Ted Polk MS PTSA Bingo Night Track · 7 Discover Start free trial $10 in rewards…" at bounding box center [555, 266] width 1111 height 533
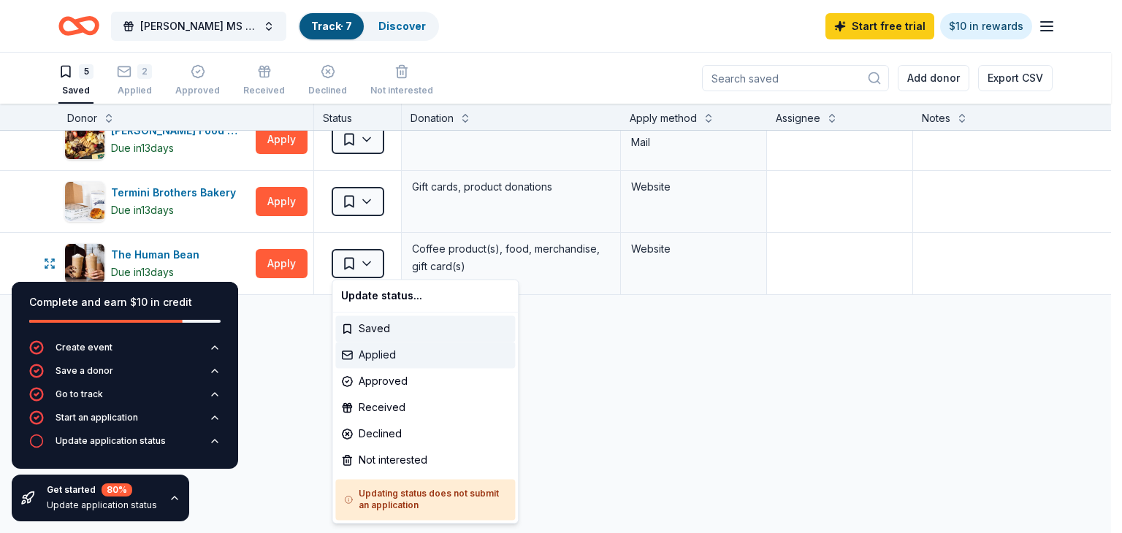
click at [430, 357] on div "Applied" at bounding box center [425, 355] width 180 height 26
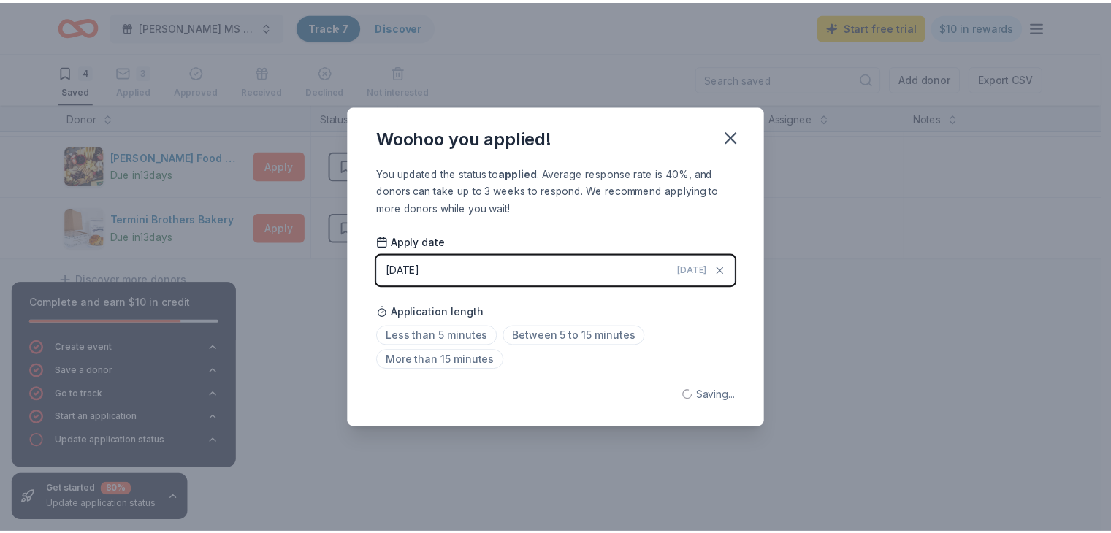
scroll to position [130, 0]
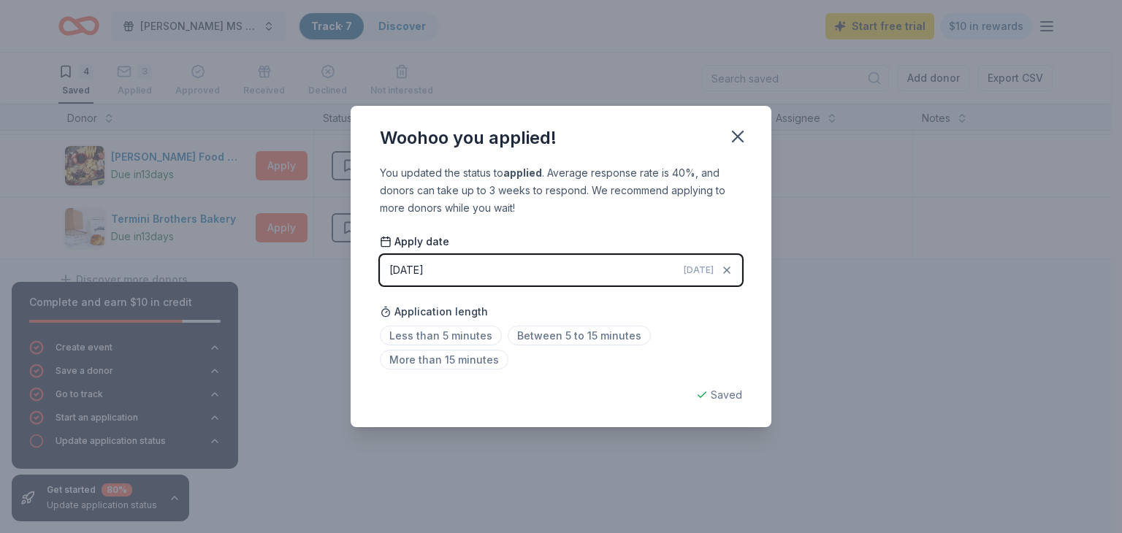
click at [543, 275] on button "08/24/2025 Today" at bounding box center [561, 270] width 362 height 31
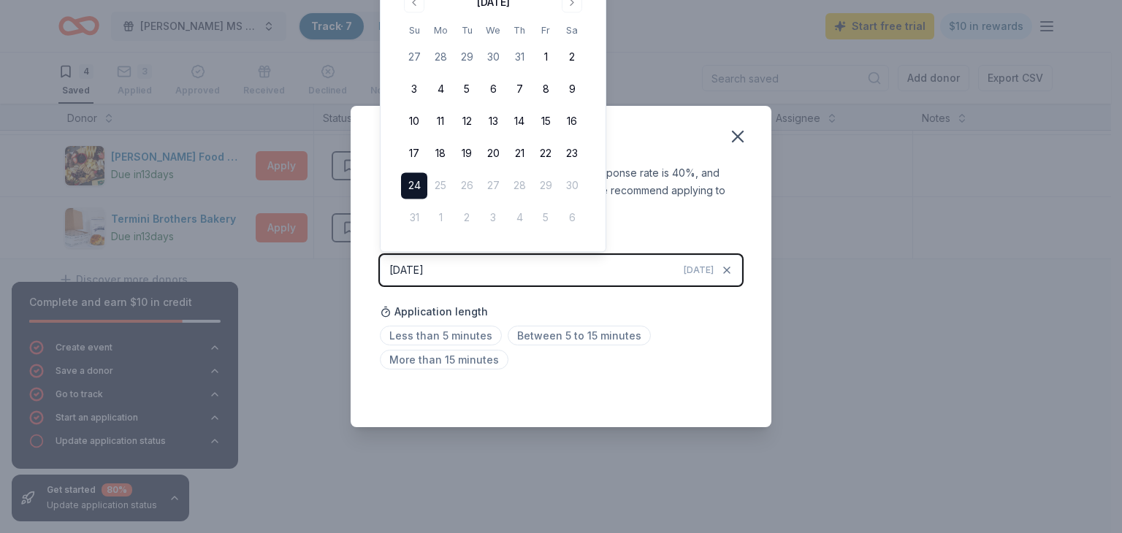
click at [411, 186] on button "24" at bounding box center [414, 186] width 26 height 26
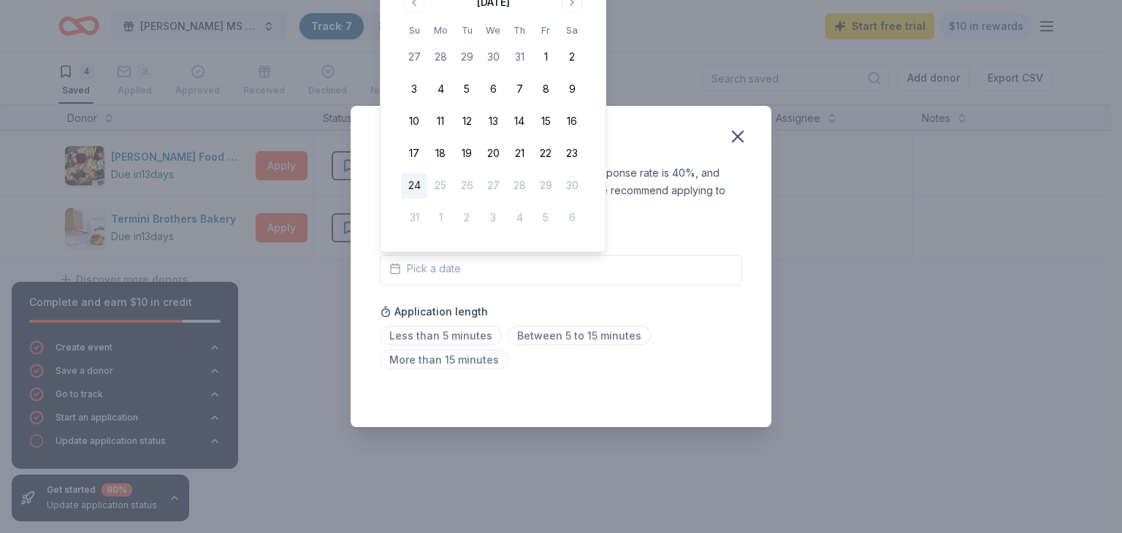
click at [729, 144] on icon "button" at bounding box center [738, 136] width 20 height 20
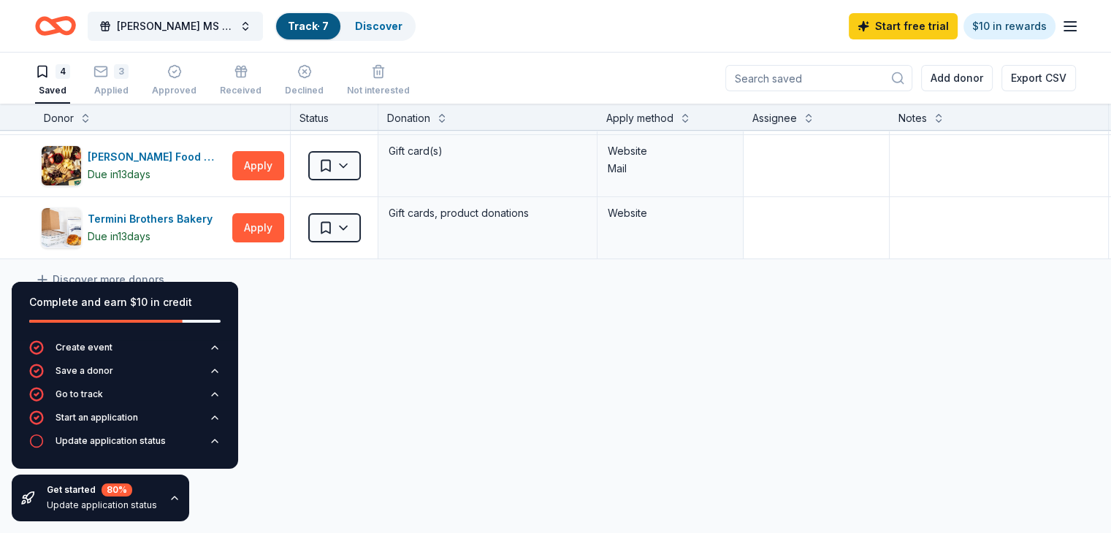
click at [498, 372] on div "Chick-fil-A (Dallas Frankford Road) Due in 13 days Apply Saved Food, gift card(…" at bounding box center [572, 272] width 1144 height 523
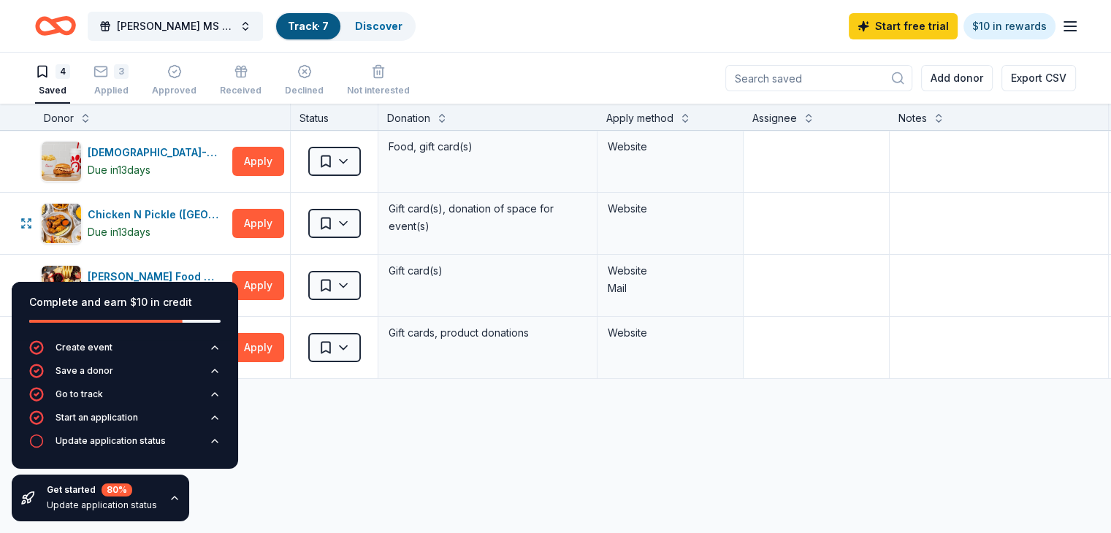
scroll to position [0, 0]
click at [381, 30] on link "Discover" at bounding box center [378, 26] width 47 height 12
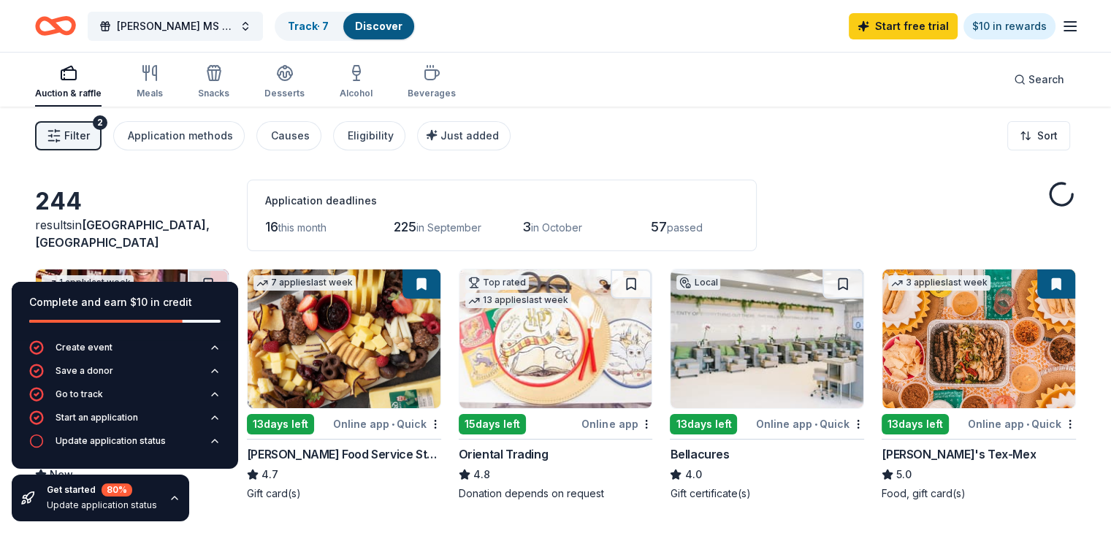
click at [169, 495] on icon "button" at bounding box center [175, 498] width 12 height 12
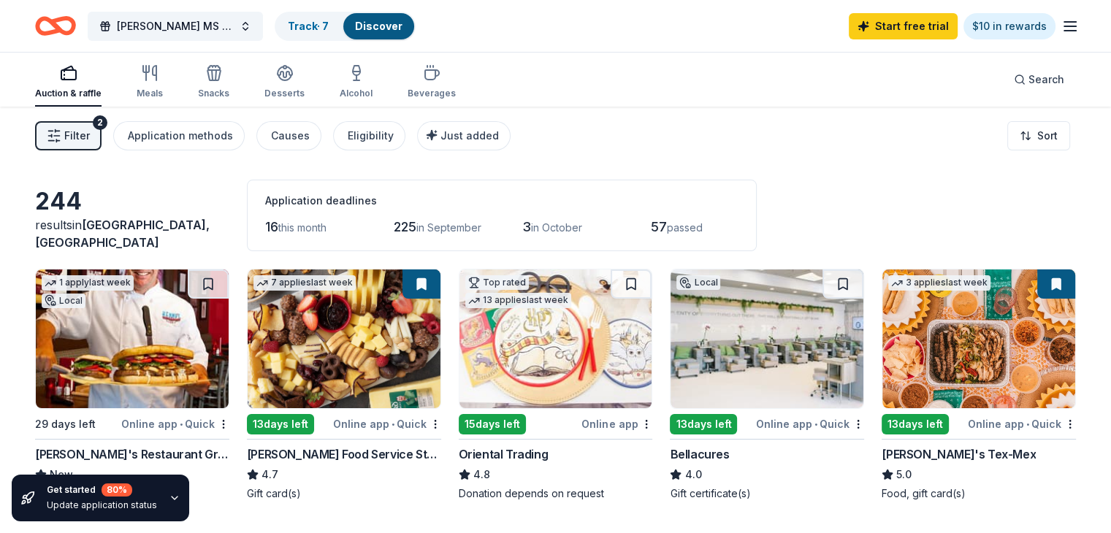
click at [169, 497] on icon "button" at bounding box center [175, 498] width 12 height 12
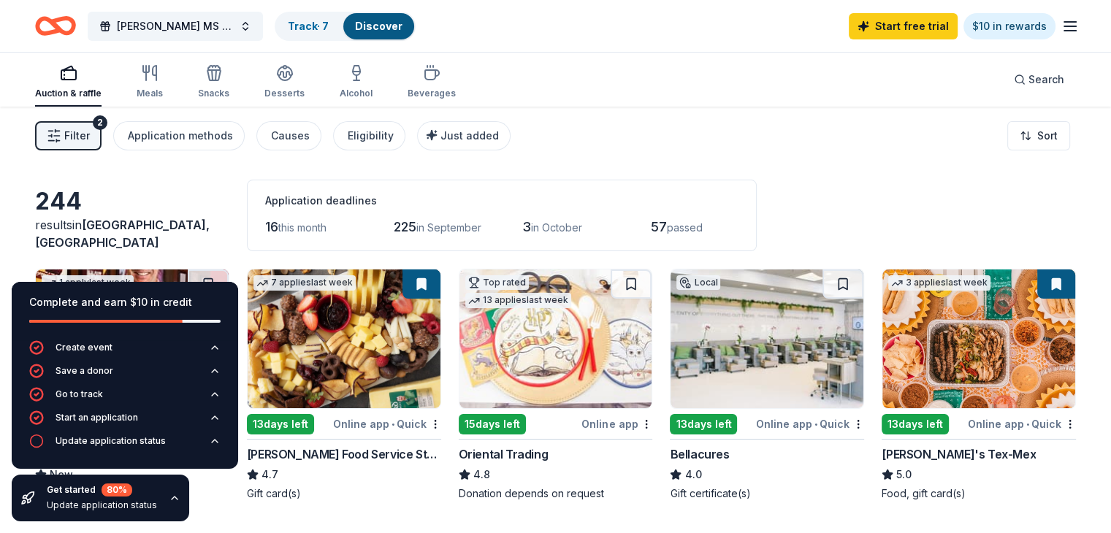
click at [169, 497] on icon "button" at bounding box center [175, 498] width 12 height 12
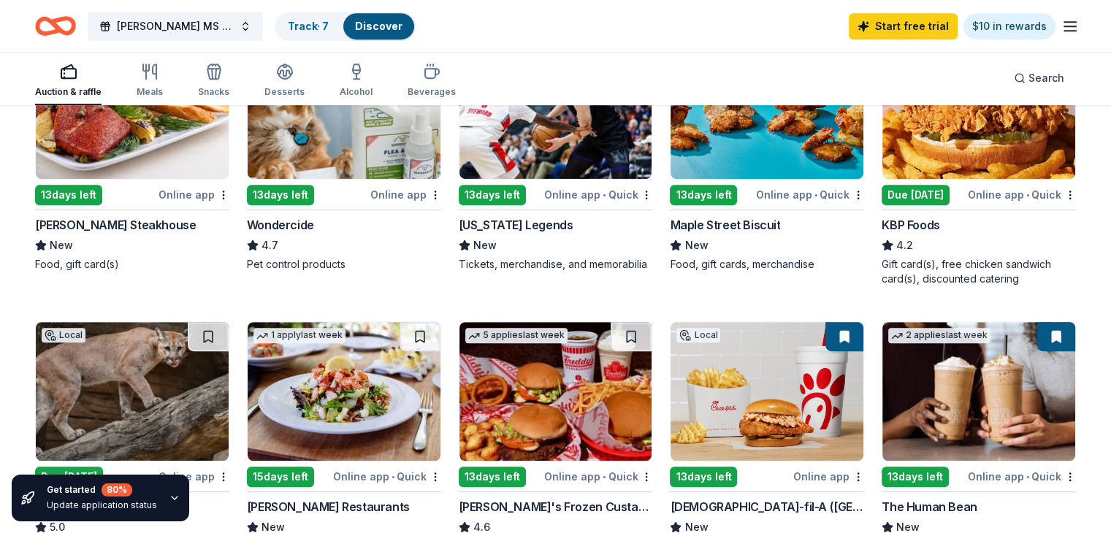
scroll to position [804, 0]
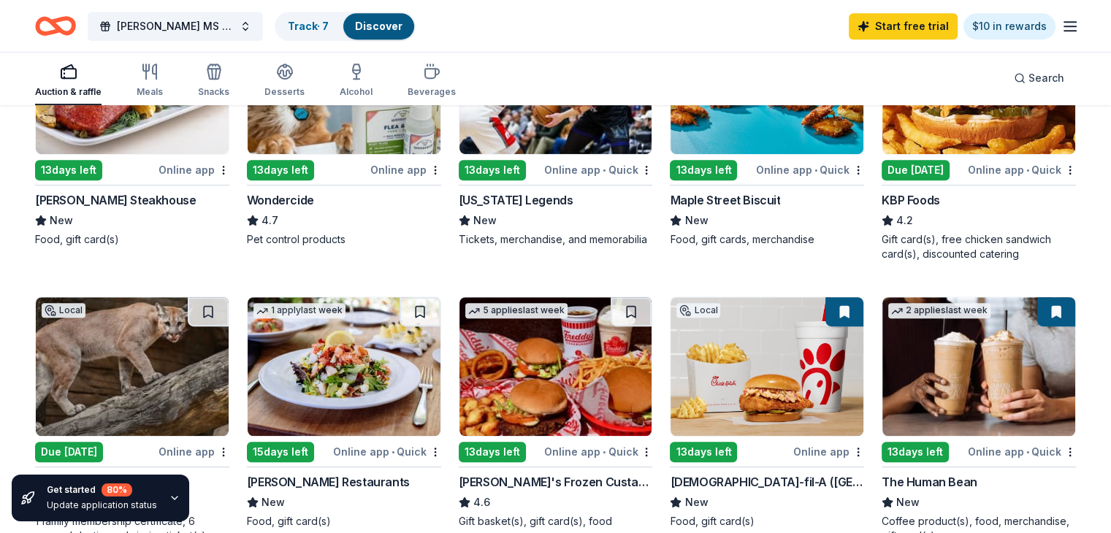
click at [959, 245] on div "Gift card(s), free chicken sandwich card(s), discounted catering" at bounding box center [979, 246] width 194 height 29
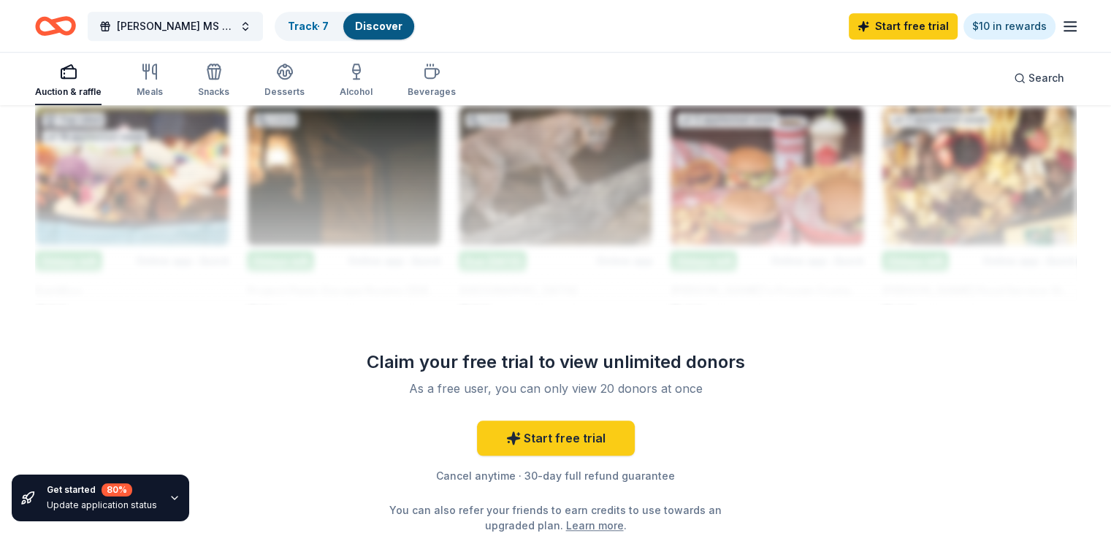
scroll to position [1315, 0]
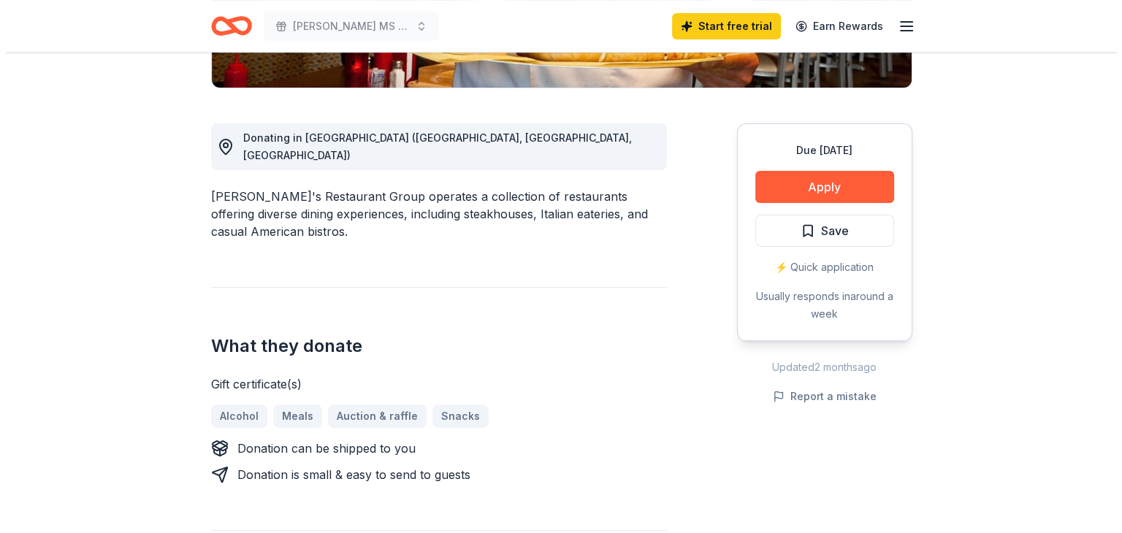
scroll to position [365, 0]
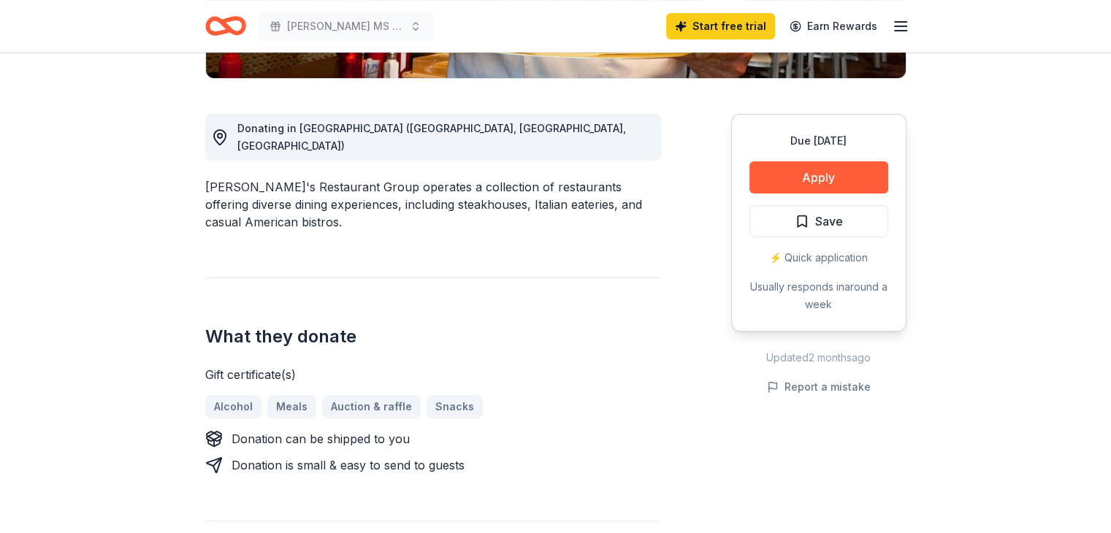
click at [798, 175] on button "Apply" at bounding box center [819, 177] width 139 height 32
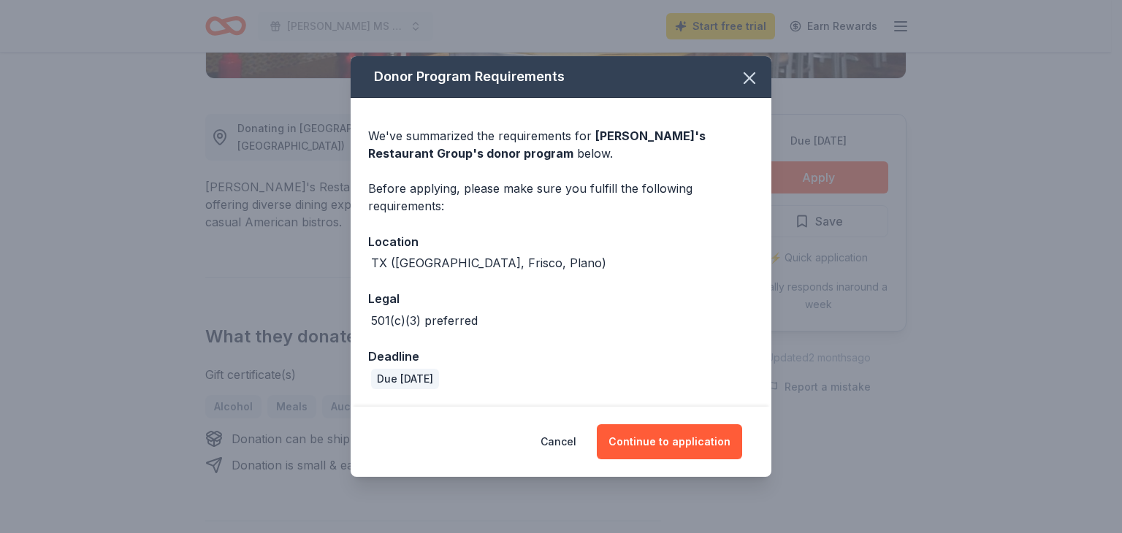
click at [660, 441] on button "Continue to application" at bounding box center [669, 441] width 145 height 35
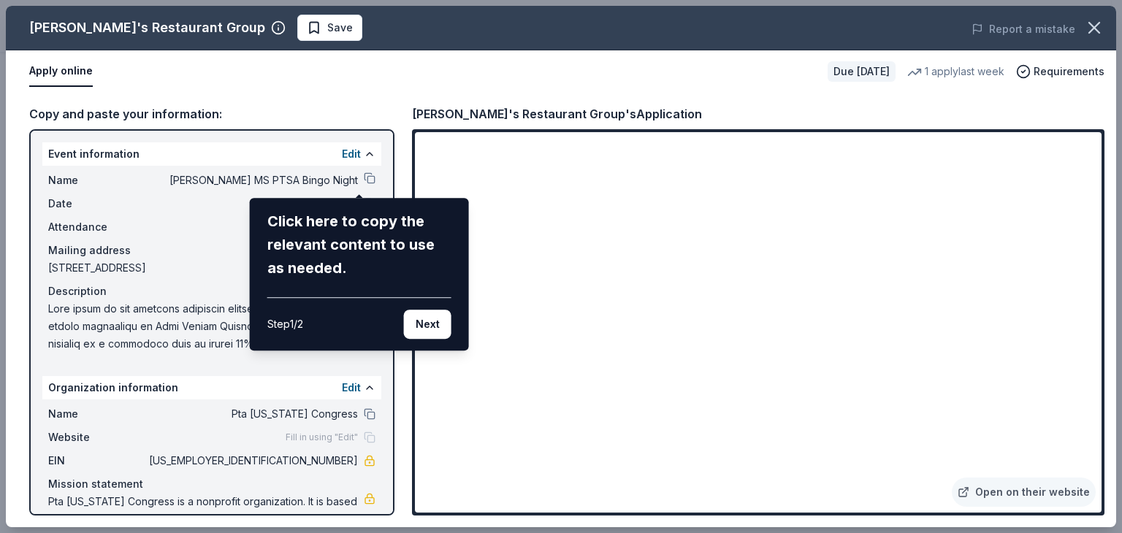
click at [416, 323] on button "Next" at bounding box center [427, 324] width 47 height 29
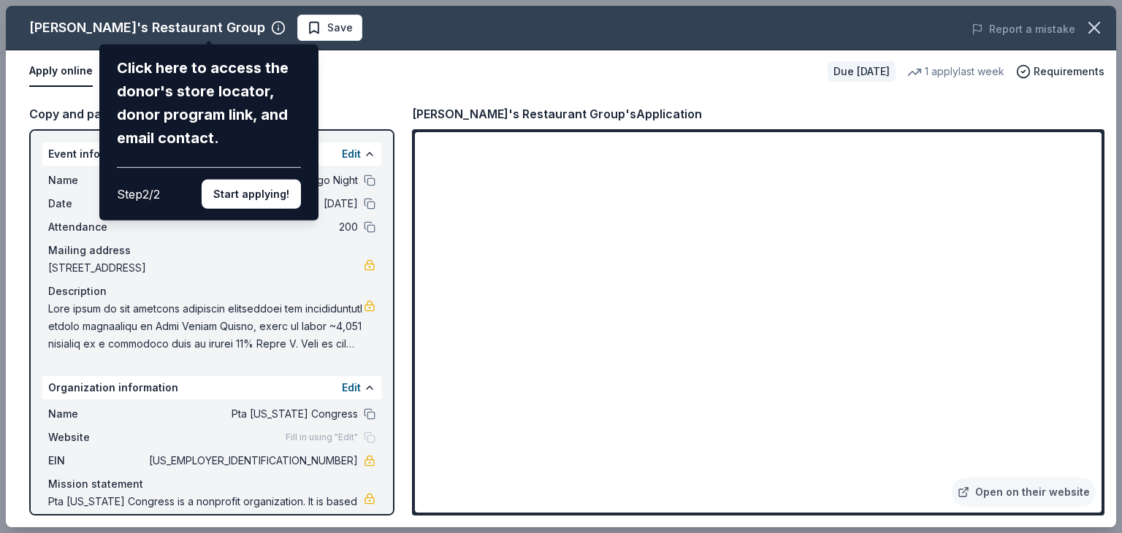
click at [277, 194] on button "Start applying!" at bounding box center [251, 194] width 99 height 29
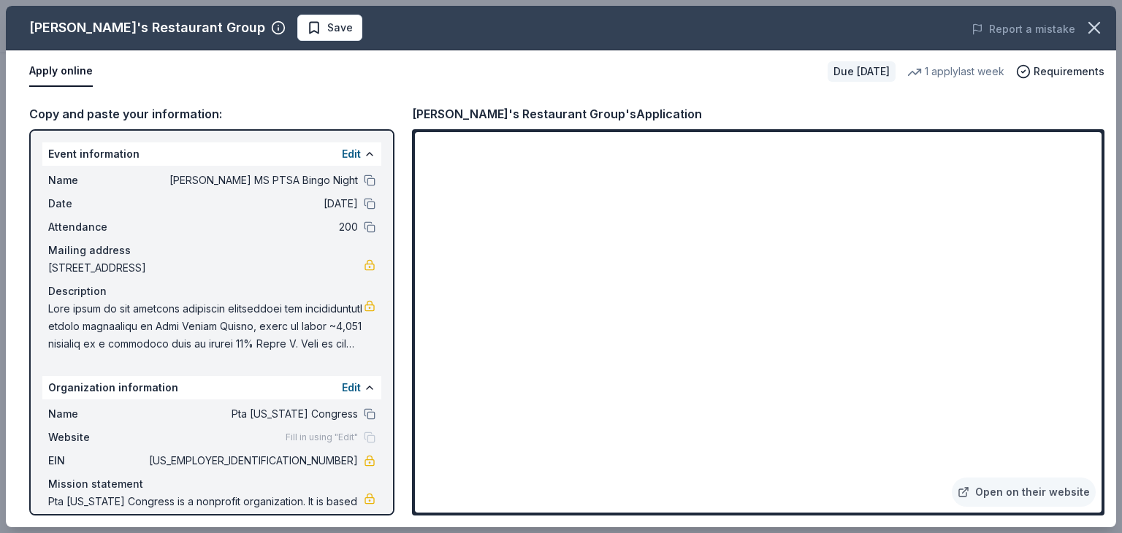
click at [364, 178] on button at bounding box center [370, 181] width 12 height 12
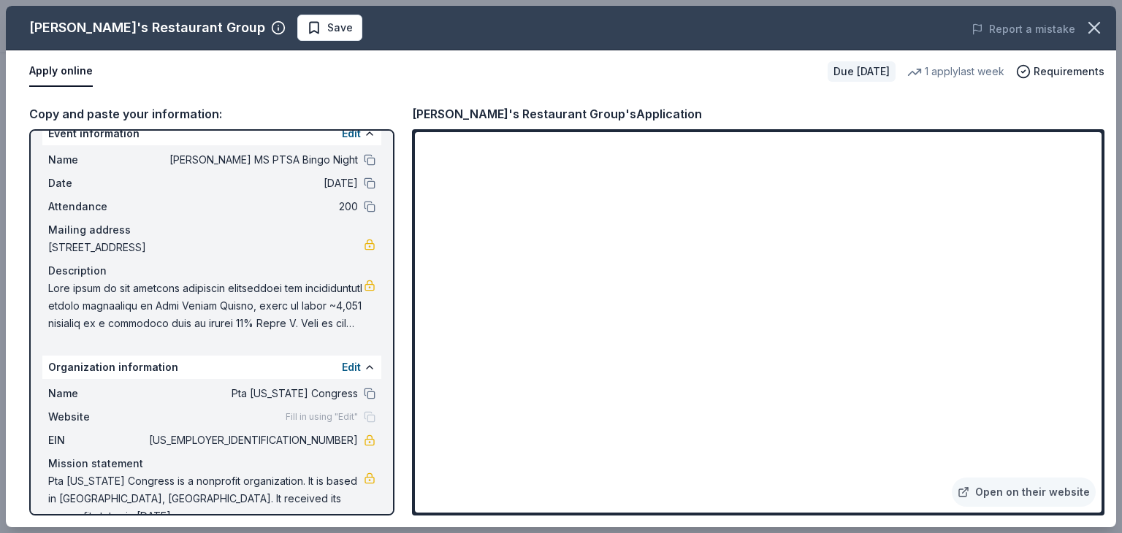
scroll to position [31, 0]
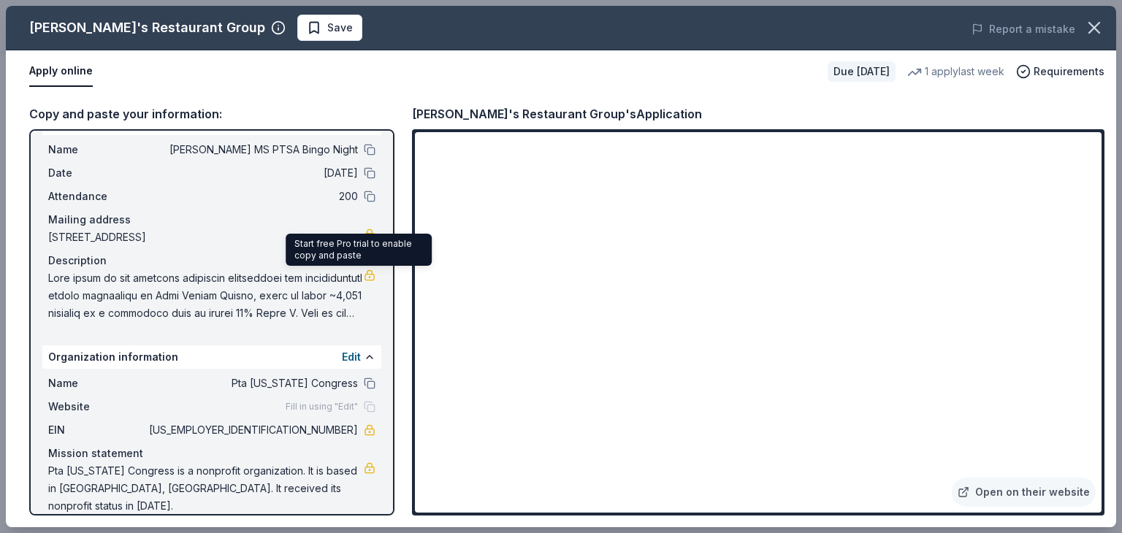
click at [250, 278] on span at bounding box center [206, 296] width 316 height 53
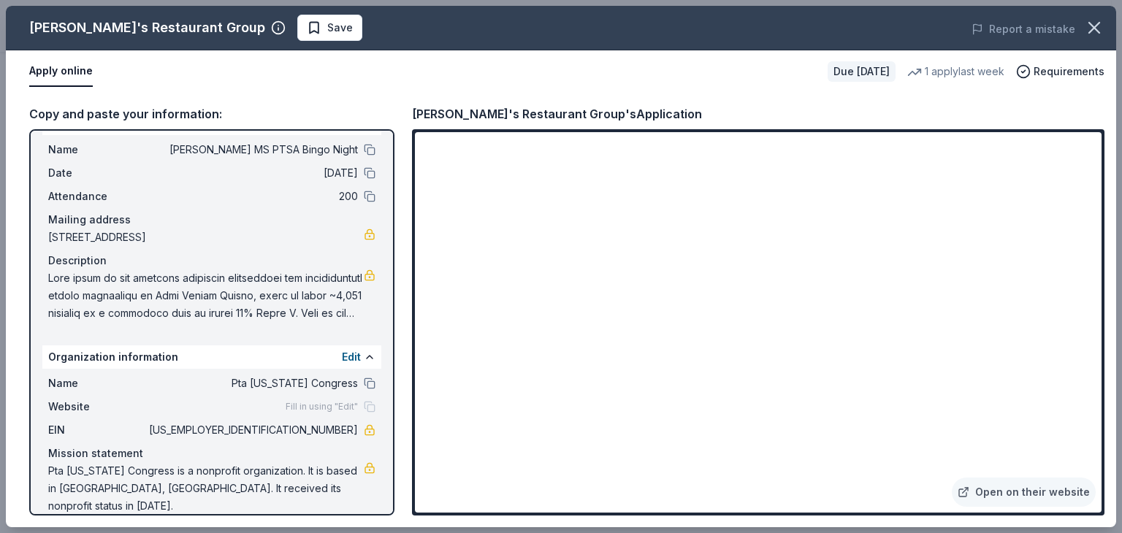
click at [169, 305] on span at bounding box center [206, 296] width 316 height 53
click at [210, 295] on span at bounding box center [206, 296] width 316 height 53
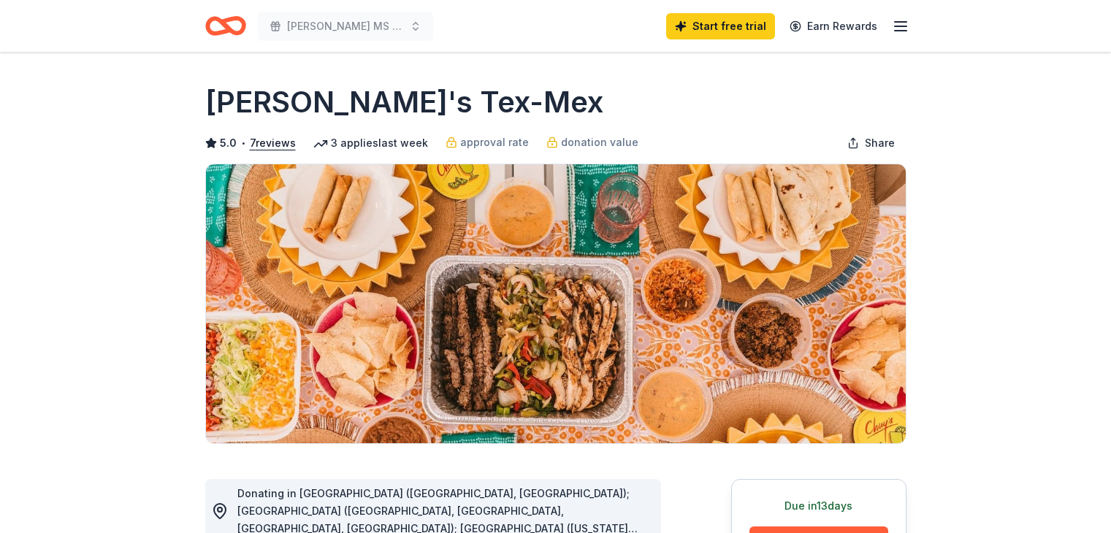
scroll to position [219, 0]
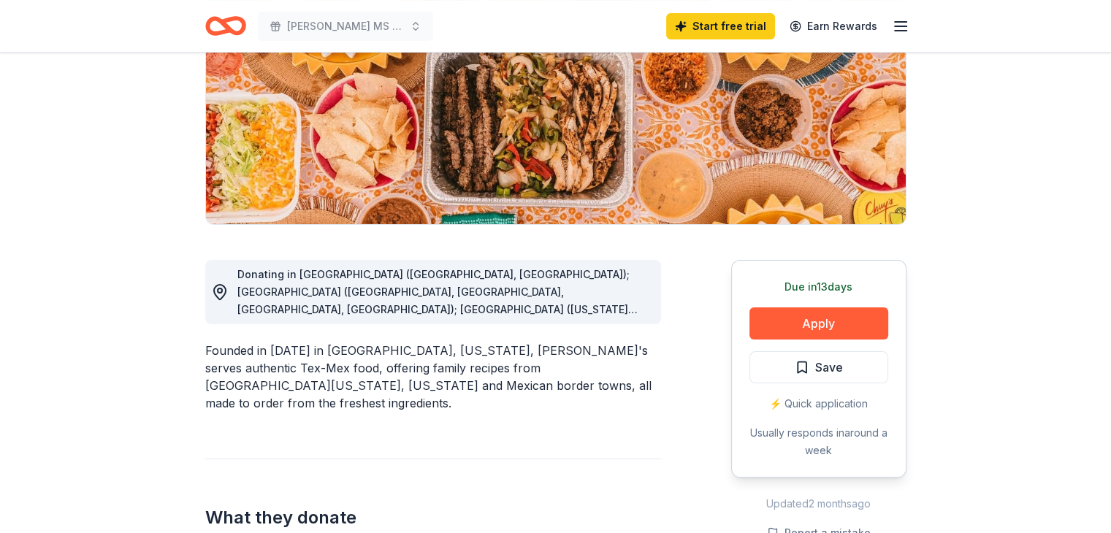
click at [586, 308] on span "Donating in AL (Birmingham, Huntsville); AR (Fayetteville, Little Rock, North L…" at bounding box center [442, 441] width 411 height 346
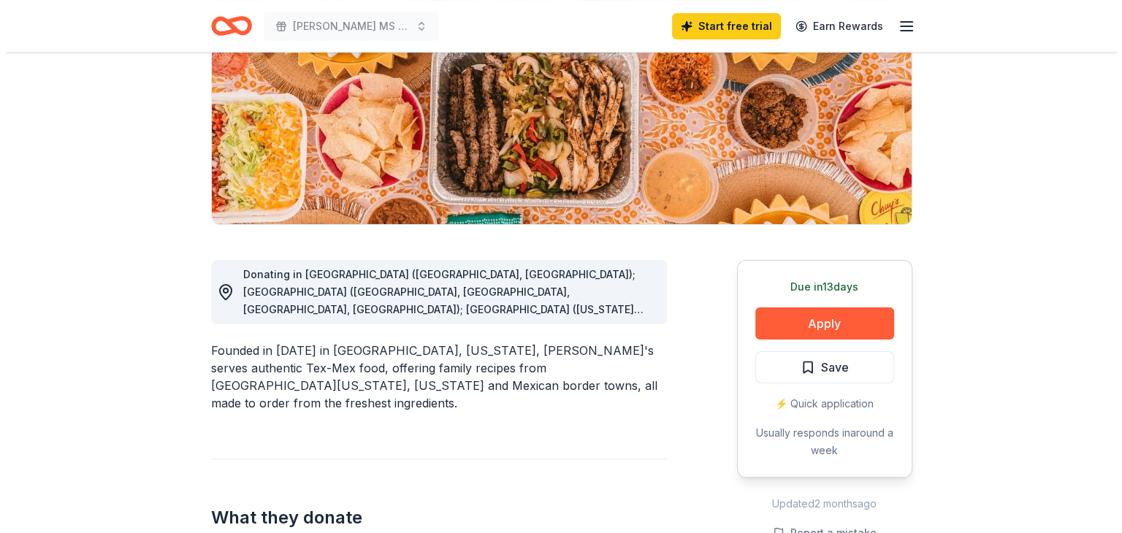
scroll to position [292, 0]
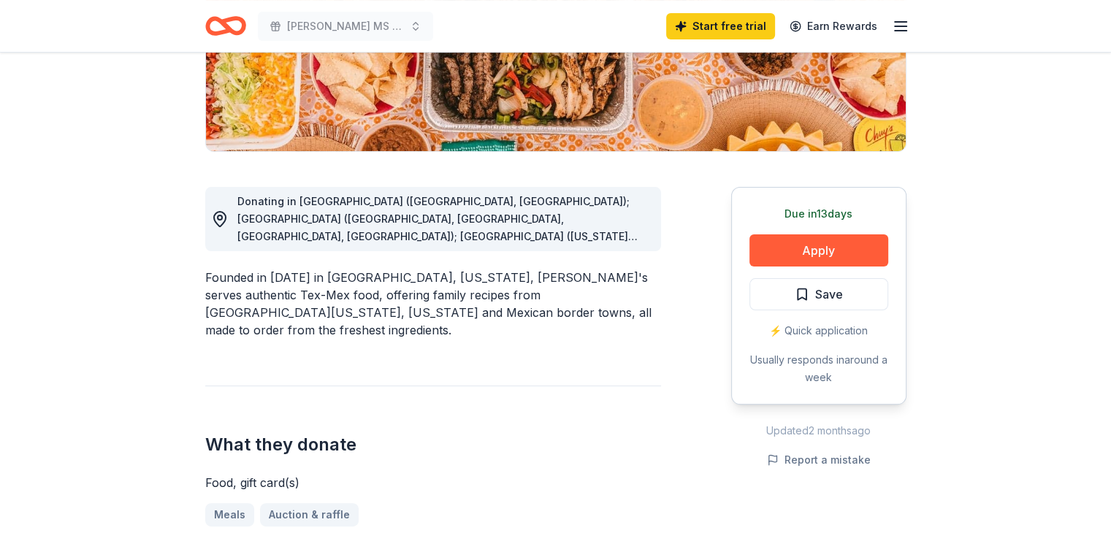
click at [818, 252] on button "Apply" at bounding box center [819, 251] width 139 height 32
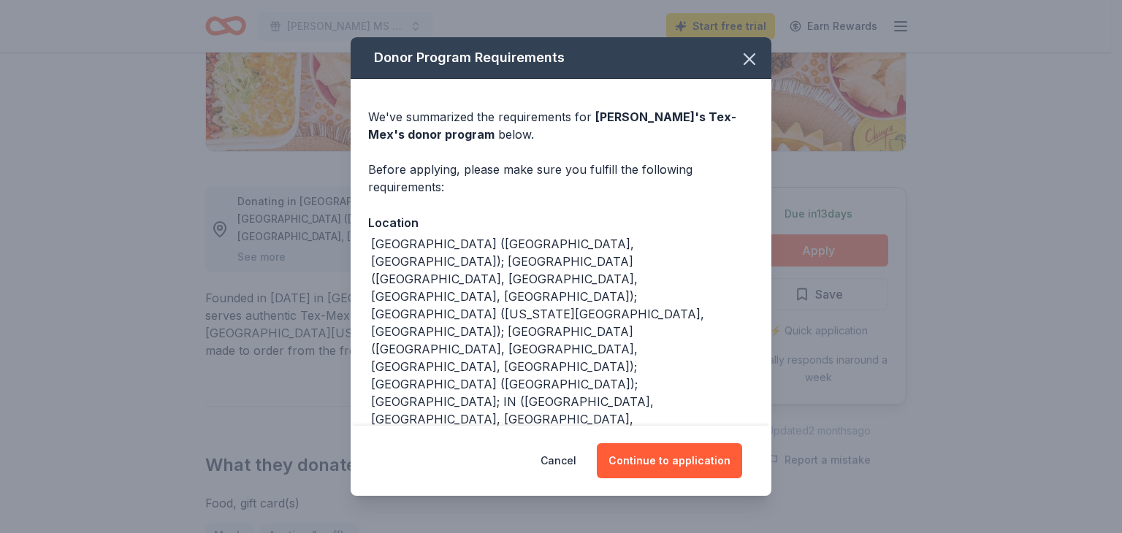
click at [681, 471] on button "Continue to application" at bounding box center [669, 460] width 145 height 35
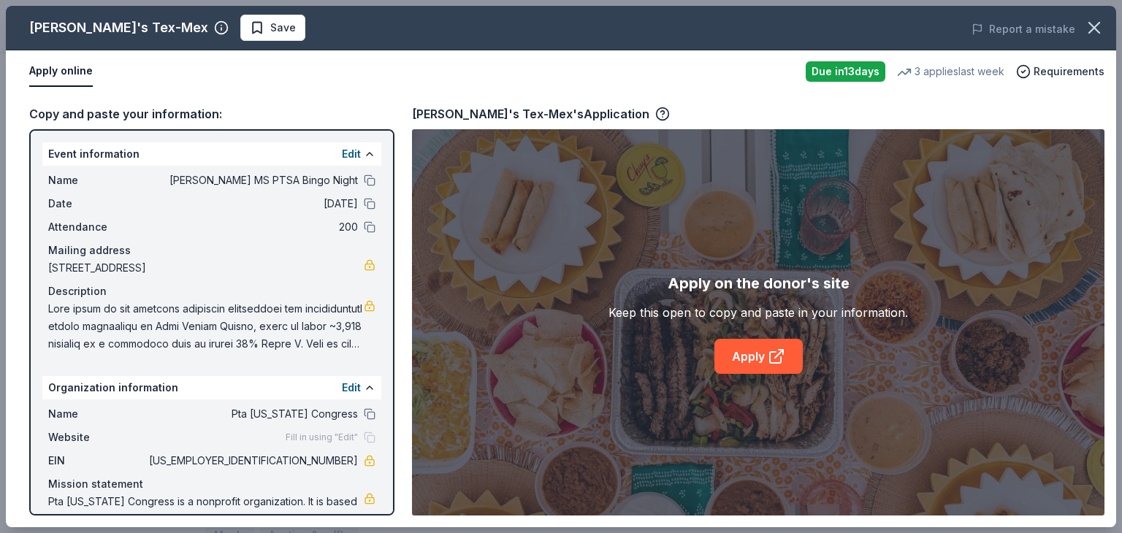
click at [763, 349] on link "Apply" at bounding box center [759, 356] width 88 height 35
click at [770, 348] on icon at bounding box center [777, 357] width 18 height 18
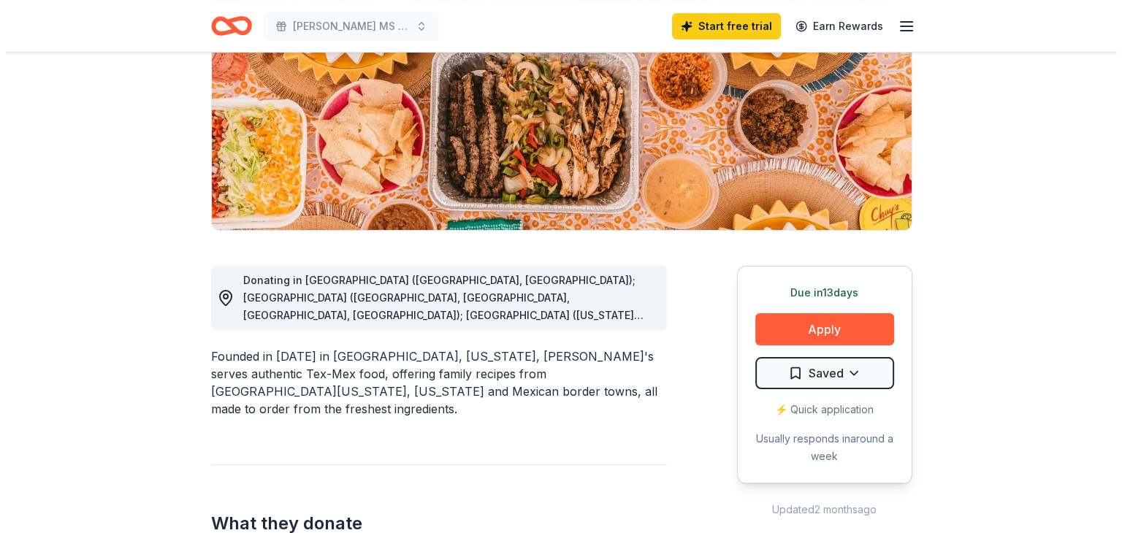
scroll to position [219, 0]
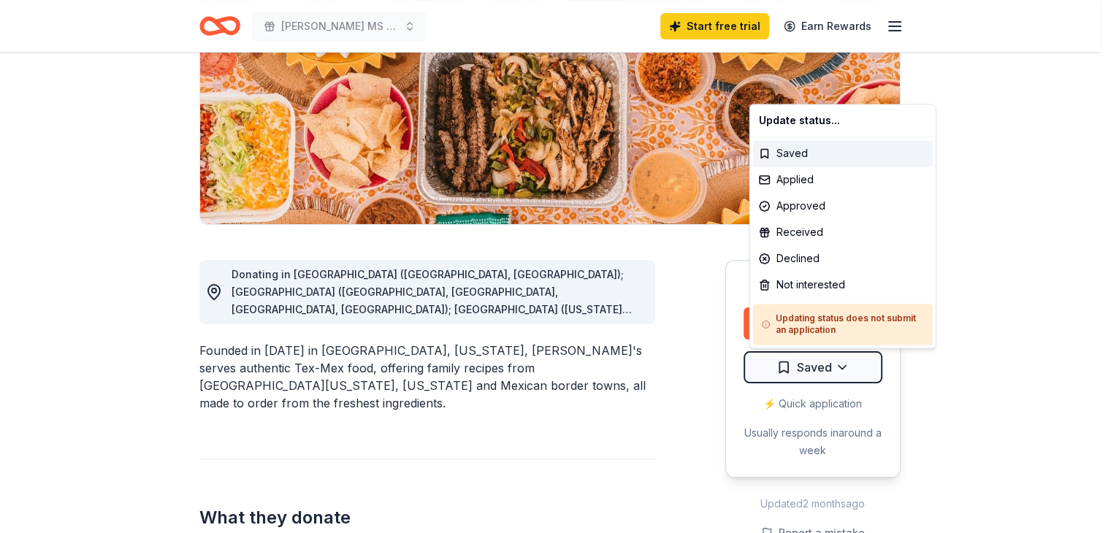
click at [853, 314] on html "[PERSON_NAME] MS PTSA Bingo Night Start free trial Earn Rewards Due [DATE] Shar…" at bounding box center [555, 47] width 1111 height 533
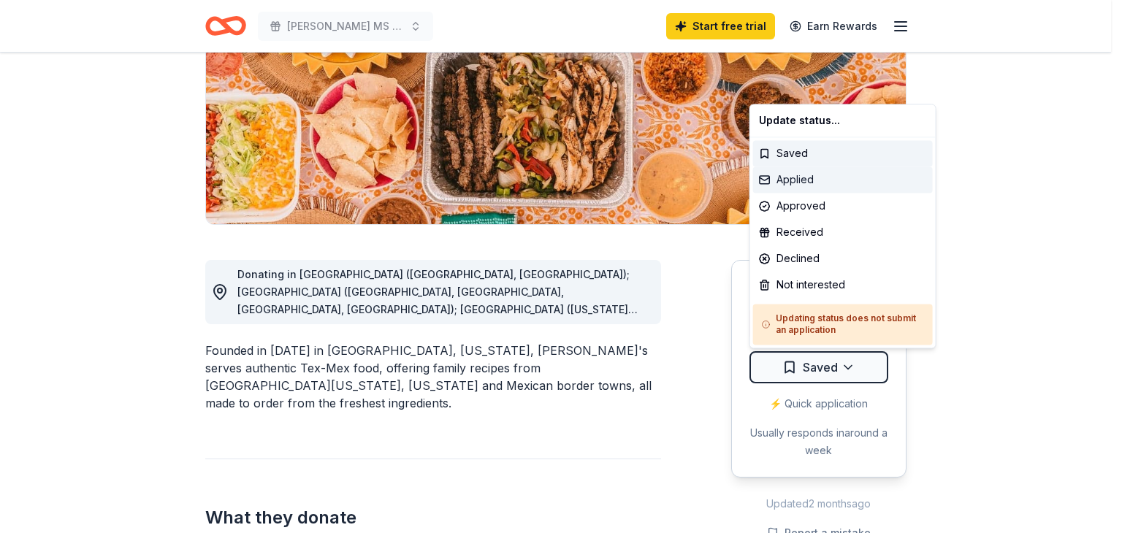
click at [818, 183] on div "Applied" at bounding box center [843, 180] width 180 height 26
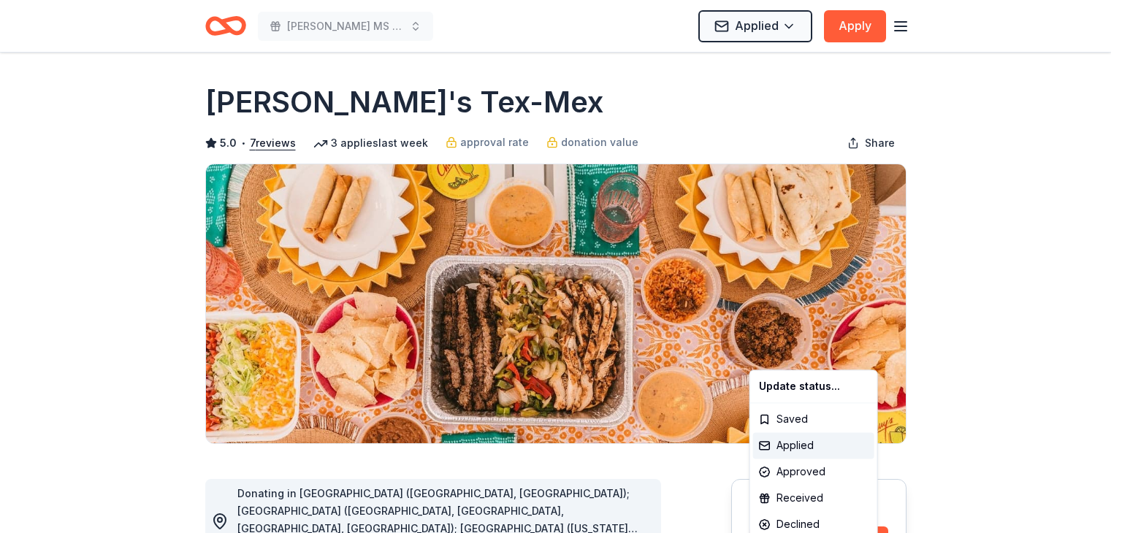
scroll to position [0, 0]
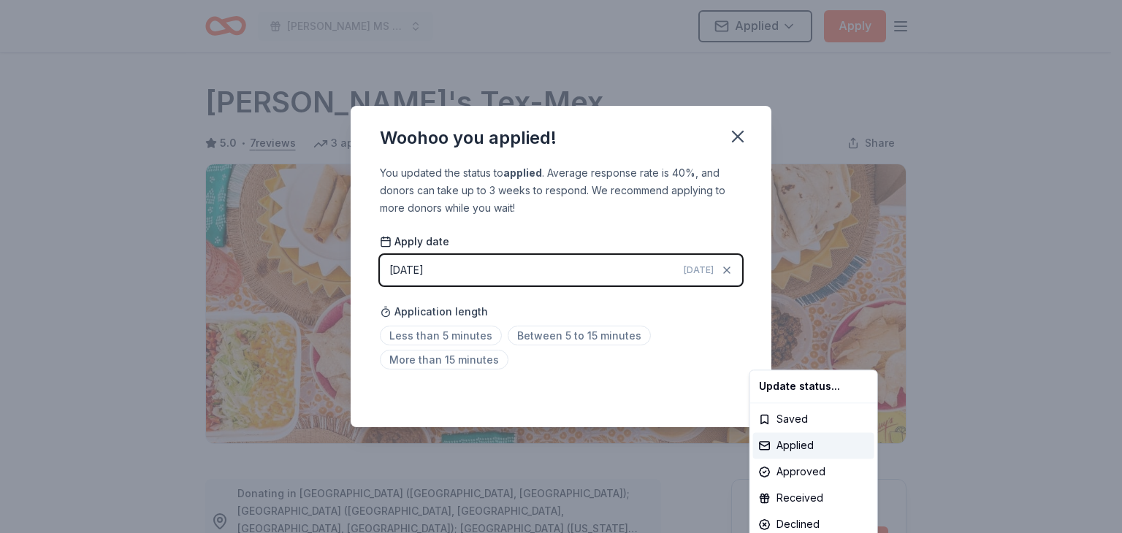
click at [733, 138] on html "Ted Polk MS PTSA Bingo Night Applied Apply Due in 13 days Share Chuy's Tex-Mex …" at bounding box center [561, 266] width 1122 height 533
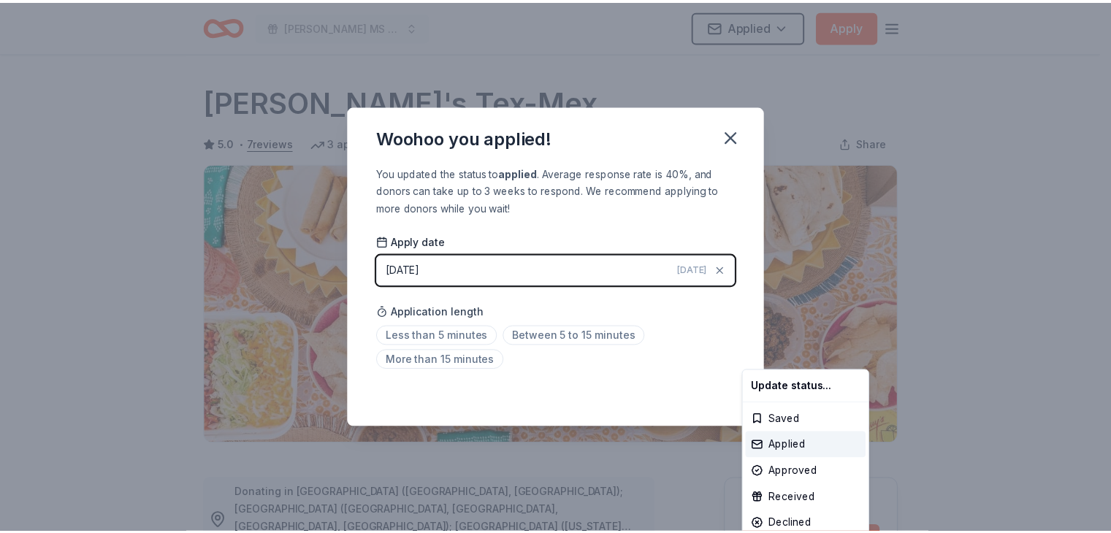
scroll to position [319, 0]
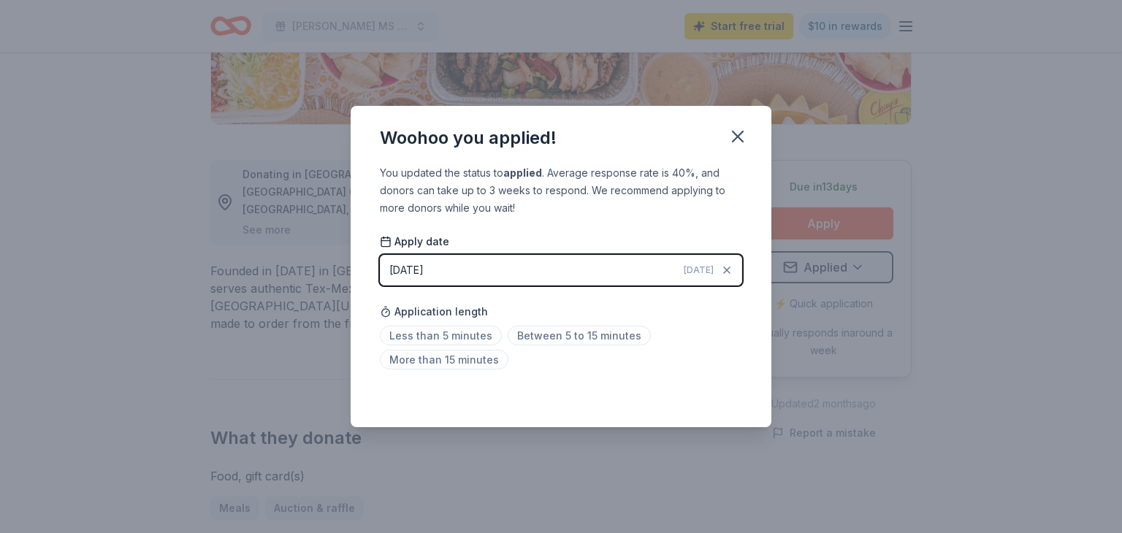
click at [728, 138] on icon "button" at bounding box center [738, 136] width 20 height 20
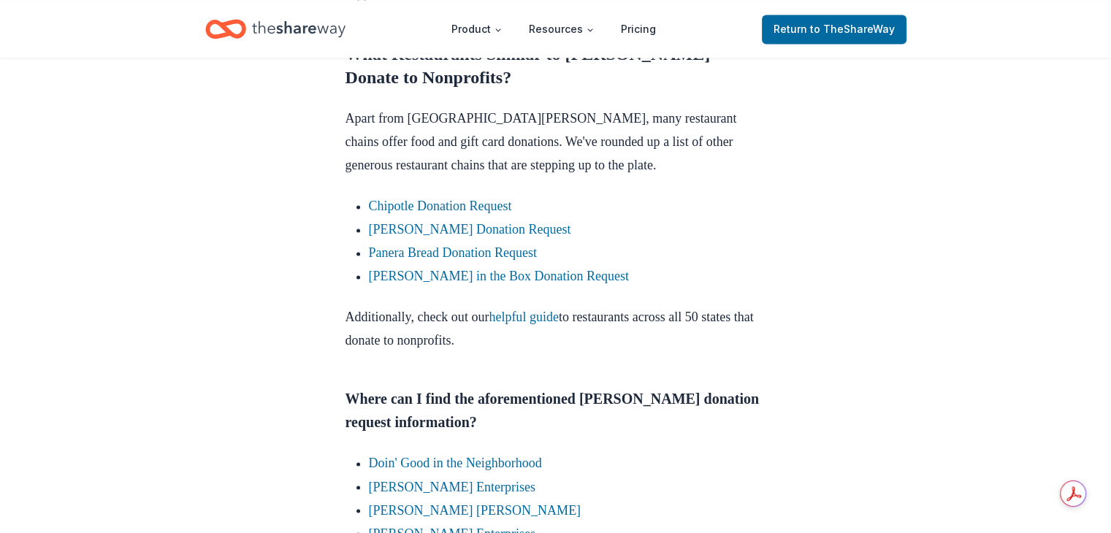
scroll to position [2338, 0]
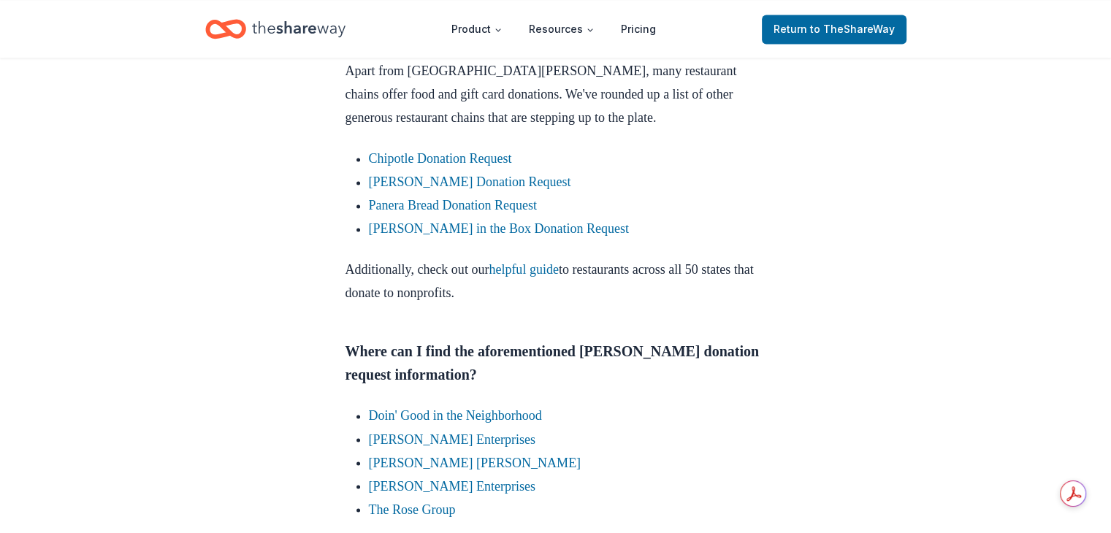
drag, startPoint x: 473, startPoint y: 236, endPoint x: 434, endPoint y: 231, distance: 39.1
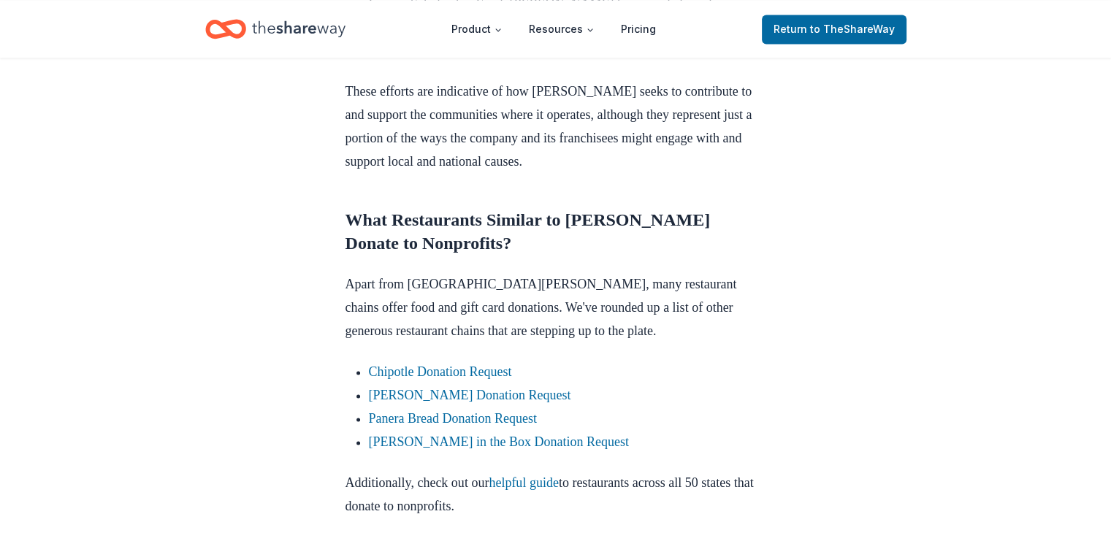
scroll to position [2046, 0]
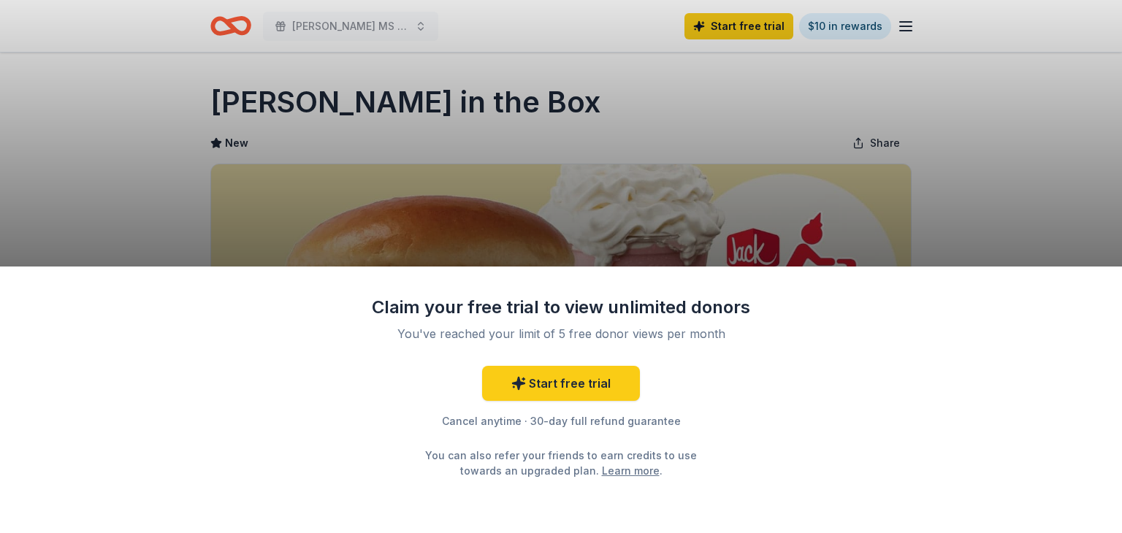
click at [1043, 197] on div "Claim your free trial to view unlimited donors You've reached your limit of 5 f…" at bounding box center [561, 266] width 1122 height 533
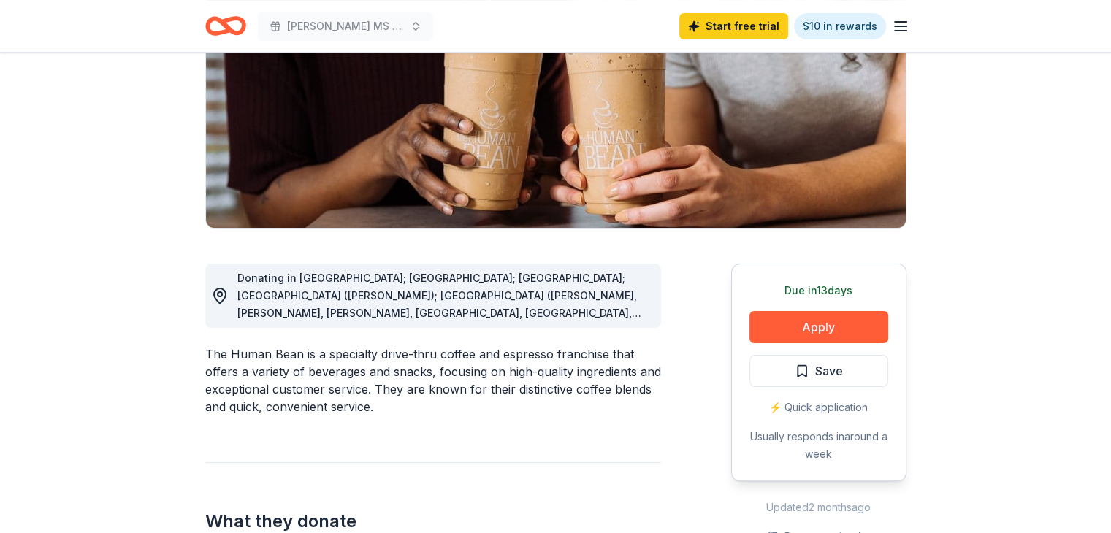
scroll to position [219, 0]
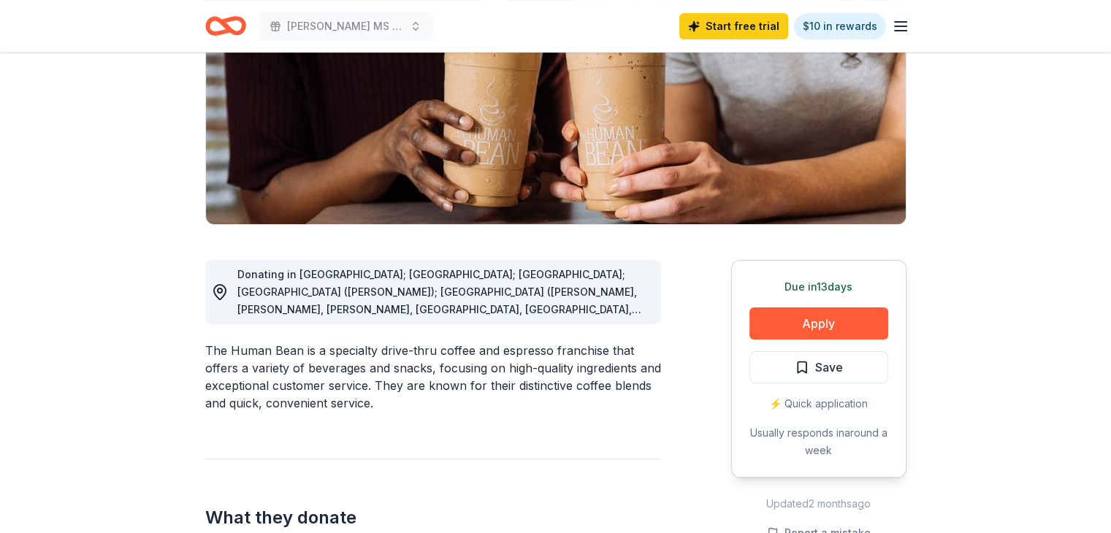
click at [578, 305] on span "Donating in AZ; CA; CO; FL (Marianna); GA (Alpharetta, Columbus, Cummings, Daws…" at bounding box center [439, 432] width 404 height 328
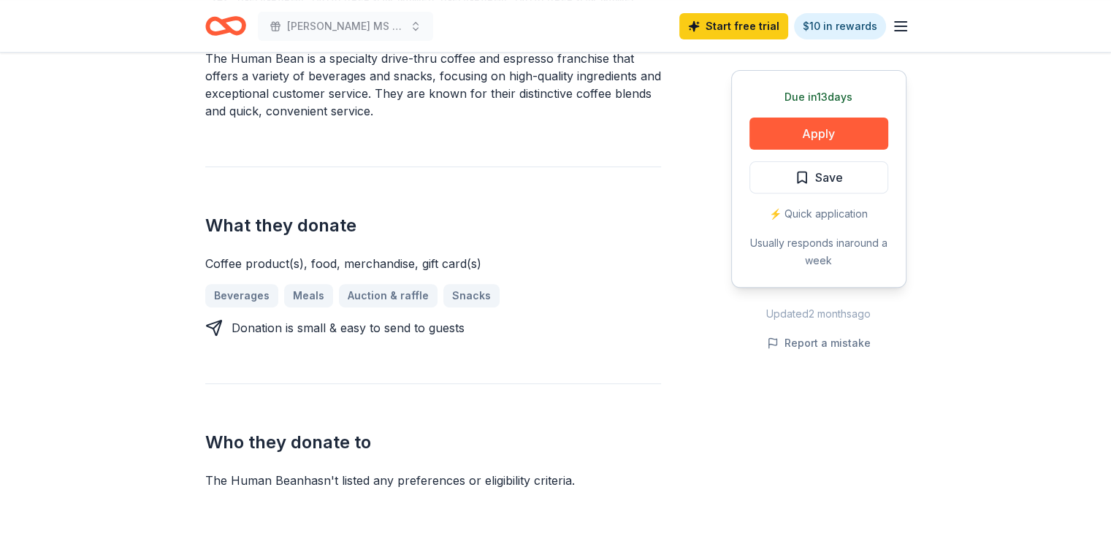
click at [827, 126] on button "Apply" at bounding box center [819, 134] width 139 height 32
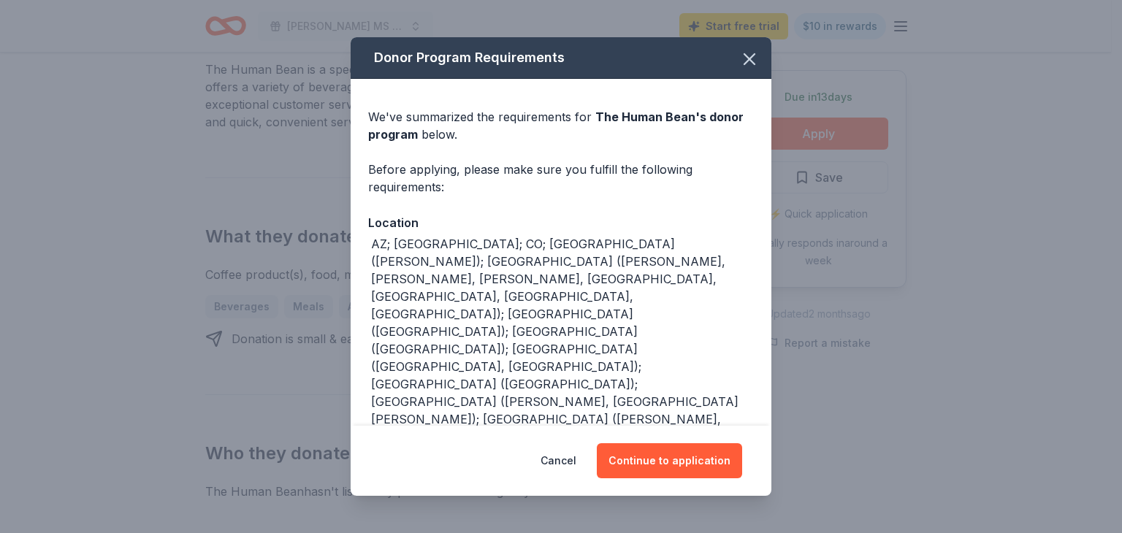
click at [669, 464] on button "Continue to application" at bounding box center [669, 460] width 145 height 35
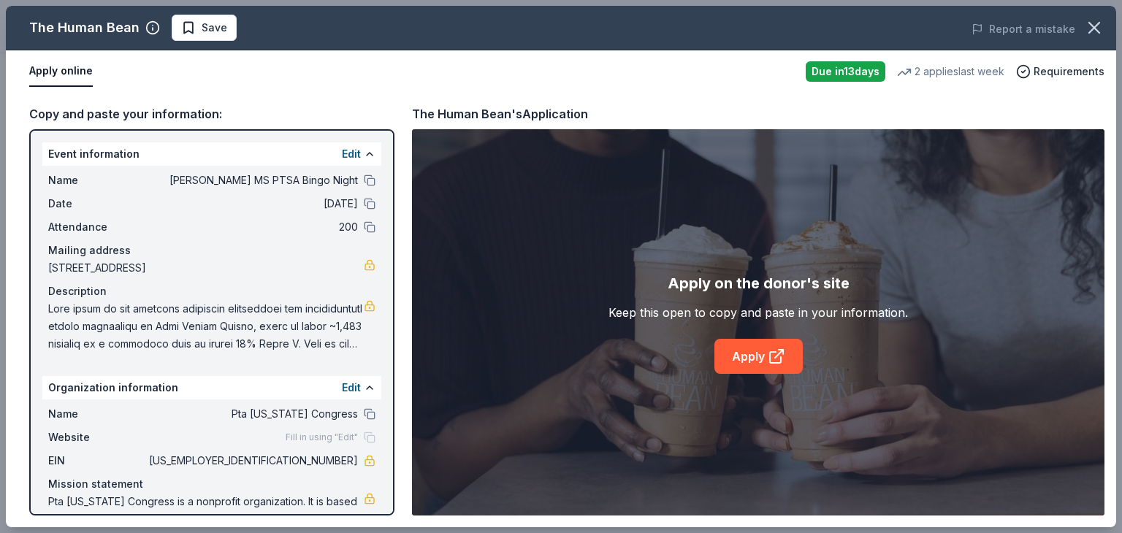
click at [753, 362] on link "Apply" at bounding box center [759, 356] width 88 height 35
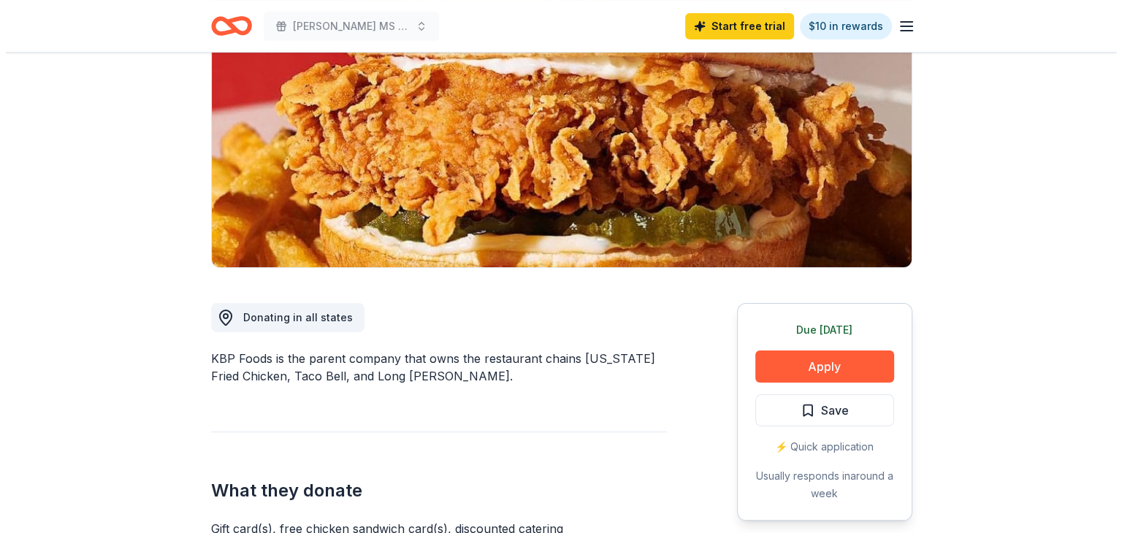
scroll to position [292, 0]
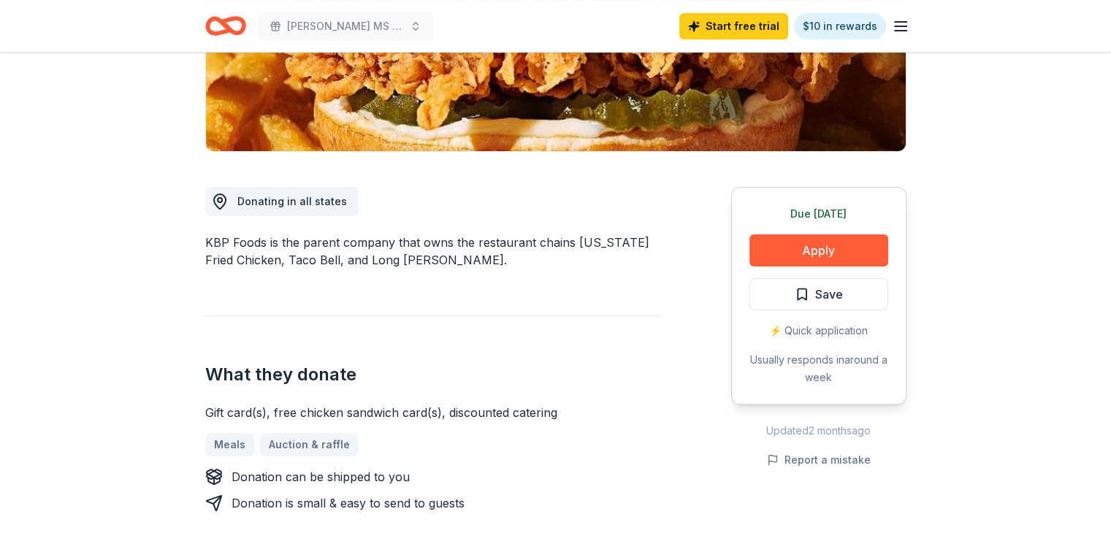
click at [799, 256] on button "Apply" at bounding box center [819, 251] width 139 height 32
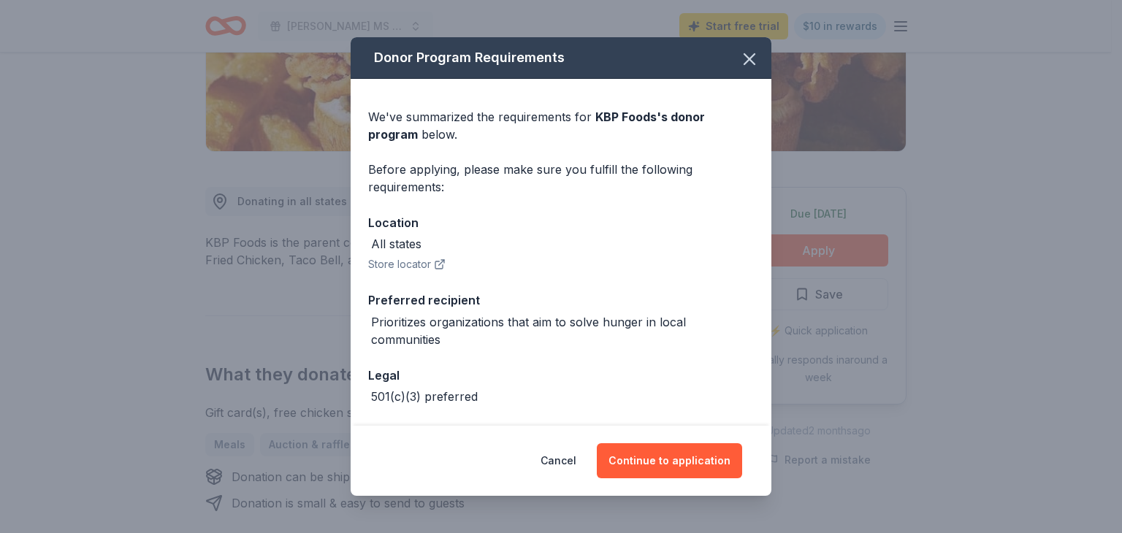
click at [650, 462] on button "Continue to application" at bounding box center [669, 460] width 145 height 35
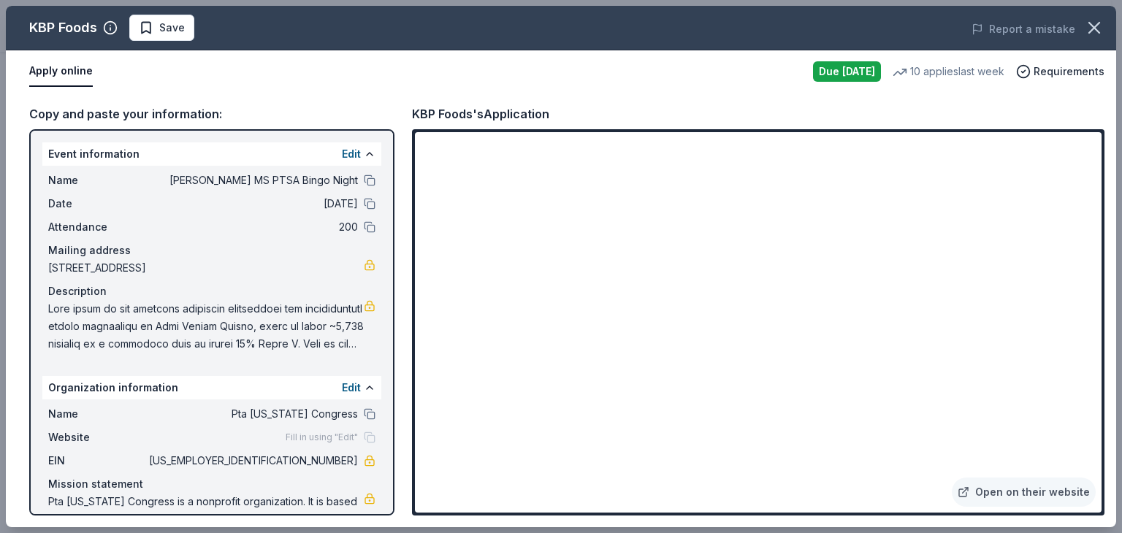
click at [1043, 492] on link "Open on their website" at bounding box center [1024, 492] width 144 height 29
